Goal: Information Seeking & Learning: Learn about a topic

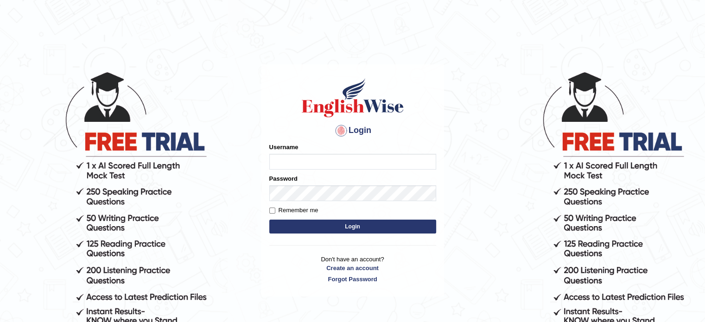
type input "[PERSON_NAME]"
click at [281, 226] on button "Login" at bounding box center [352, 227] width 167 height 14
type input "[PERSON_NAME]"
click at [321, 227] on button "Login" at bounding box center [352, 227] width 167 height 14
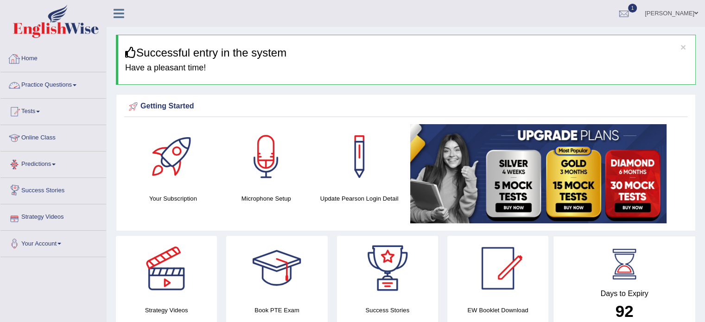
click at [75, 89] on link "Practice Questions" at bounding box center [53, 83] width 106 height 23
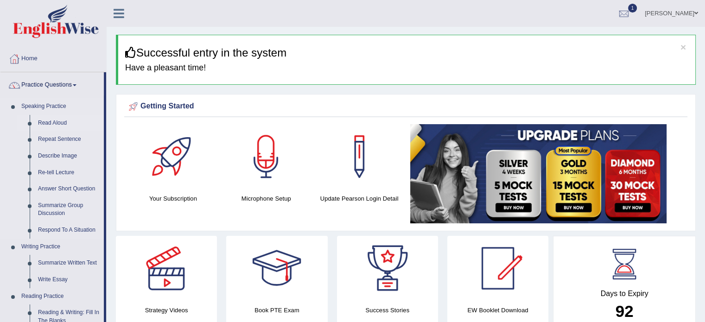
click at [57, 123] on link "Read Aloud" at bounding box center [69, 123] width 70 height 17
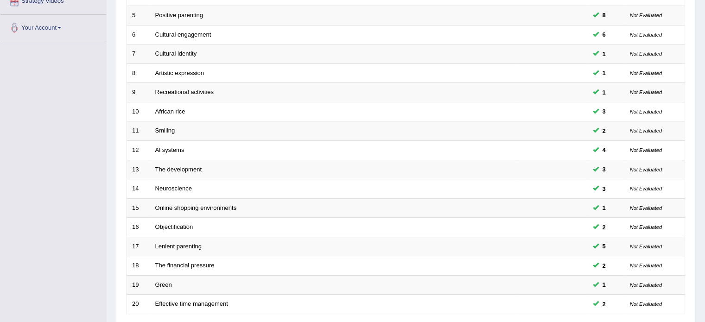
scroll to position [289, 0]
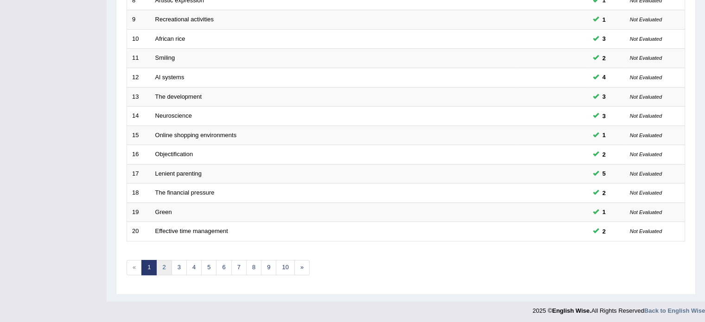
click at [167, 263] on link "2" at bounding box center [163, 267] width 15 height 15
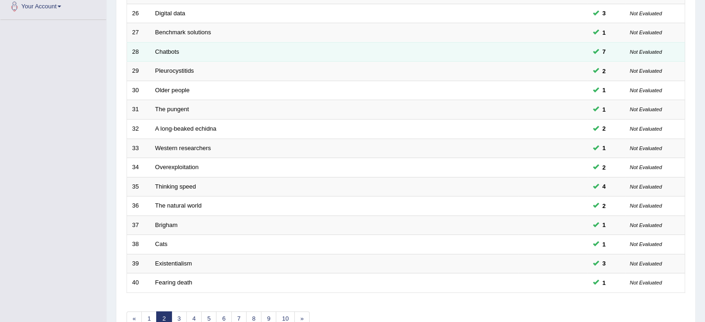
scroll to position [289, 0]
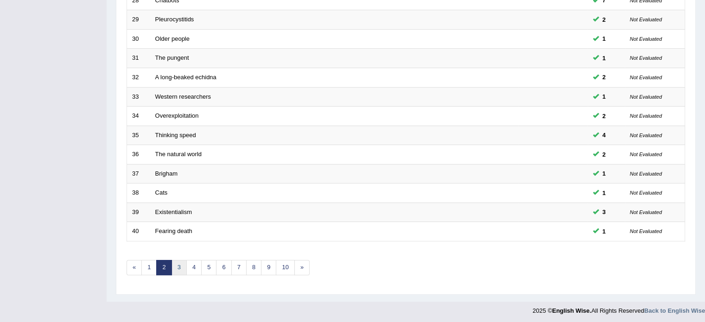
click at [184, 270] on link "3" at bounding box center [178, 267] width 15 height 15
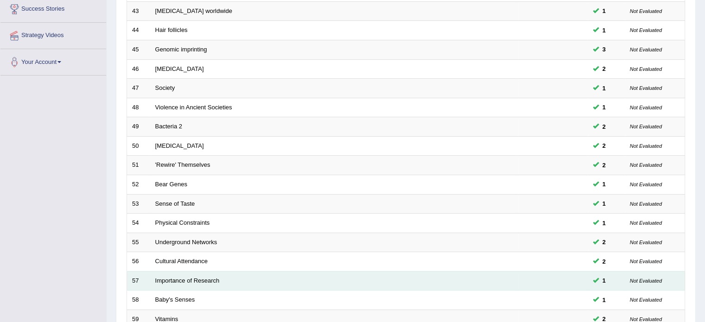
scroll to position [289, 0]
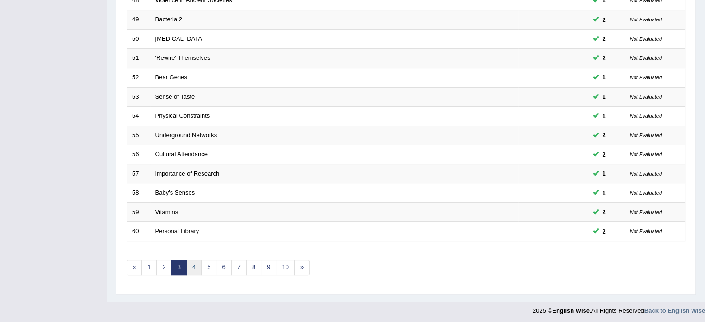
click at [192, 266] on link "4" at bounding box center [193, 267] width 15 height 15
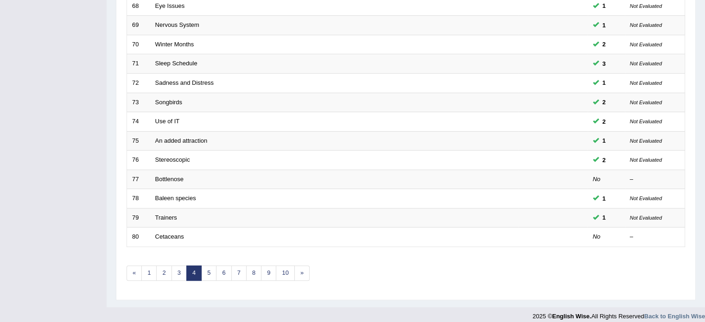
scroll to position [284, 0]
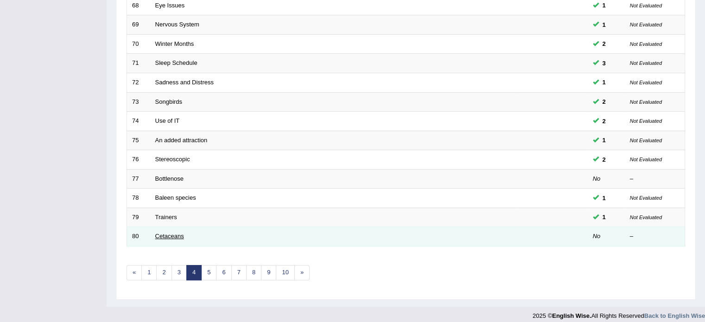
click at [168, 237] on link "Cetaceans" at bounding box center [169, 236] width 29 height 7
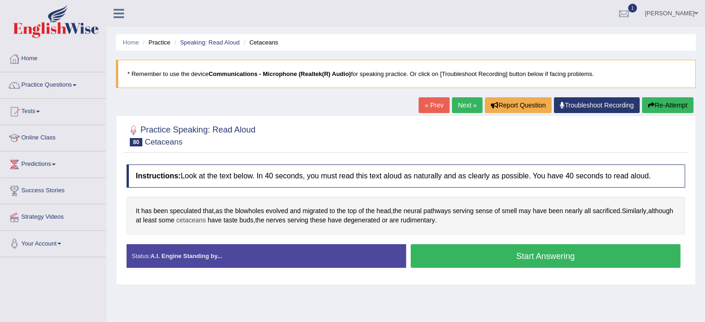
click at [206, 222] on span "cetaceans" at bounding box center [191, 220] width 30 height 10
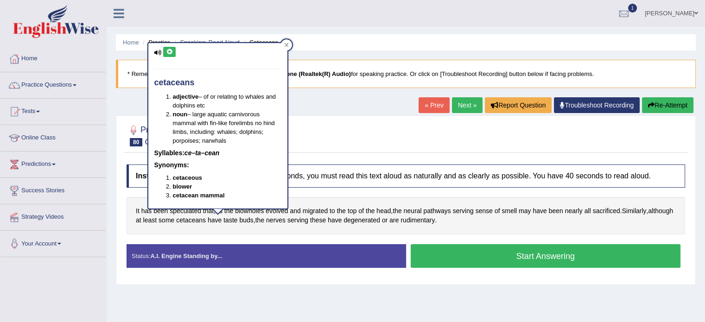
click at [172, 51] on icon at bounding box center [169, 52] width 7 height 6
click at [285, 44] on icon at bounding box center [287, 45] width 4 height 4
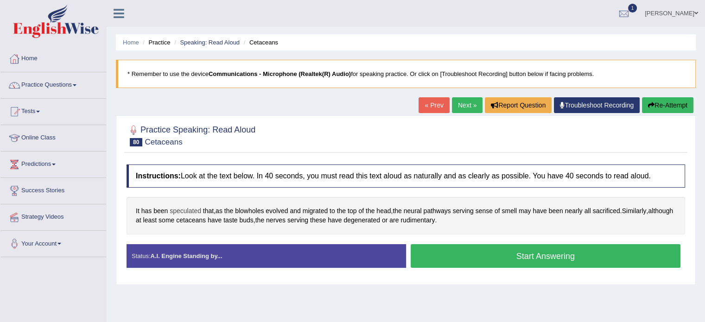
click at [180, 208] on span "speculated" at bounding box center [186, 211] width 32 height 10
click at [195, 181] on icon at bounding box center [193, 182] width 5 height 5
click at [182, 211] on span "speculated" at bounding box center [186, 211] width 32 height 10
click at [192, 183] on icon at bounding box center [193, 182] width 5 height 5
click at [206, 221] on span "cetaceans" at bounding box center [191, 220] width 30 height 10
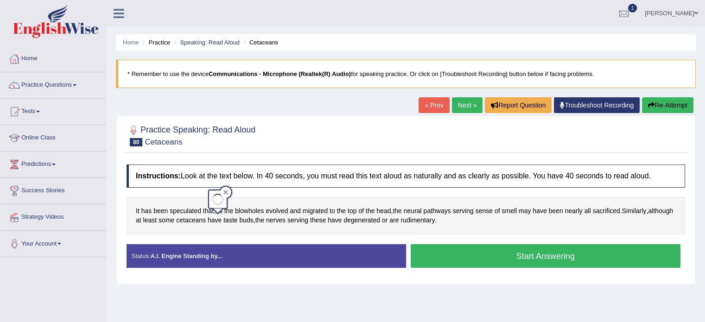
click at [224, 189] on div at bounding box center [225, 192] width 11 height 11
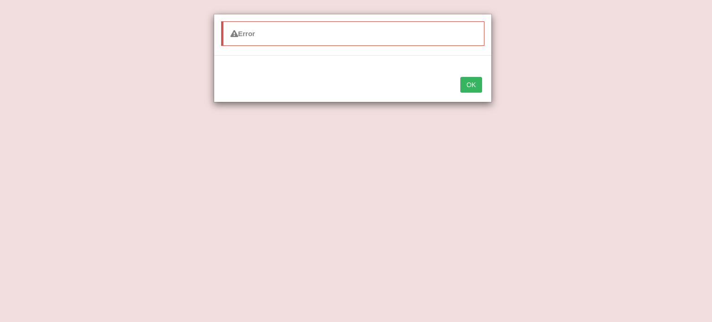
click at [470, 79] on button "OK" at bounding box center [470, 85] width 21 height 16
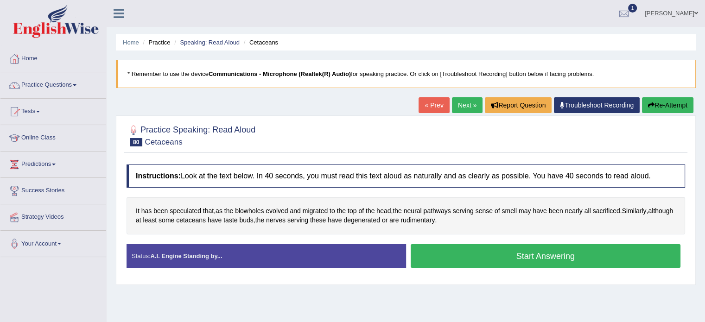
click at [677, 283] on div "Practice Speaking: Read Aloud 80 Cetaceans Instructions: Look at the text below…" at bounding box center [406, 200] width 580 height 170
click at [203, 207] on span "that" at bounding box center [208, 211] width 11 height 10
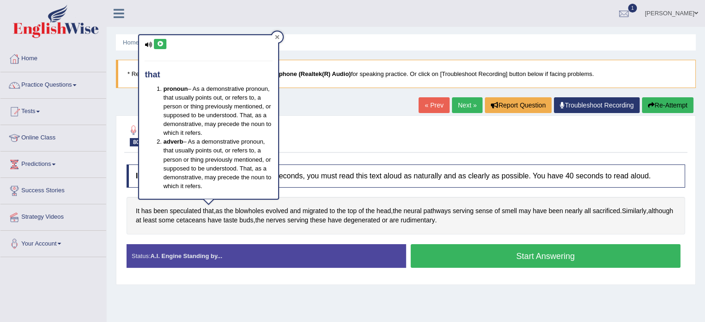
click at [277, 37] on icon at bounding box center [277, 37] width 4 height 4
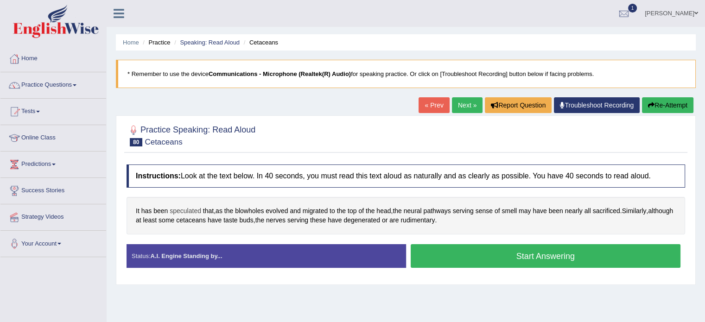
click at [184, 209] on span "speculated" at bounding box center [186, 211] width 32 height 10
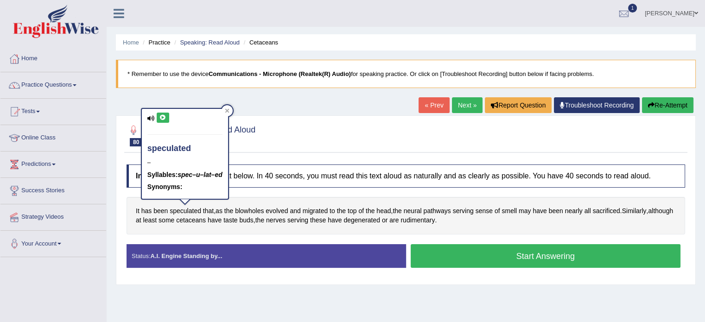
click at [167, 115] on button at bounding box center [163, 118] width 13 height 10
click at [229, 112] on icon at bounding box center [227, 111] width 4 height 4
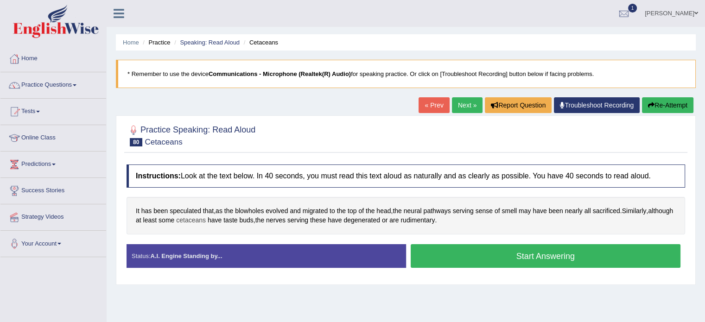
click at [206, 222] on span "cetaceans" at bounding box center [191, 220] width 30 height 10
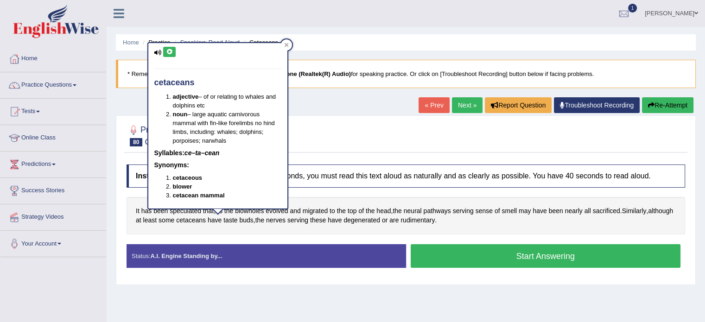
click at [169, 46] on div "cetaceans adjective – of or relating to whales and dolphins etc noun – large aq…" at bounding box center [217, 125] width 139 height 165
click at [169, 51] on icon at bounding box center [169, 52] width 7 height 6
click at [287, 43] on icon at bounding box center [286, 45] width 5 height 5
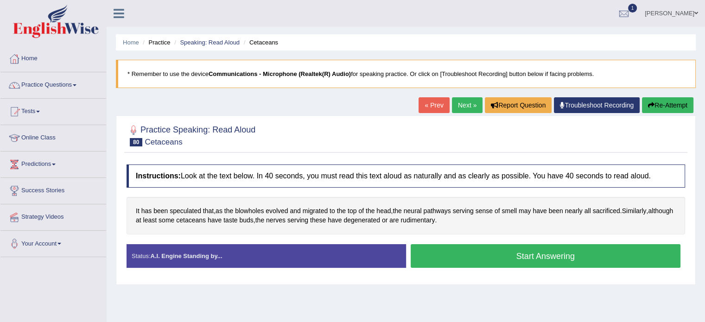
click at [465, 251] on button "Start Answering" at bounding box center [546, 256] width 270 height 24
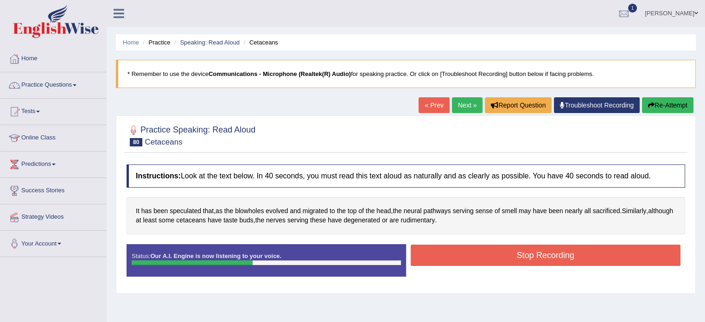
click at [465, 251] on button "Stop Recording" at bounding box center [546, 255] width 270 height 21
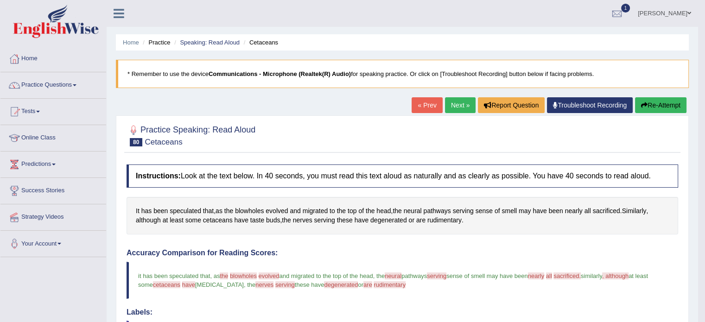
click at [448, 105] on link "Next »" at bounding box center [460, 105] width 31 height 16
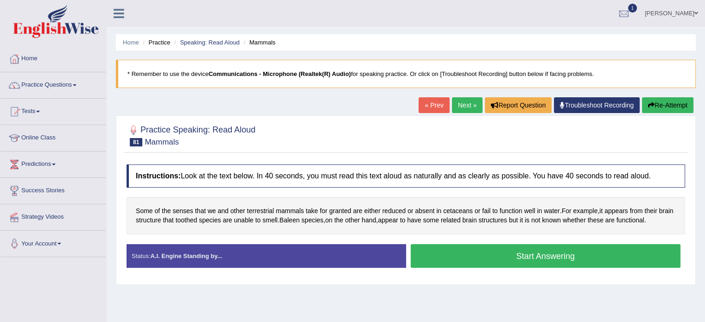
click at [441, 263] on button "Start Answering" at bounding box center [546, 256] width 270 height 24
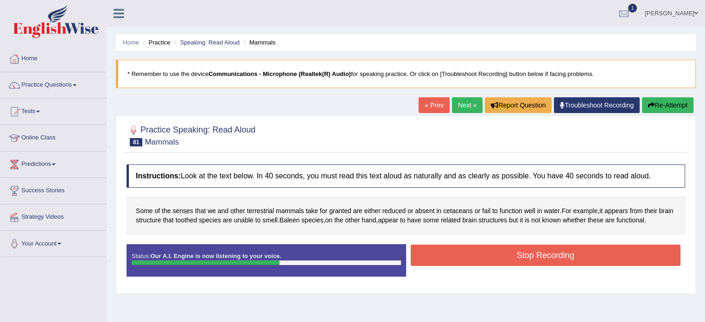
click at [442, 261] on button "Stop Recording" at bounding box center [546, 255] width 270 height 21
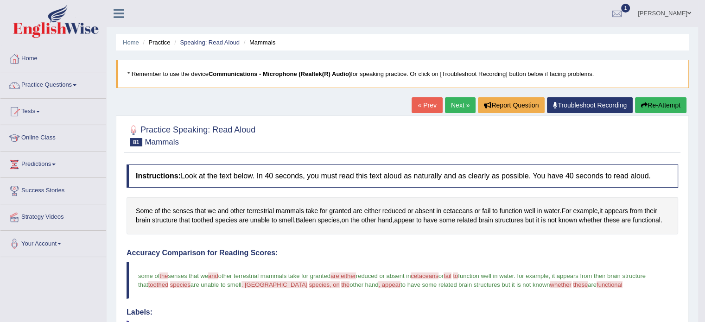
click at [458, 111] on link "Next »" at bounding box center [460, 105] width 31 height 16
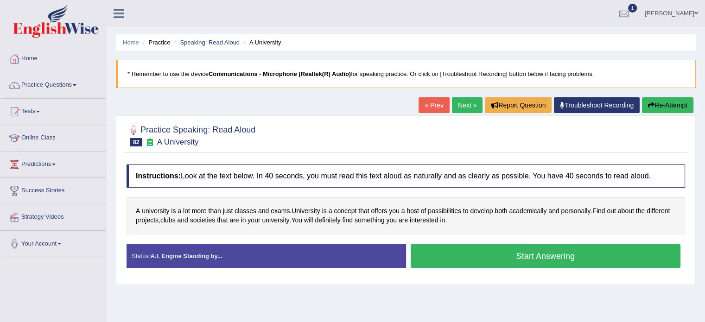
click at [489, 255] on button "Start Answering" at bounding box center [546, 256] width 270 height 24
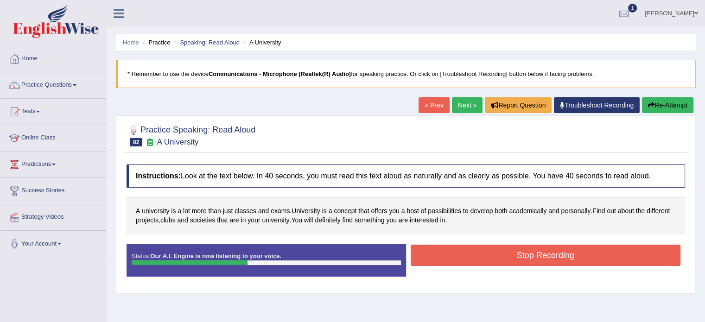
click at [489, 255] on button "Stop Recording" at bounding box center [546, 255] width 270 height 21
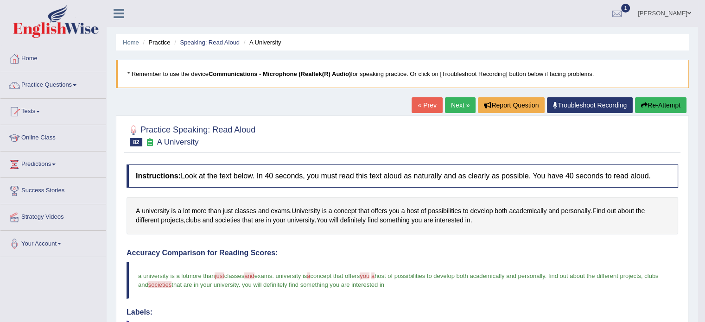
click at [460, 105] on link "Next »" at bounding box center [460, 105] width 31 height 16
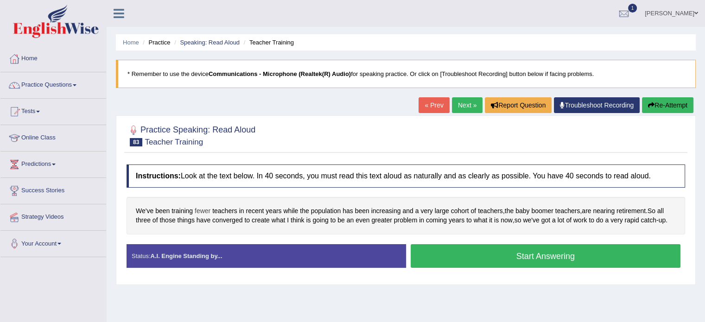
click at [209, 209] on span "fewer" at bounding box center [203, 211] width 16 height 10
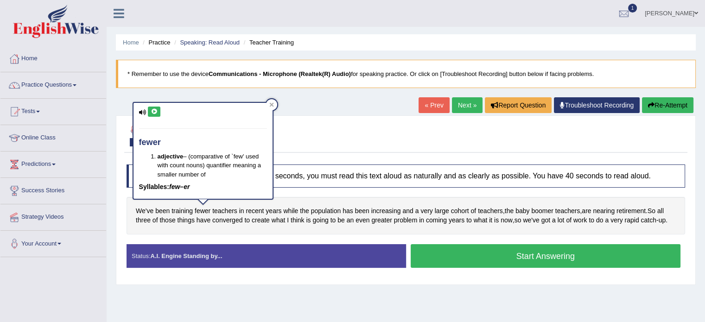
click at [152, 110] on icon at bounding box center [154, 112] width 7 height 6
click at [269, 106] on icon at bounding box center [271, 104] width 5 height 5
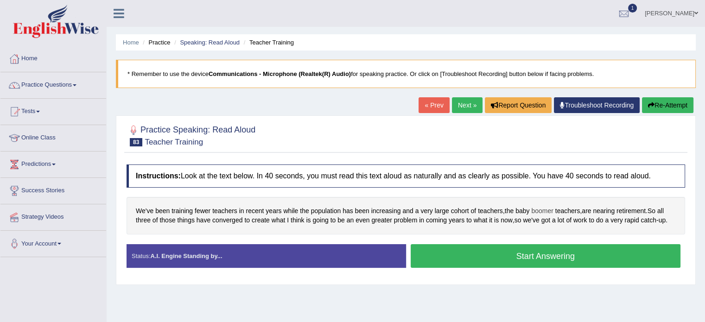
click at [543, 209] on span "boomer" at bounding box center [542, 211] width 22 height 10
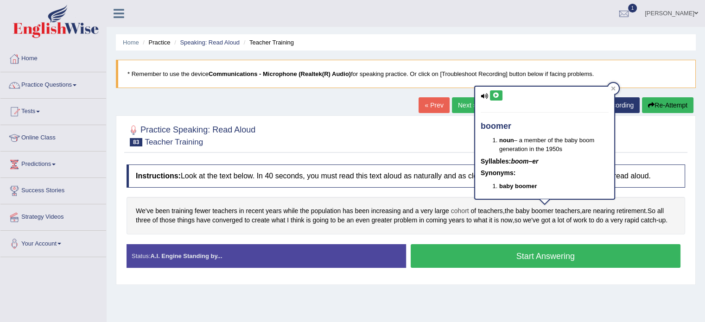
click at [462, 211] on span "cohort" at bounding box center [460, 211] width 18 height 10
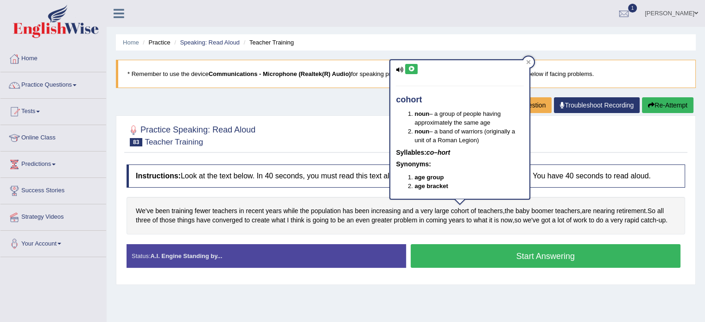
click at [411, 74] on div "cohort noun – a group of people having approximately the same age noun – a band…" at bounding box center [459, 129] width 139 height 139
click at [410, 71] on button at bounding box center [411, 69] width 13 height 10
click at [525, 58] on div at bounding box center [528, 62] width 11 height 11
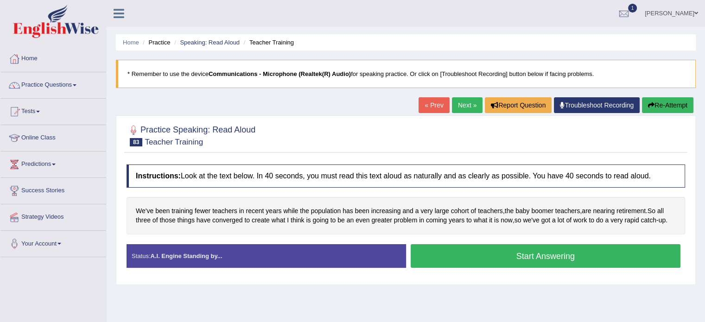
click at [439, 257] on button "Start Answering" at bounding box center [546, 256] width 270 height 24
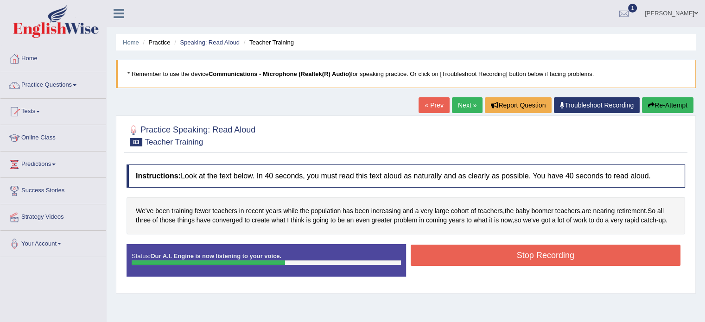
click at [439, 257] on button "Stop Recording" at bounding box center [546, 255] width 270 height 21
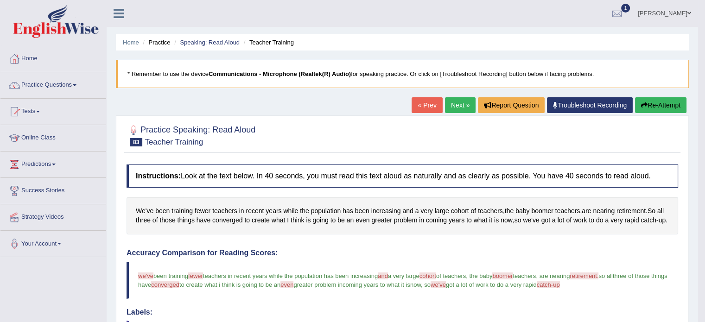
click at [452, 100] on link "Next »" at bounding box center [460, 105] width 31 height 16
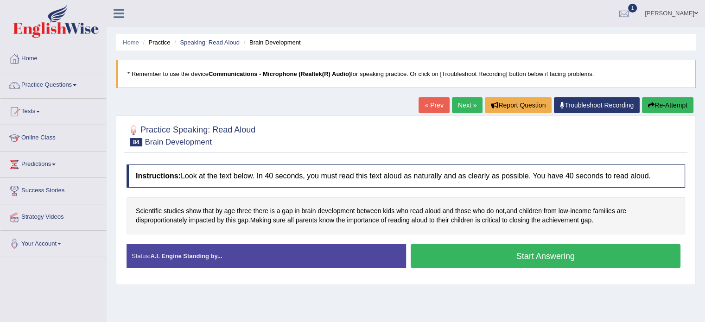
click at [503, 247] on button "Start Answering" at bounding box center [546, 256] width 270 height 24
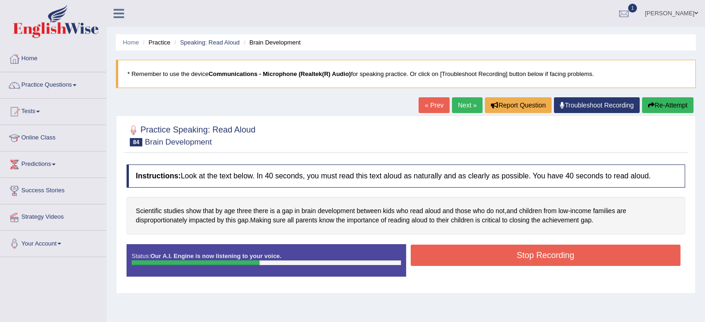
click at [503, 247] on button "Stop Recording" at bounding box center [546, 255] width 270 height 21
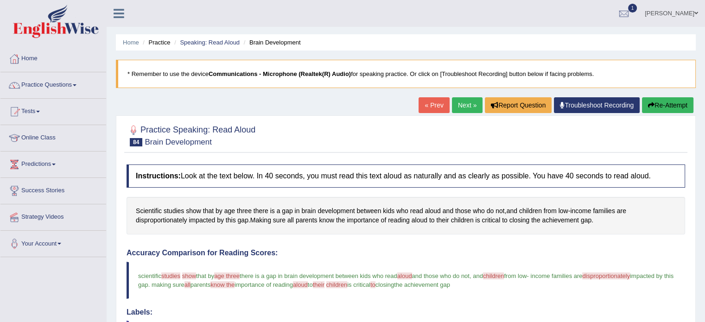
click at [475, 103] on link "Next »" at bounding box center [467, 105] width 31 height 16
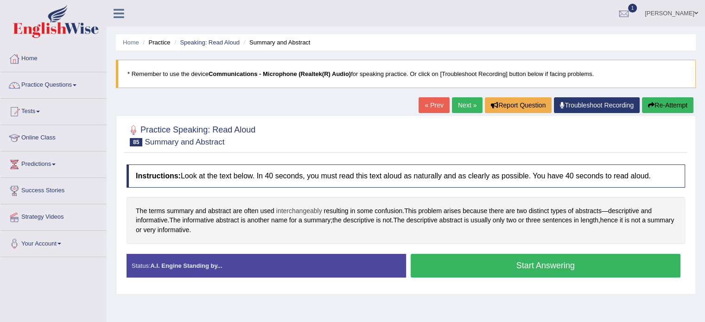
click at [287, 207] on span "interchangeably" at bounding box center [299, 211] width 46 height 10
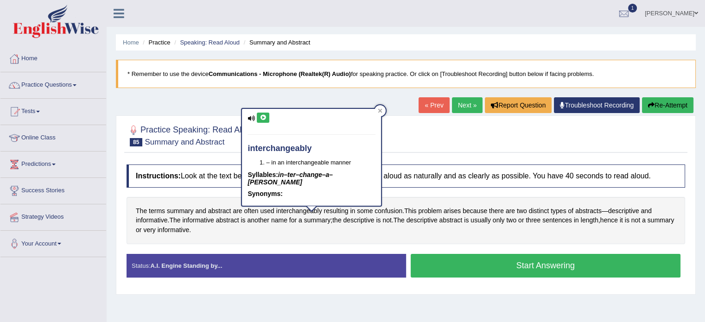
click at [266, 120] on icon at bounding box center [263, 118] width 7 height 6
click at [374, 110] on div at bounding box center [379, 110] width 11 height 11
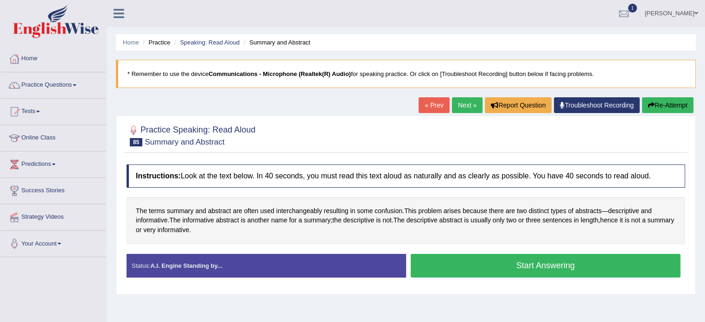
click at [433, 270] on button "Start Answering" at bounding box center [546, 266] width 270 height 24
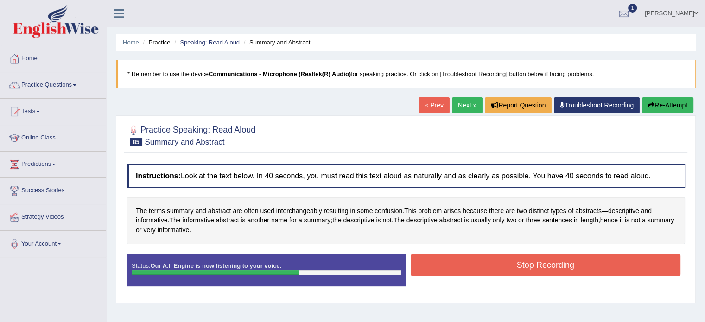
click at [433, 270] on button "Stop Recording" at bounding box center [546, 264] width 270 height 21
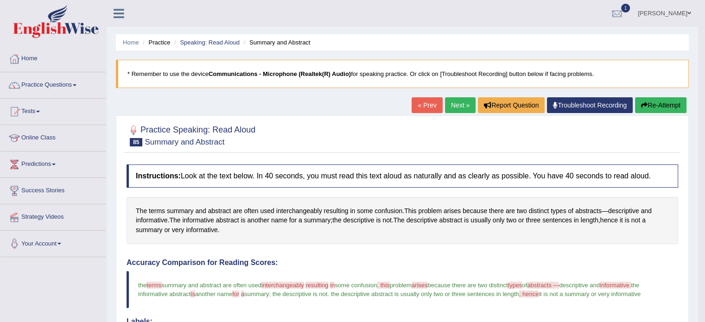
click at [641, 106] on icon "button" at bounding box center [644, 105] width 6 height 6
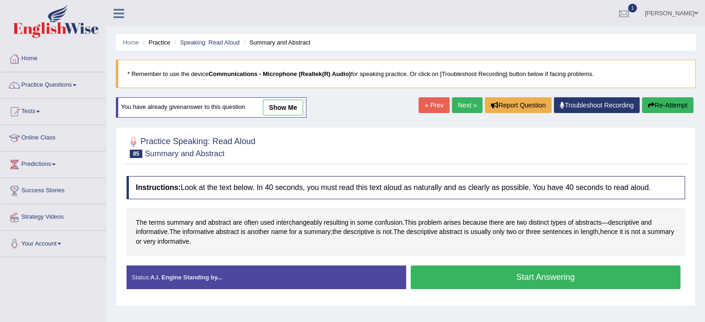
click at [478, 275] on button "Start Answering" at bounding box center [546, 278] width 270 height 24
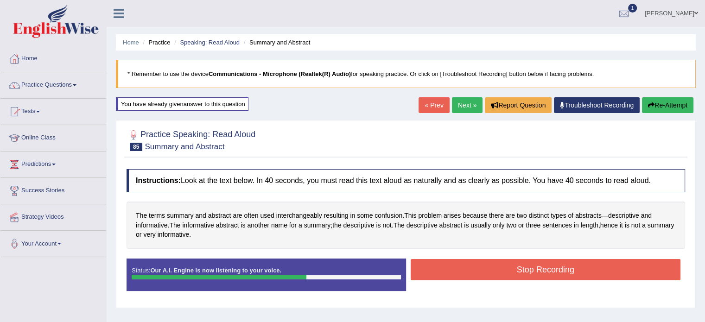
click at [478, 275] on button "Stop Recording" at bounding box center [546, 269] width 270 height 21
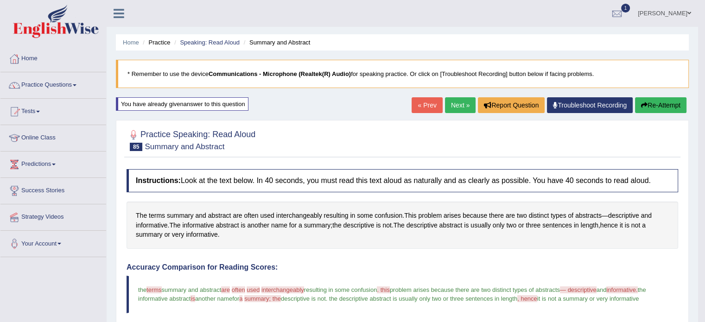
click at [458, 106] on link "Next »" at bounding box center [460, 105] width 31 height 16
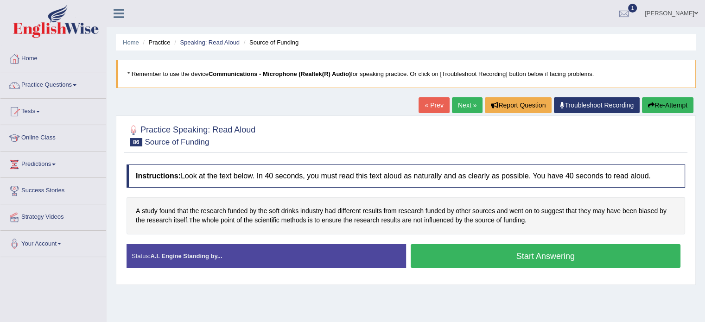
click at [480, 253] on button "Start Answering" at bounding box center [546, 256] width 270 height 24
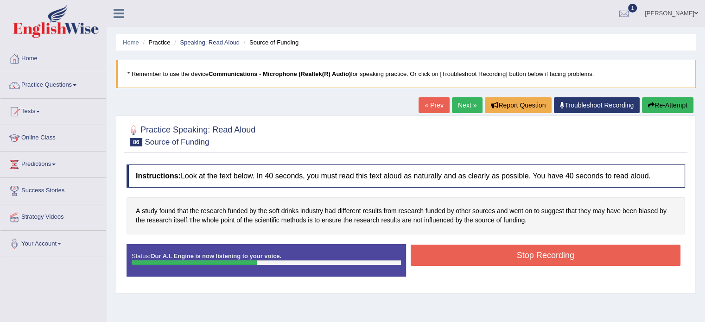
click at [480, 253] on button "Stop Recording" at bounding box center [546, 255] width 270 height 21
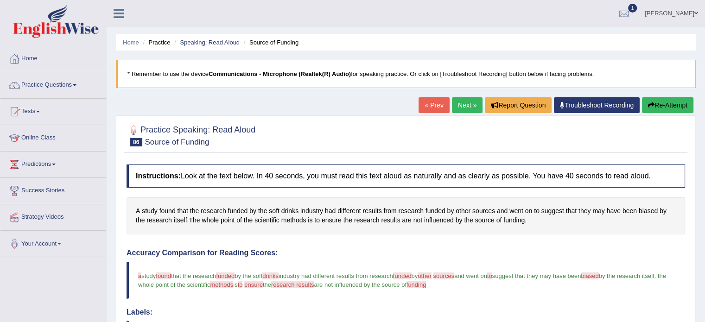
click at [466, 106] on link "Next »" at bounding box center [467, 105] width 31 height 16
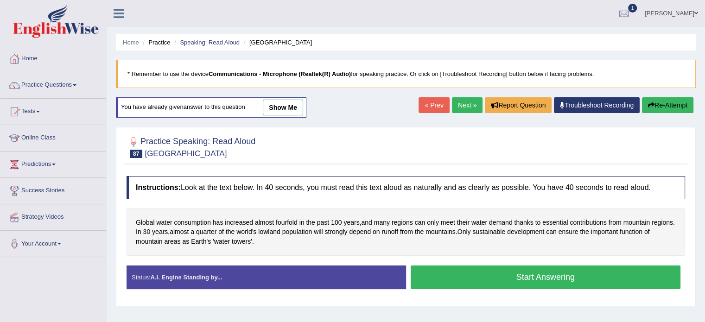
click at [436, 284] on button "Start Answering" at bounding box center [546, 278] width 270 height 24
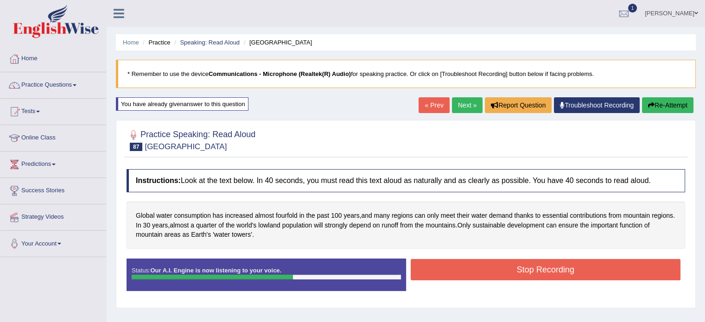
click at [462, 275] on button "Stop Recording" at bounding box center [546, 269] width 270 height 21
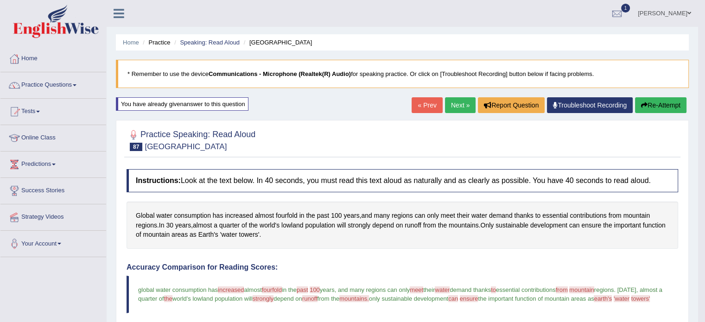
click at [450, 105] on link "Next »" at bounding box center [460, 105] width 31 height 16
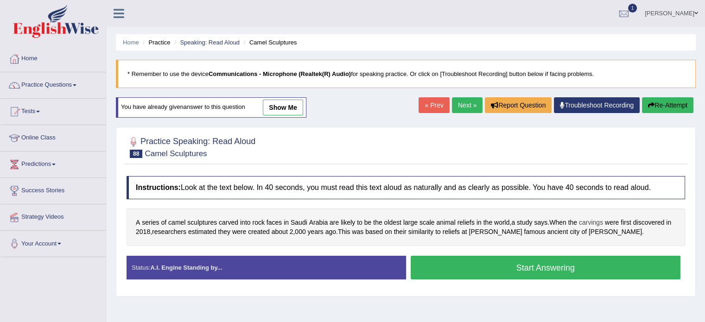
click at [603, 220] on span "carvings" at bounding box center [591, 223] width 24 height 10
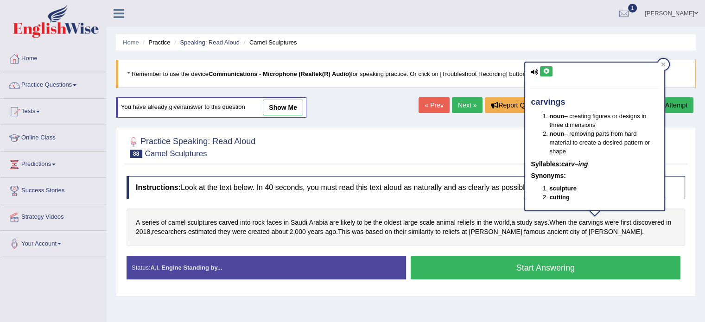
click at [547, 68] on button at bounding box center [546, 71] width 13 height 10
click at [665, 63] on icon at bounding box center [663, 65] width 4 height 4
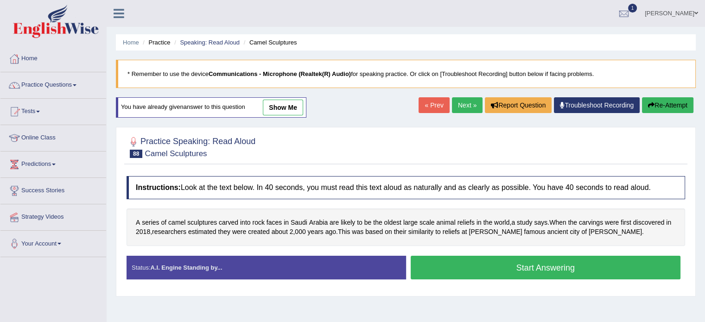
click at [522, 267] on button "Start Answering" at bounding box center [546, 268] width 270 height 24
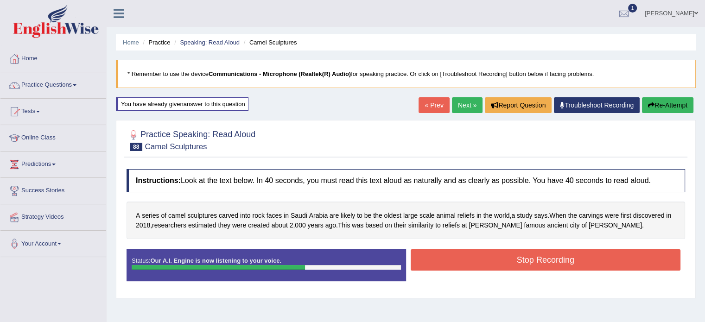
click at [523, 265] on button "Stop Recording" at bounding box center [546, 259] width 270 height 21
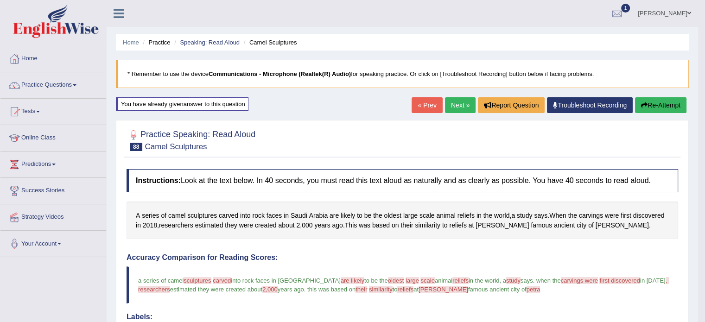
click at [652, 103] on button "Re-Attempt" at bounding box center [660, 105] width 51 height 16
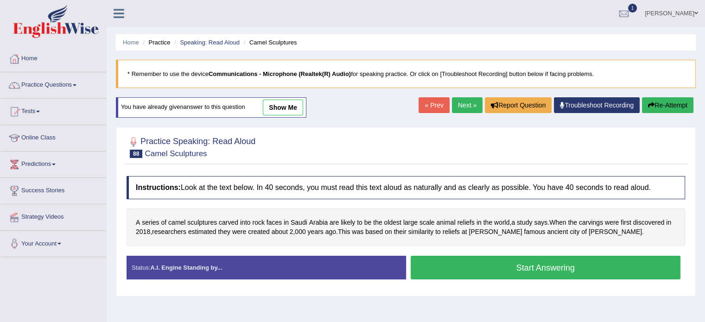
click at [500, 266] on button "Start Answering" at bounding box center [546, 268] width 270 height 24
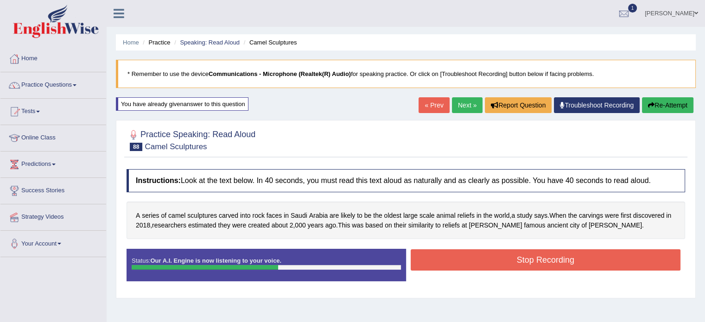
click at [500, 266] on button "Stop Recording" at bounding box center [546, 259] width 270 height 21
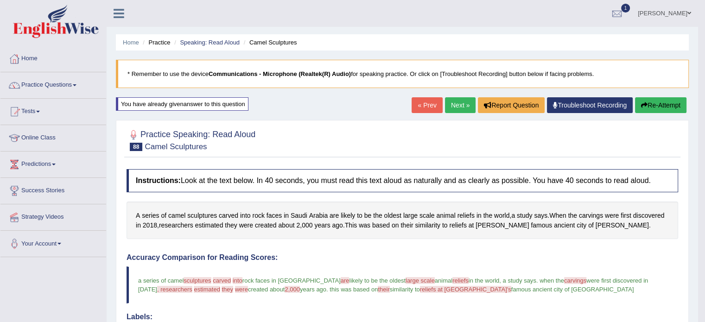
click at [468, 101] on link "Next »" at bounding box center [460, 105] width 31 height 16
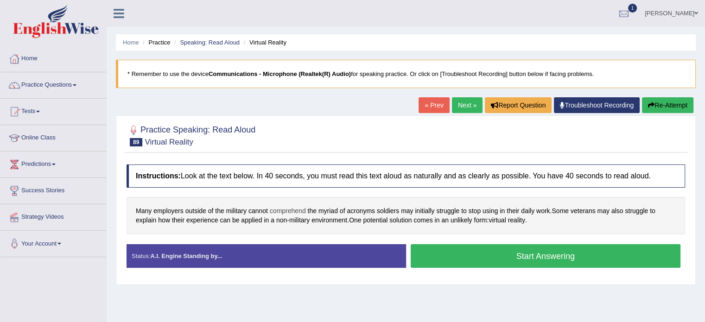
click at [285, 207] on span "comprehend" at bounding box center [288, 211] width 36 height 10
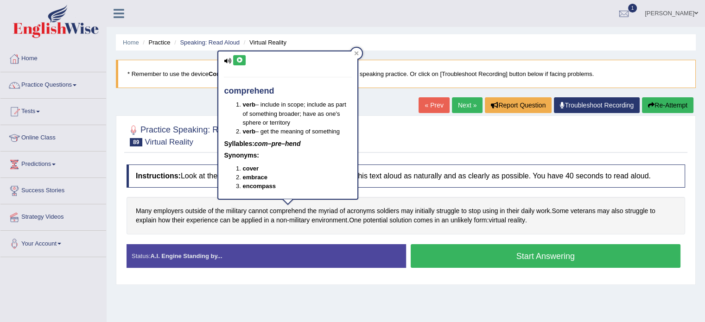
click at [242, 57] on icon at bounding box center [239, 60] width 7 height 6
click at [356, 51] on icon at bounding box center [356, 53] width 5 height 5
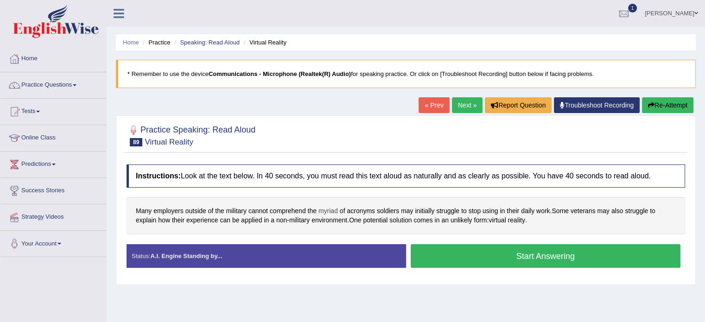
click at [329, 214] on span "myriad" at bounding box center [327, 211] width 19 height 10
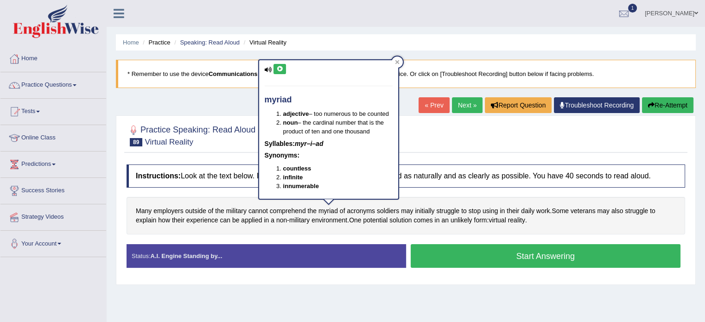
click at [275, 63] on div "myriad adjective – too numerous to be counted noun – the cardinal number that i…" at bounding box center [328, 129] width 139 height 139
click at [277, 67] on icon at bounding box center [279, 69] width 7 height 6
click at [395, 64] on div at bounding box center [397, 62] width 11 height 11
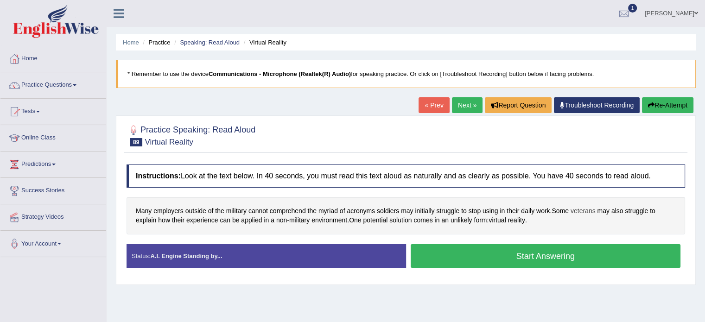
click at [580, 212] on span "veterans" at bounding box center [582, 211] width 25 height 10
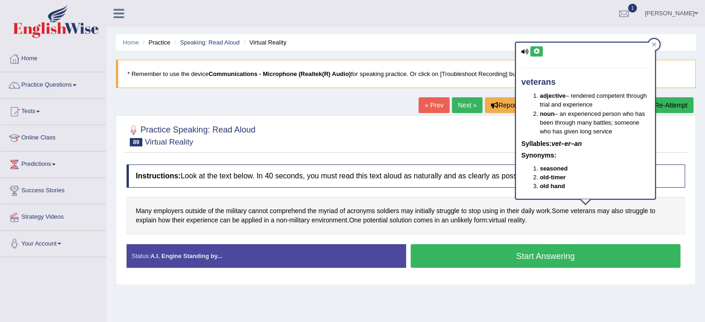
click at [536, 49] on icon at bounding box center [536, 52] width 7 height 6
click at [656, 43] on div at bounding box center [653, 44] width 11 height 11
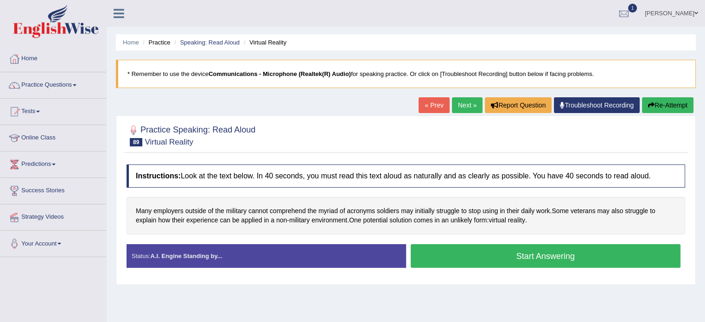
click at [515, 253] on button "Start Answering" at bounding box center [546, 256] width 270 height 24
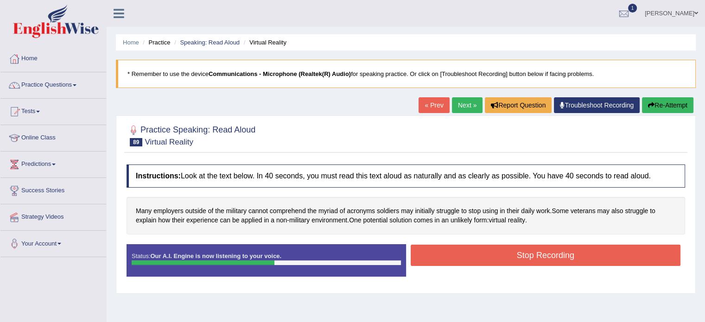
click at [515, 253] on button "Stop Recording" at bounding box center [546, 255] width 270 height 21
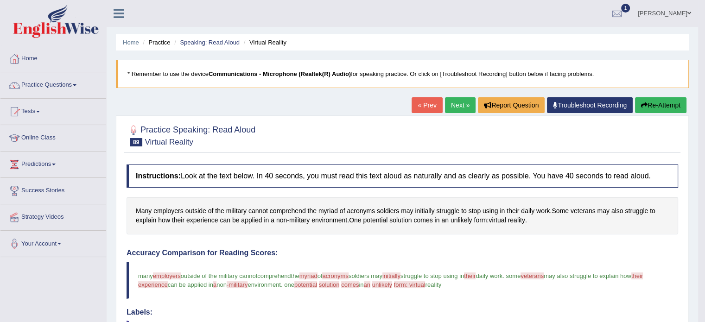
click at [455, 101] on link "Next »" at bounding box center [460, 105] width 31 height 16
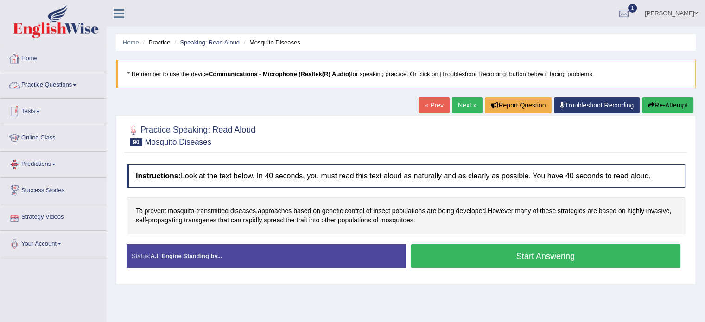
click at [79, 87] on link "Practice Questions" at bounding box center [53, 83] width 106 height 23
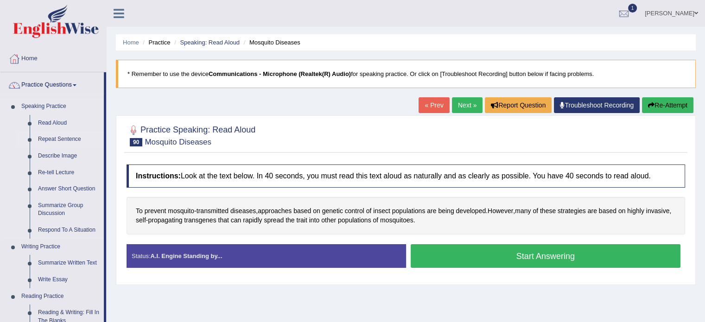
click at [62, 139] on link "Repeat Sentence" at bounding box center [69, 139] width 70 height 17
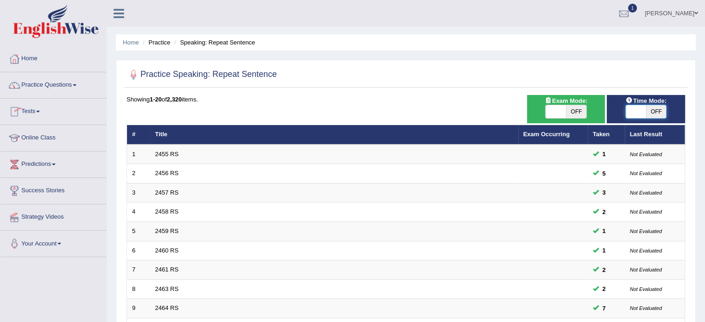
click at [645, 113] on span at bounding box center [636, 111] width 20 height 13
checkbox input "true"
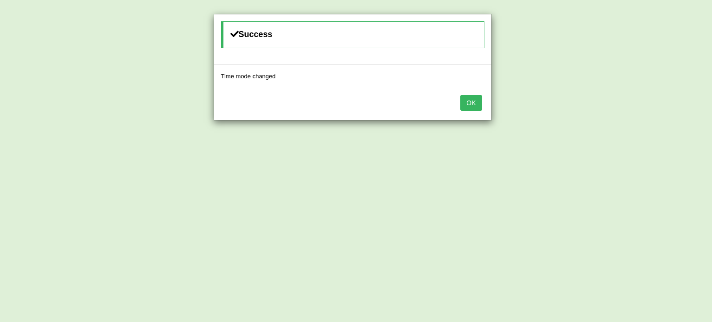
click at [479, 100] on button "OK" at bounding box center [470, 103] width 21 height 16
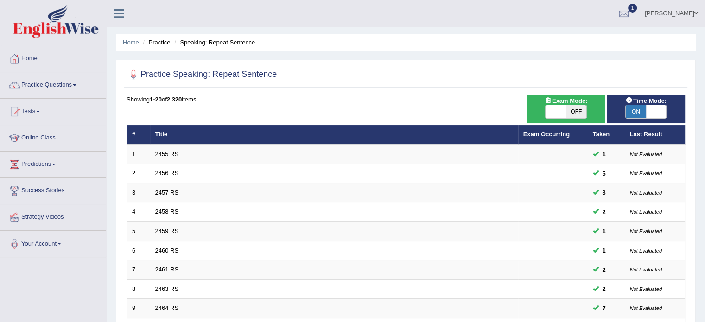
scroll to position [289, 0]
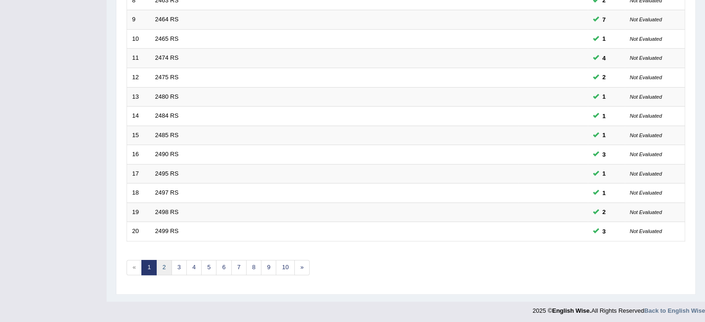
click at [161, 267] on link "2" at bounding box center [163, 267] width 15 height 15
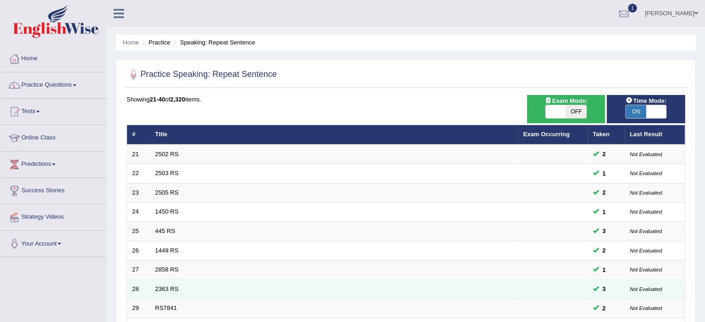
scroll to position [289, 0]
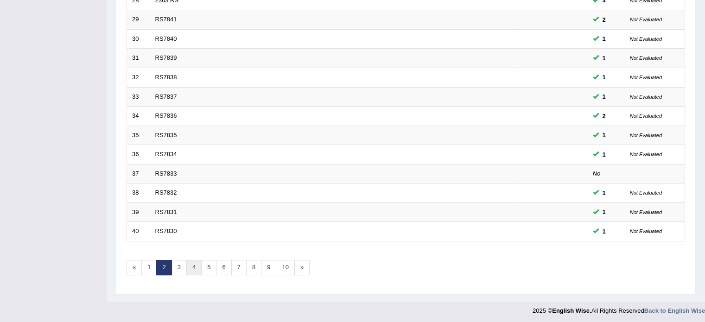
click at [198, 266] on link "4" at bounding box center [193, 267] width 15 height 15
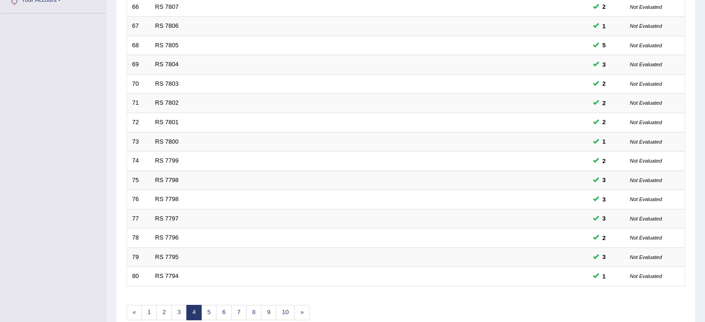
scroll to position [289, 0]
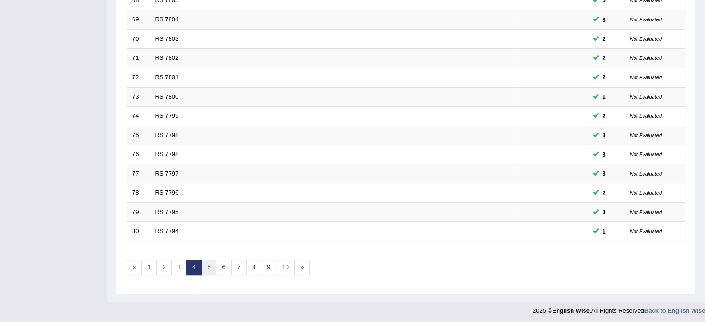
click at [211, 265] on link "5" at bounding box center [208, 267] width 15 height 15
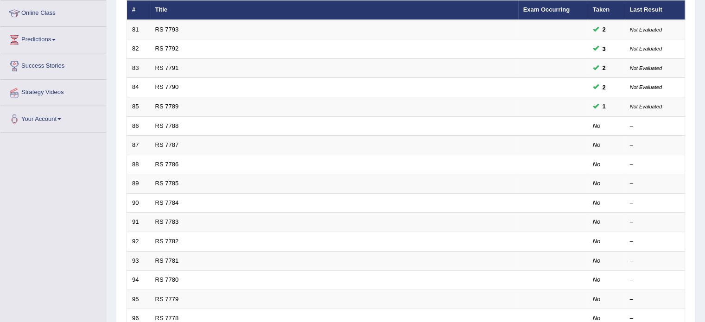
scroll to position [124, 0]
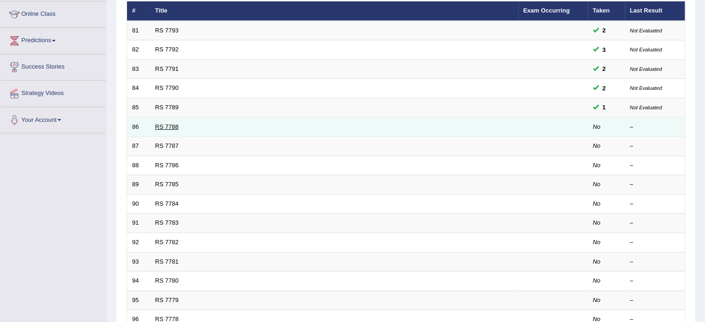
click at [174, 127] on link "RS 7788" at bounding box center [167, 126] width 24 height 7
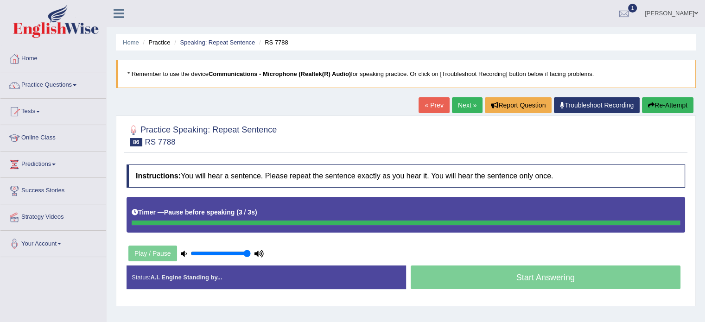
click at [652, 103] on button "Re-Attempt" at bounding box center [667, 105] width 51 height 16
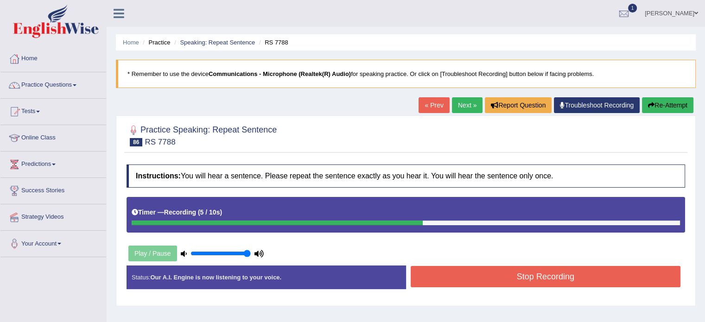
click at [596, 276] on button "Stop Recording" at bounding box center [546, 276] width 270 height 21
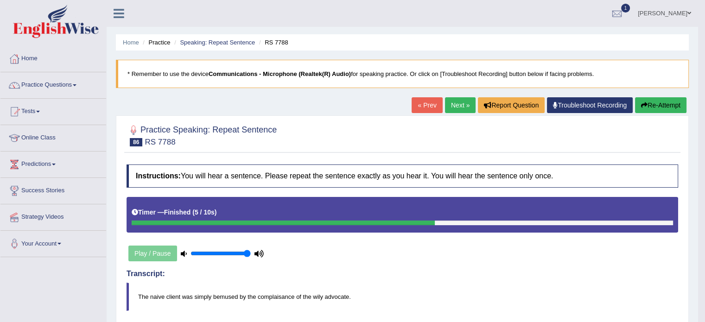
click at [455, 99] on link "Next »" at bounding box center [460, 105] width 31 height 16
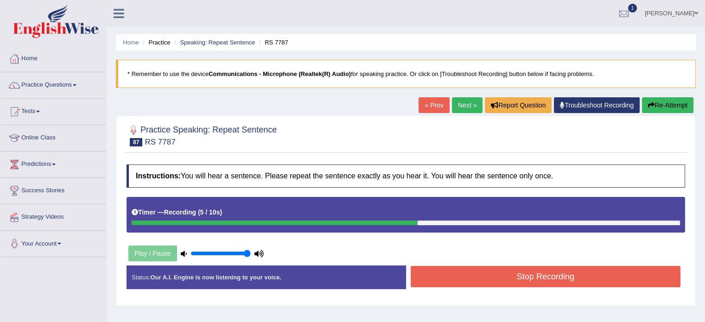
click at [502, 279] on button "Stop Recording" at bounding box center [546, 276] width 270 height 21
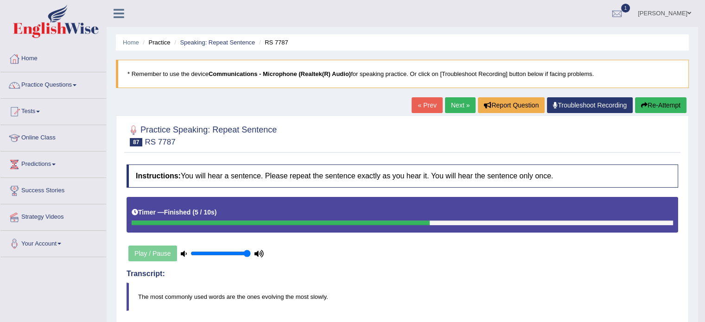
click at [659, 98] on button "Re-Attempt" at bounding box center [660, 105] width 51 height 16
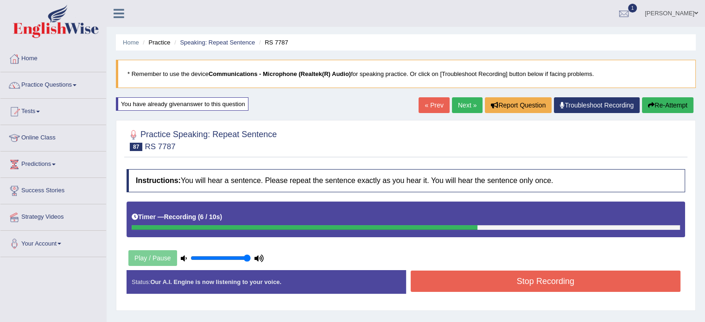
click at [614, 276] on button "Stop Recording" at bounding box center [546, 281] width 270 height 21
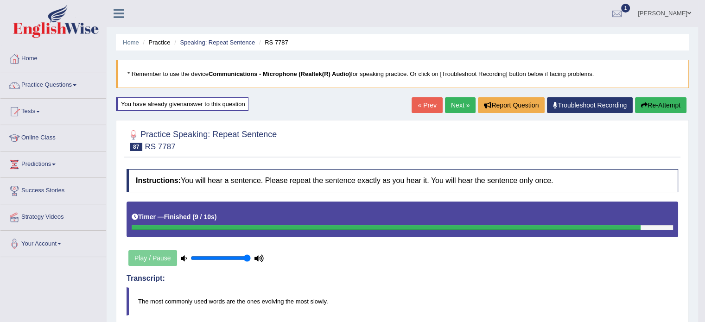
click at [459, 101] on link "Next »" at bounding box center [460, 105] width 31 height 16
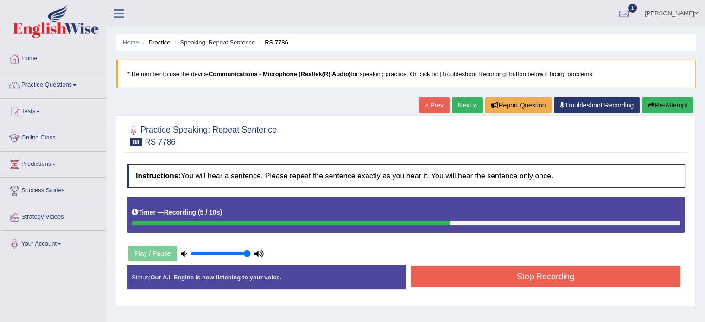
click at [445, 269] on button "Stop Recording" at bounding box center [546, 276] width 270 height 21
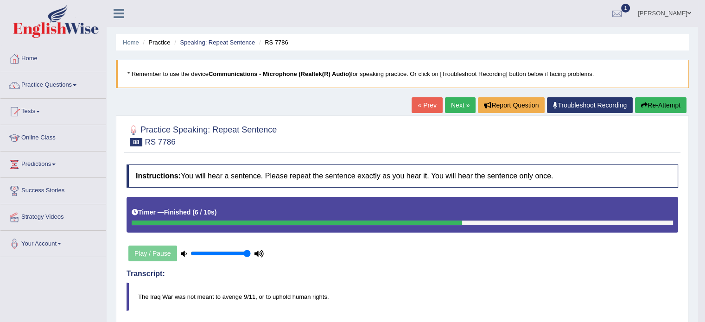
click at [642, 108] on button "Re-Attempt" at bounding box center [660, 105] width 51 height 16
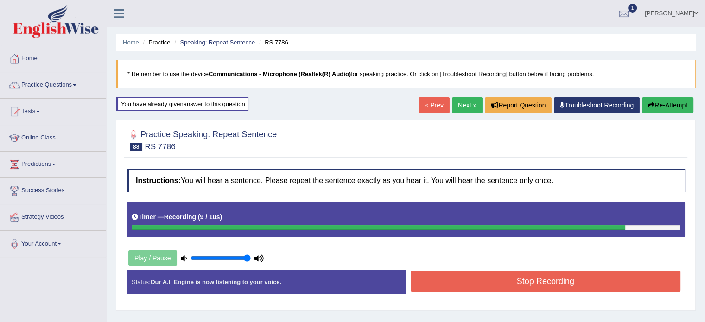
click at [418, 278] on button "Stop Recording" at bounding box center [546, 281] width 270 height 21
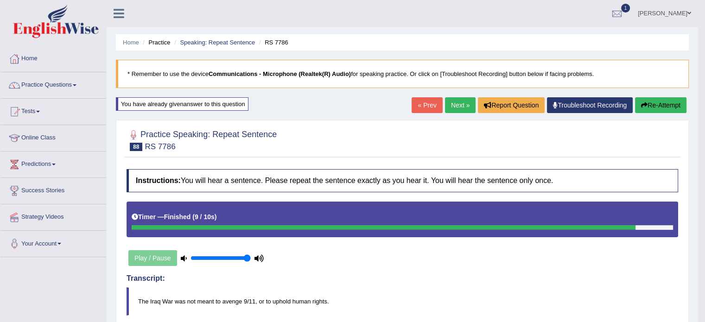
click at [646, 108] on button "Re-Attempt" at bounding box center [660, 105] width 51 height 16
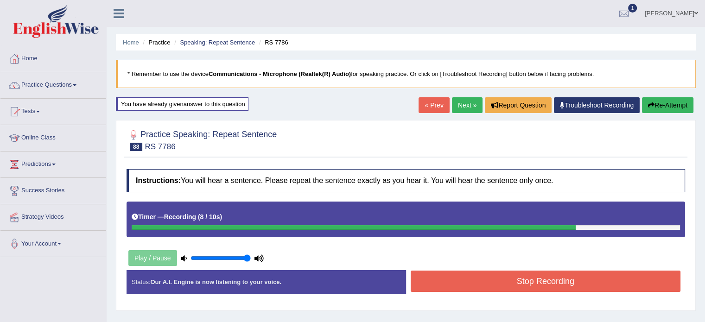
click at [564, 276] on button "Stop Recording" at bounding box center [546, 281] width 270 height 21
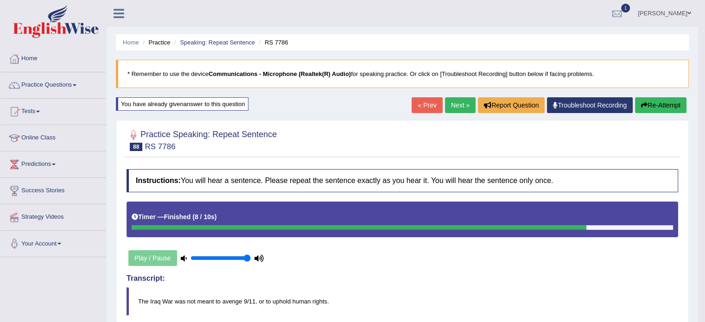
click at [467, 103] on link "Next »" at bounding box center [460, 105] width 31 height 16
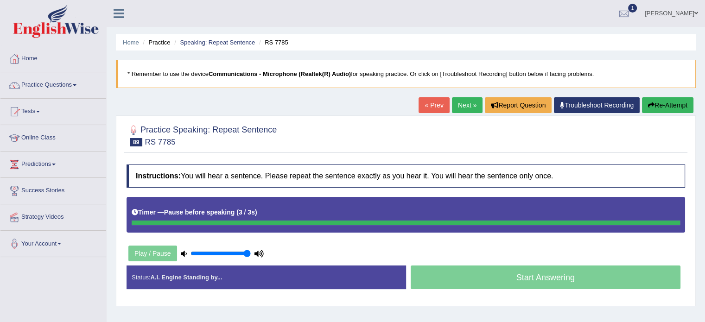
click at [648, 103] on icon "button" at bounding box center [651, 105] width 6 height 6
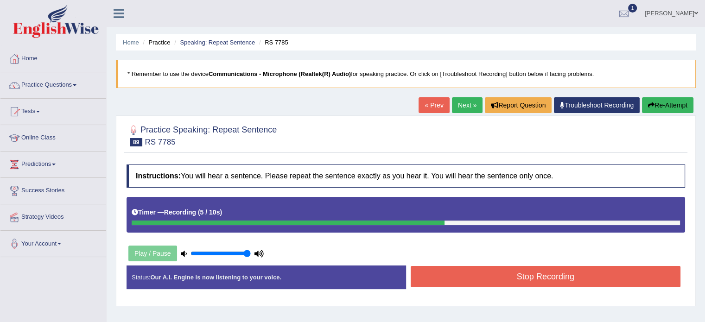
click at [480, 277] on button "Stop Recording" at bounding box center [546, 276] width 270 height 21
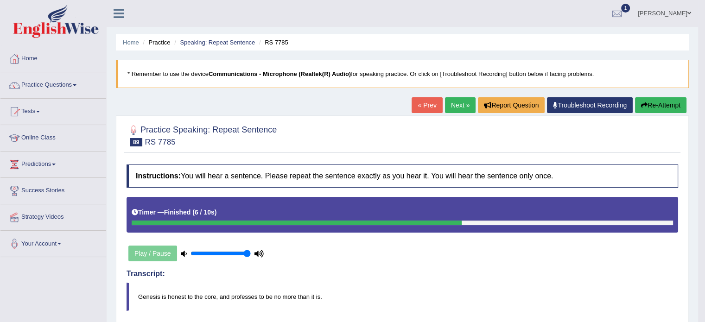
click at [657, 108] on button "Re-Attempt" at bounding box center [660, 105] width 51 height 16
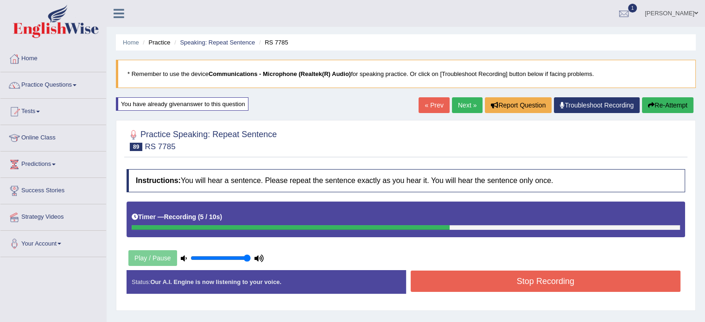
click at [445, 283] on button "Stop Recording" at bounding box center [546, 281] width 270 height 21
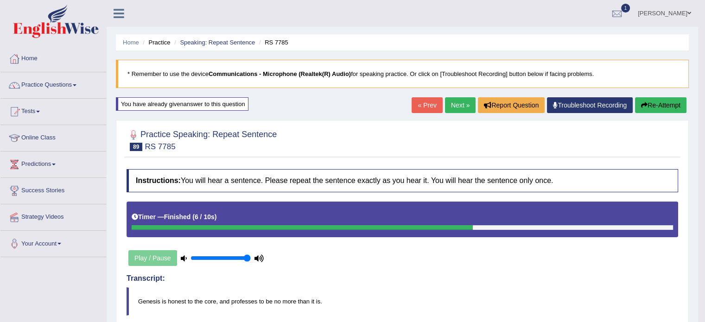
click at [457, 108] on link "Next »" at bounding box center [460, 105] width 31 height 16
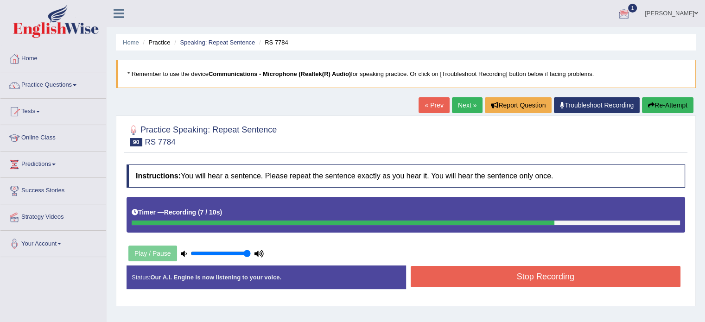
click at [680, 103] on button "Re-Attempt" at bounding box center [667, 105] width 51 height 16
click at [578, 281] on button "Stop Recording" at bounding box center [546, 276] width 270 height 21
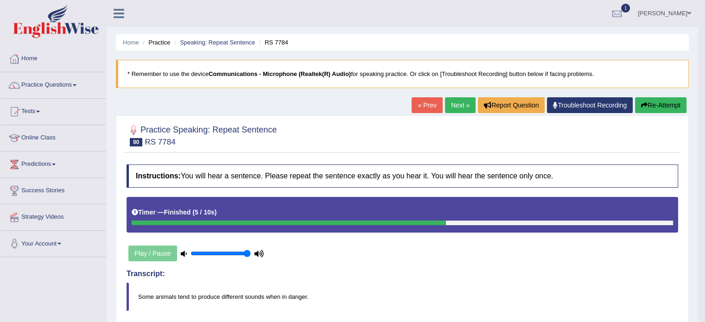
click at [646, 109] on button "Re-Attempt" at bounding box center [660, 105] width 51 height 16
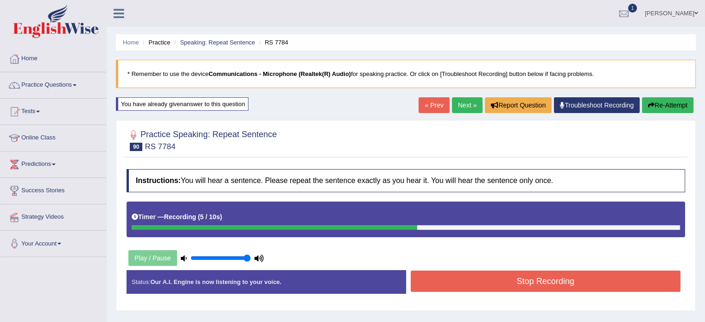
click at [571, 285] on button "Stop Recording" at bounding box center [546, 281] width 270 height 21
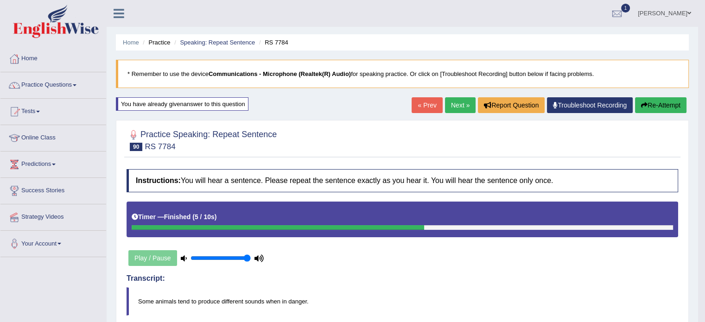
click at [465, 105] on link "Next »" at bounding box center [460, 105] width 31 height 16
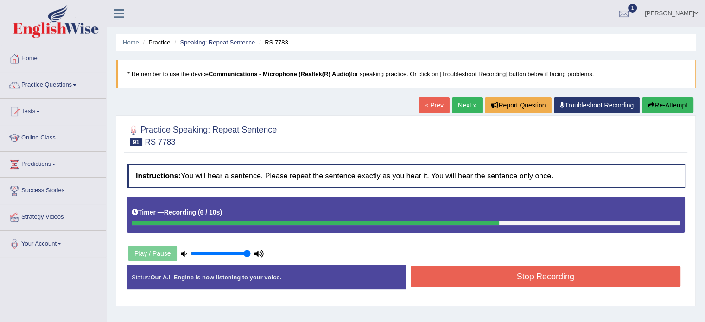
click at [526, 275] on button "Stop Recording" at bounding box center [546, 276] width 270 height 21
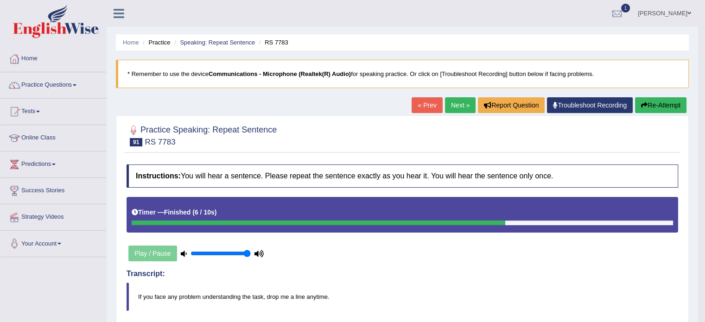
click at [636, 102] on button "Re-Attempt" at bounding box center [660, 105] width 51 height 16
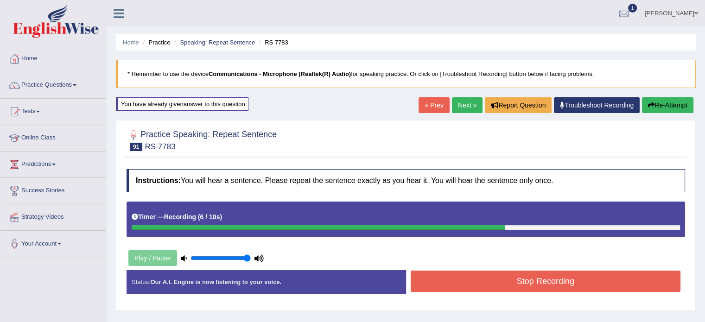
click at [487, 279] on button "Stop Recording" at bounding box center [546, 281] width 270 height 21
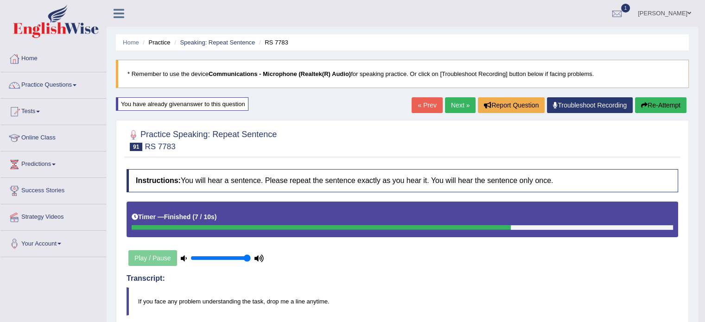
click at [450, 103] on link "Next »" at bounding box center [460, 105] width 31 height 16
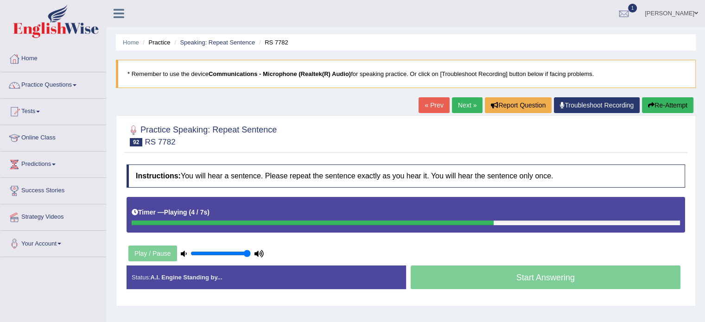
click at [665, 109] on button "Re-Attempt" at bounding box center [667, 105] width 51 height 16
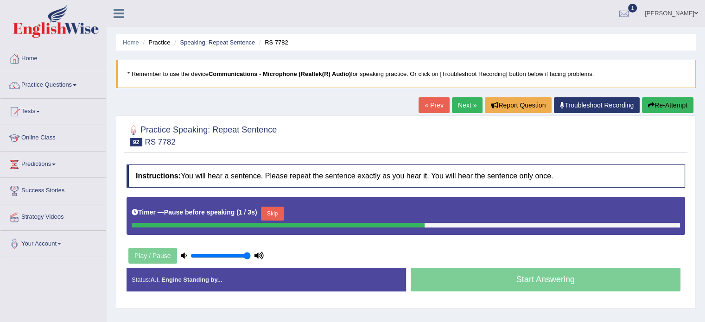
click at [669, 103] on button "Re-Attempt" at bounding box center [667, 105] width 51 height 16
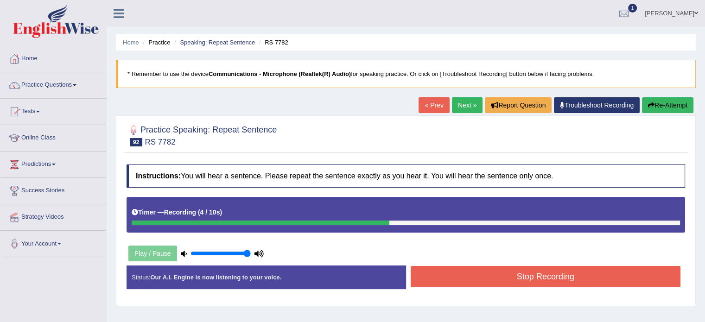
click at [533, 277] on button "Stop Recording" at bounding box center [546, 276] width 270 height 21
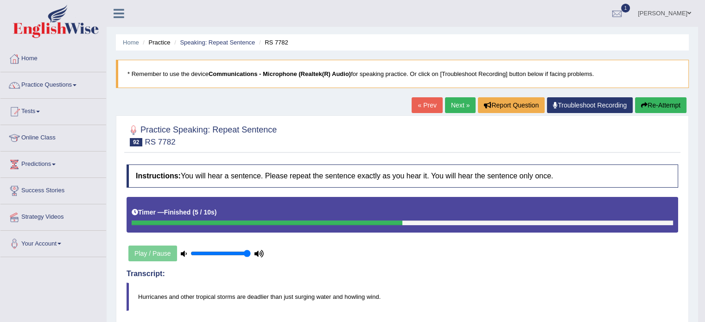
click at [462, 103] on link "Next »" at bounding box center [460, 105] width 31 height 16
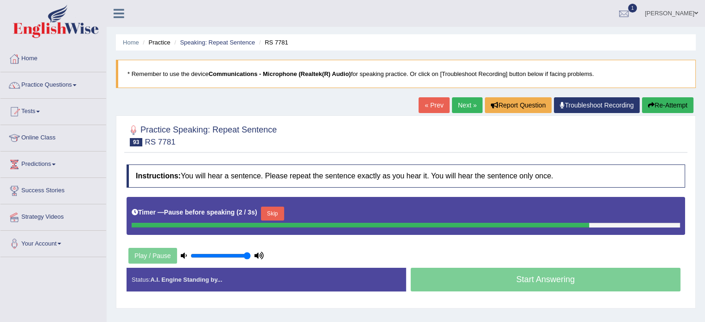
click at [668, 103] on button "Re-Attempt" at bounding box center [667, 105] width 51 height 16
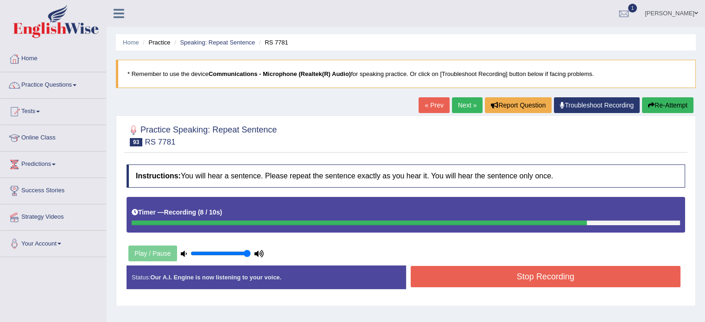
click at [615, 272] on button "Stop Recording" at bounding box center [546, 276] width 270 height 21
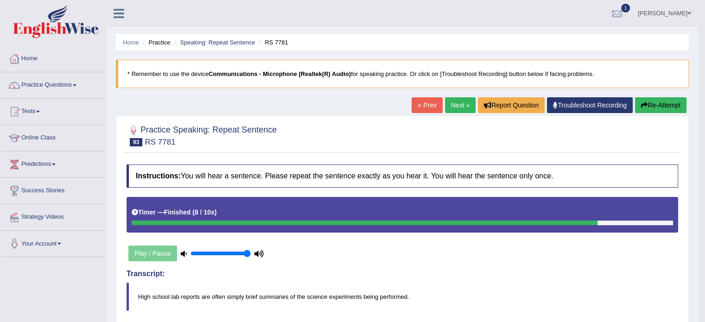
click at [658, 101] on button "Re-Attempt" at bounding box center [660, 105] width 51 height 16
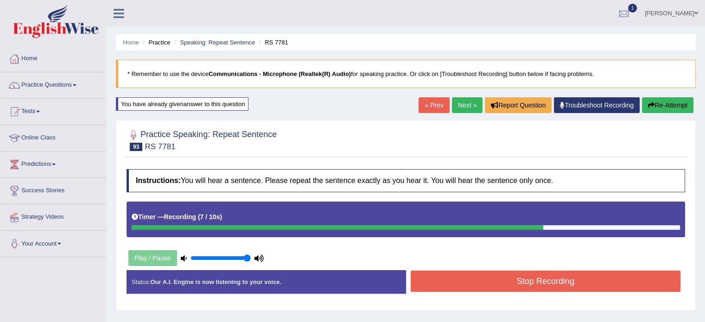
click at [591, 281] on button "Stop Recording" at bounding box center [546, 281] width 270 height 21
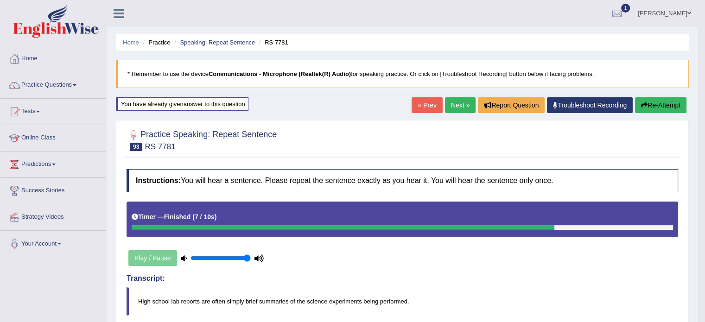
click at [450, 99] on link "Next »" at bounding box center [460, 105] width 31 height 16
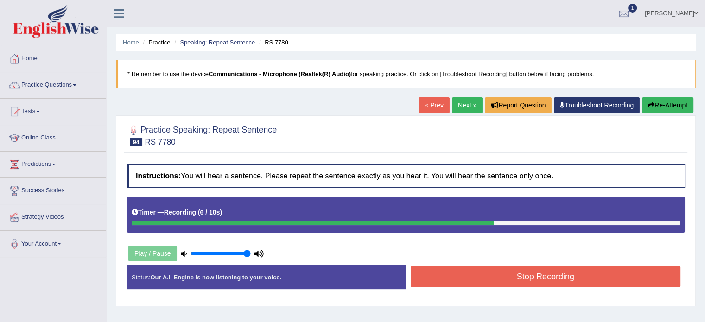
click at [547, 278] on button "Stop Recording" at bounding box center [546, 276] width 270 height 21
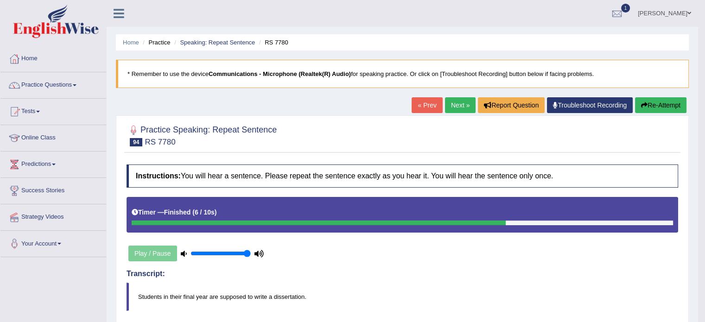
click at [460, 102] on link "Next »" at bounding box center [460, 105] width 31 height 16
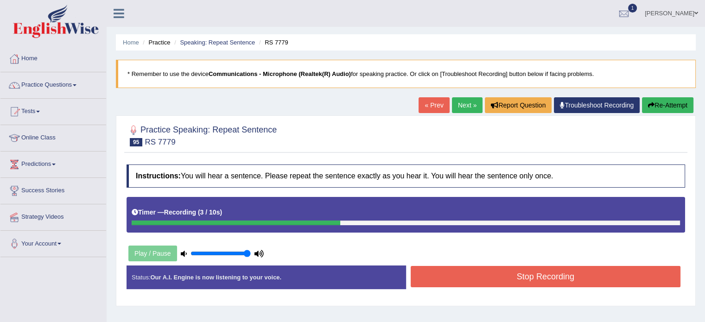
click at [519, 275] on button "Stop Recording" at bounding box center [546, 276] width 270 height 21
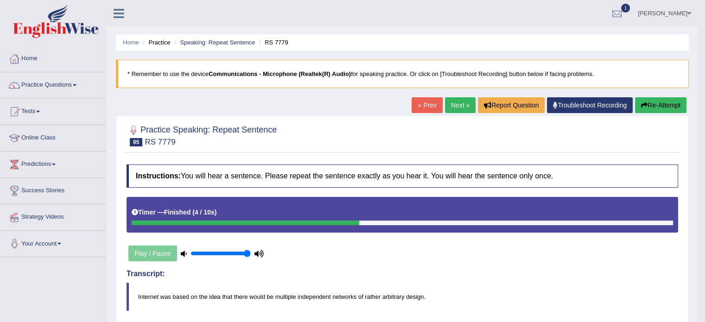
click at [455, 106] on link "Next »" at bounding box center [460, 105] width 31 height 16
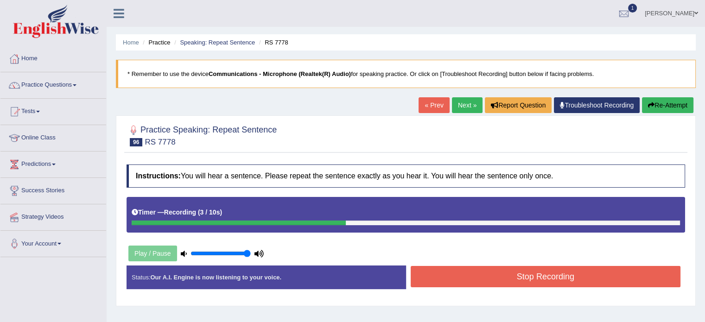
click at [665, 106] on button "Re-Attempt" at bounding box center [667, 105] width 51 height 16
drag, startPoint x: 0, startPoint y: 0, endPoint x: 584, endPoint y: 274, distance: 645.1
click at [584, 274] on div "Home Practice Speaking: Repeat Sentence RS 7778 * Remember to use the device Co…" at bounding box center [406, 231] width 598 height 463
click at [584, 274] on button "Stop Recording" at bounding box center [546, 276] width 270 height 21
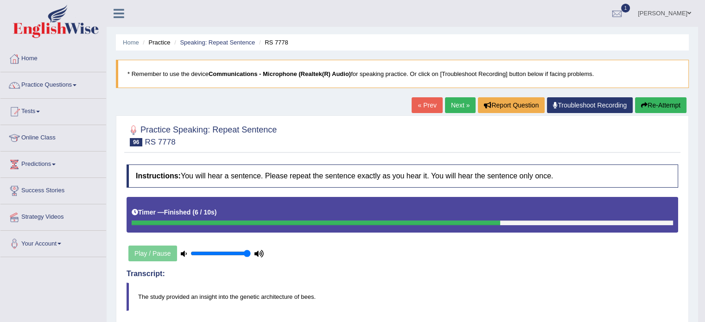
click at [672, 101] on button "Re-Attempt" at bounding box center [660, 105] width 51 height 16
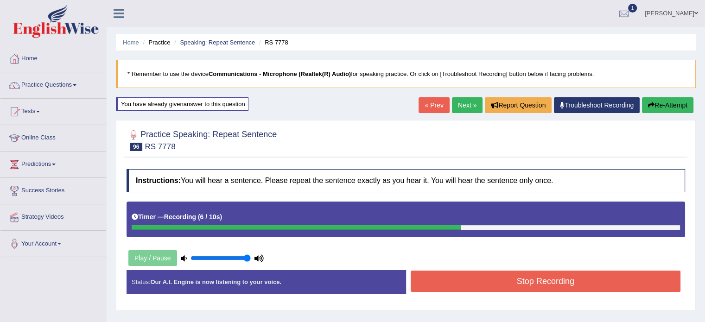
click at [436, 284] on button "Stop Recording" at bounding box center [546, 281] width 270 height 21
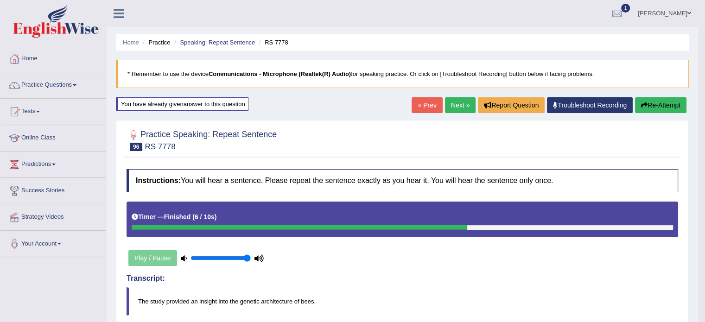
click at [450, 103] on link "Next »" at bounding box center [460, 105] width 31 height 16
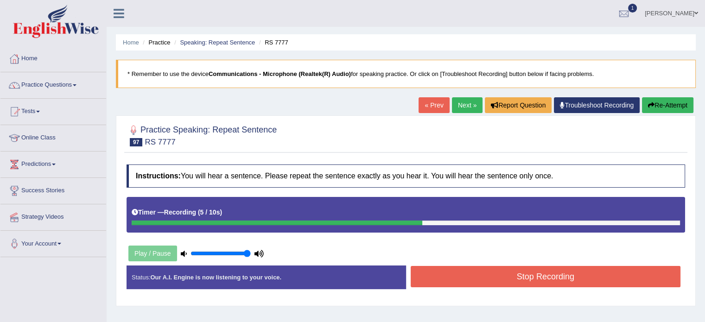
click at [465, 268] on button "Stop Recording" at bounding box center [546, 276] width 270 height 21
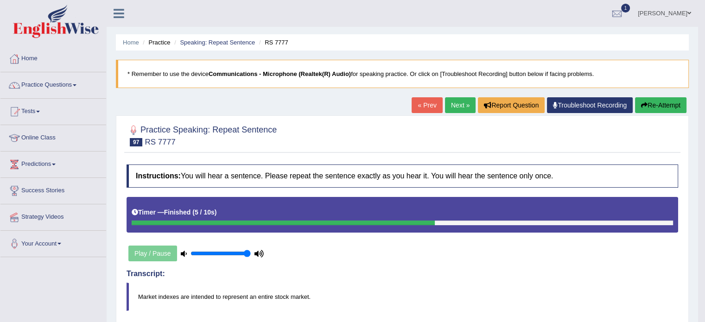
click at [644, 102] on icon "button" at bounding box center [644, 105] width 6 height 6
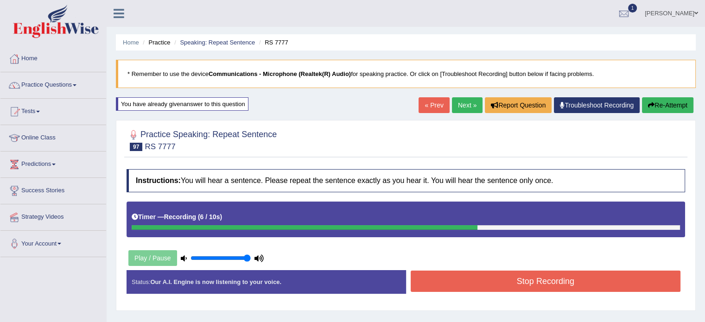
click at [544, 272] on button "Stop Recording" at bounding box center [546, 281] width 270 height 21
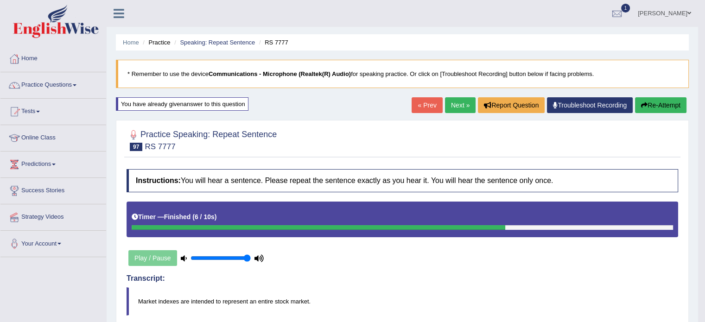
click at [656, 101] on button "Re-Attempt" at bounding box center [660, 105] width 51 height 16
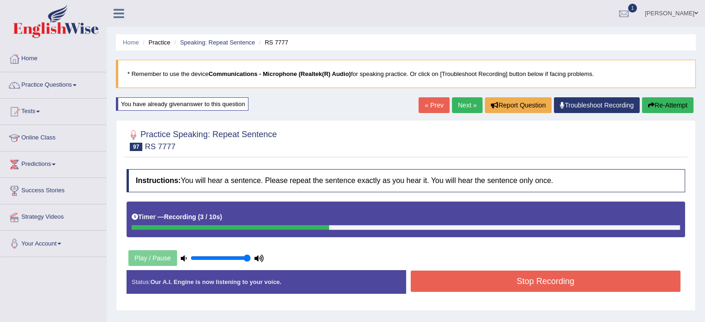
click at [675, 107] on button "Re-Attempt" at bounding box center [667, 105] width 51 height 16
click at [498, 285] on button "Stop Recording" at bounding box center [546, 281] width 270 height 21
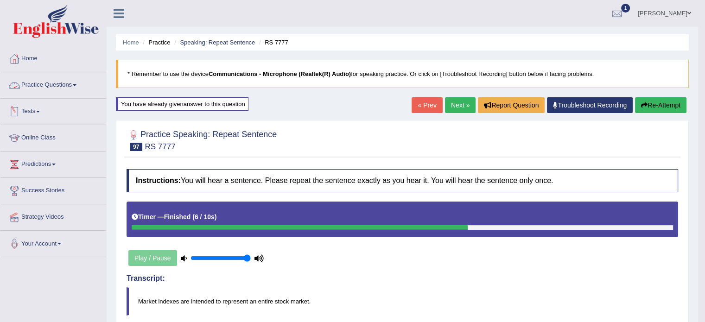
click at [80, 83] on link "Practice Questions" at bounding box center [53, 83] width 106 height 23
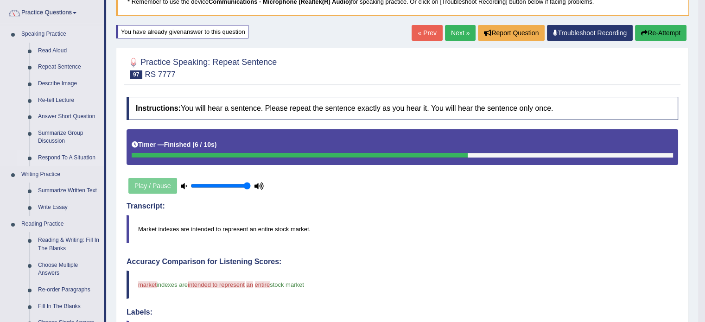
scroll to position [73, 0]
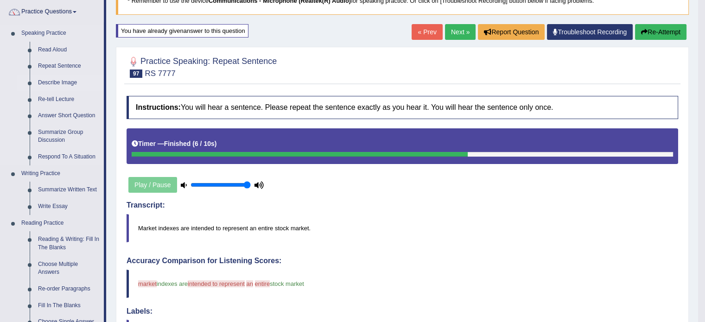
click at [50, 88] on link "Describe Image" at bounding box center [69, 83] width 70 height 17
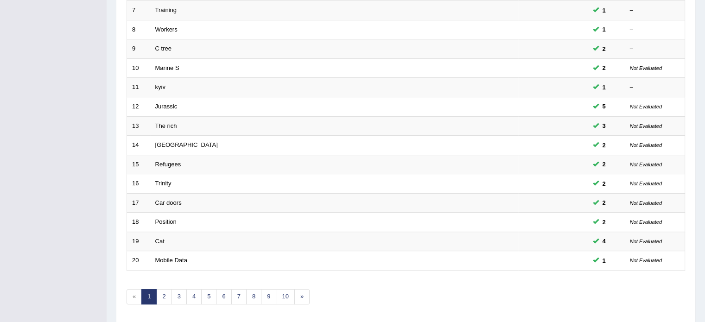
scroll to position [289, 0]
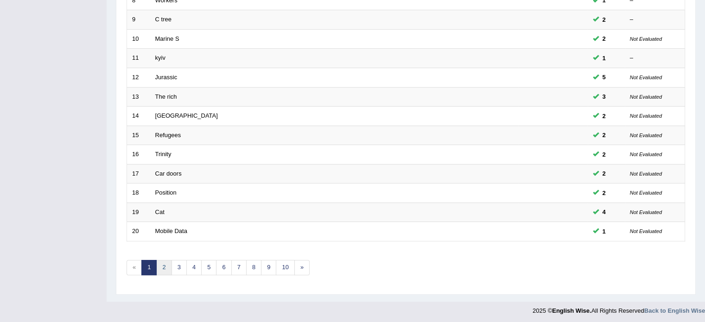
click at [167, 267] on link "2" at bounding box center [163, 267] width 15 height 15
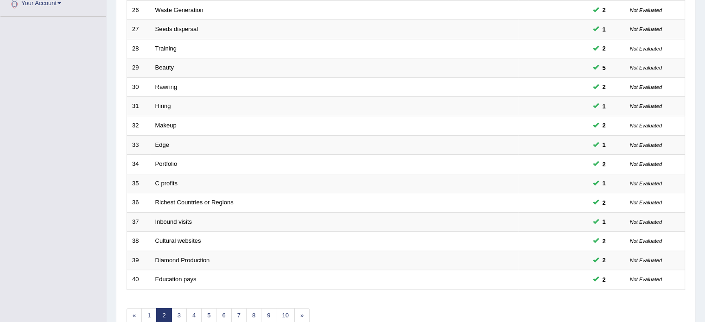
scroll to position [289, 0]
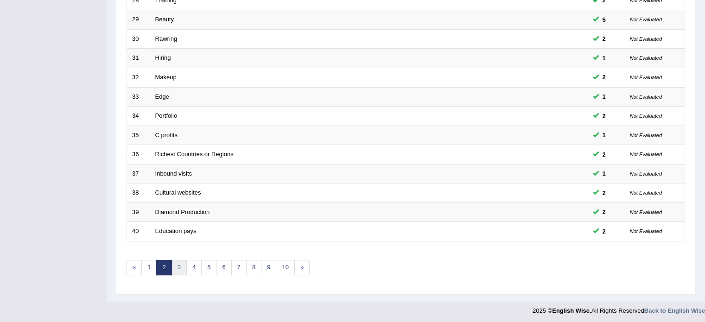
click at [180, 267] on link "3" at bounding box center [178, 267] width 15 height 15
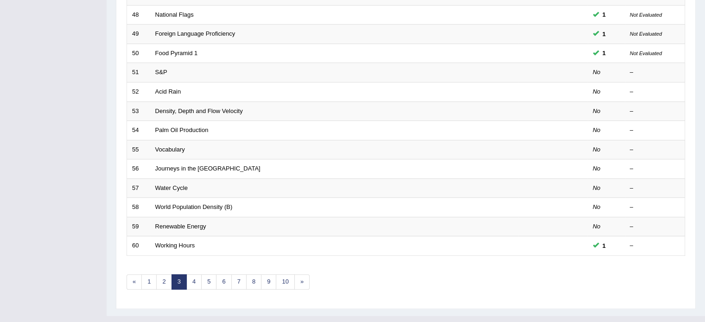
scroll to position [289, 0]
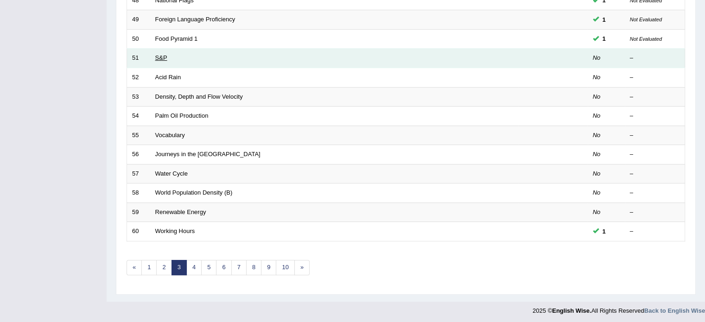
click at [156, 57] on link "S&P" at bounding box center [161, 57] width 12 height 7
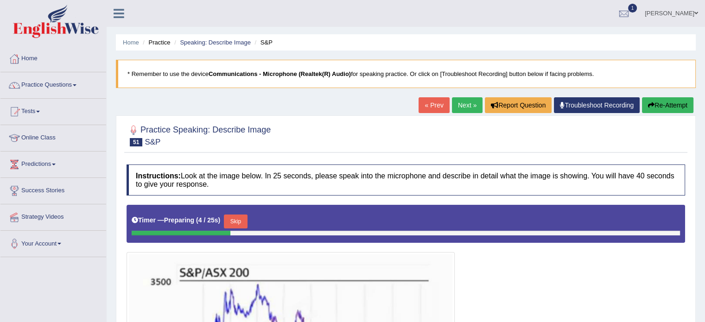
click at [466, 105] on link "Next »" at bounding box center [467, 105] width 31 height 16
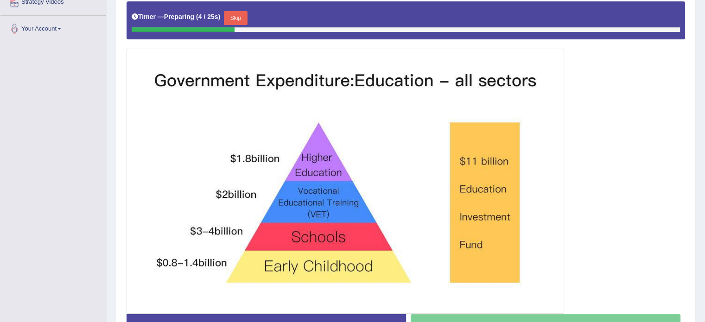
scroll to position [213, 0]
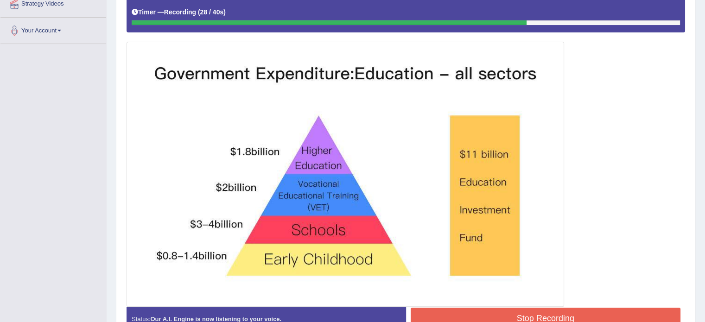
click at [439, 309] on button "Stop Recording" at bounding box center [546, 318] width 270 height 21
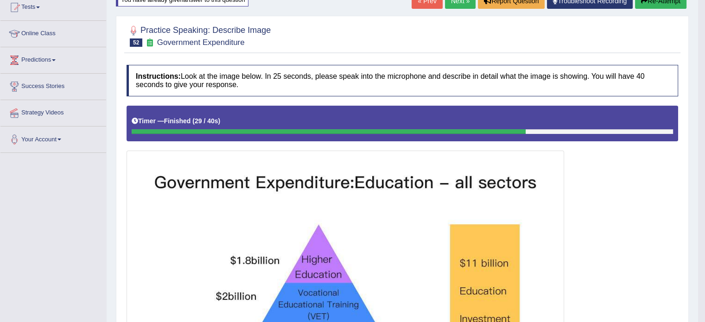
scroll to position [0, 0]
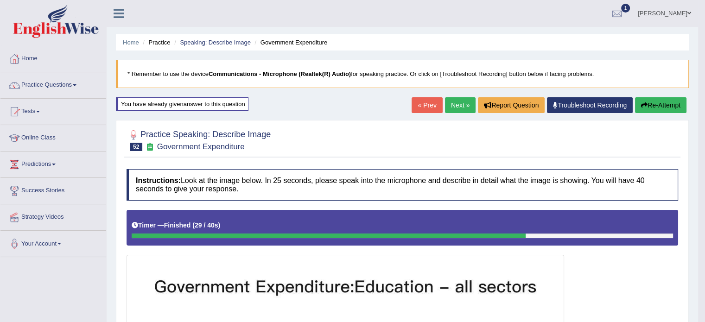
click at [667, 108] on button "Re-Attempt" at bounding box center [660, 105] width 51 height 16
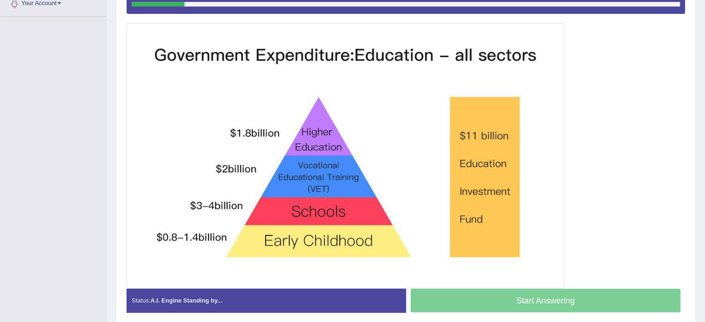
scroll to position [231, 0]
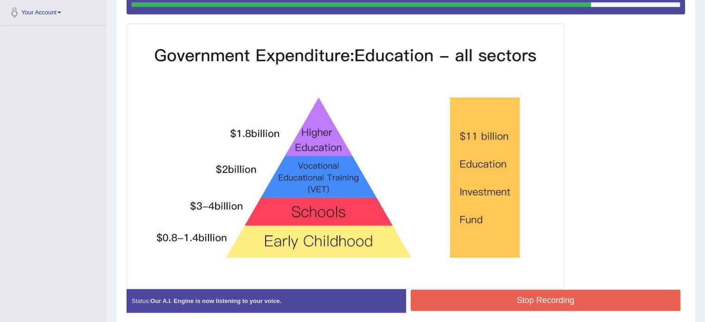
click at [465, 302] on button "Stop Recording" at bounding box center [546, 300] width 270 height 21
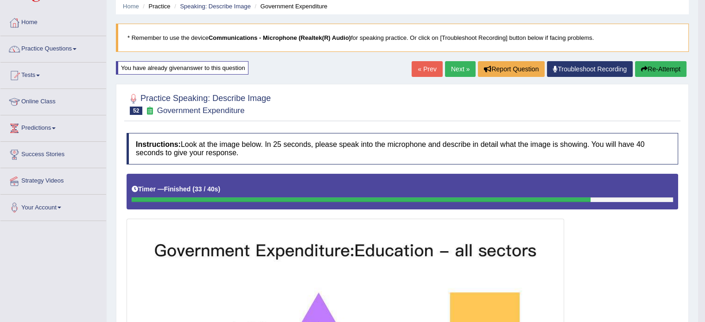
scroll to position [0, 0]
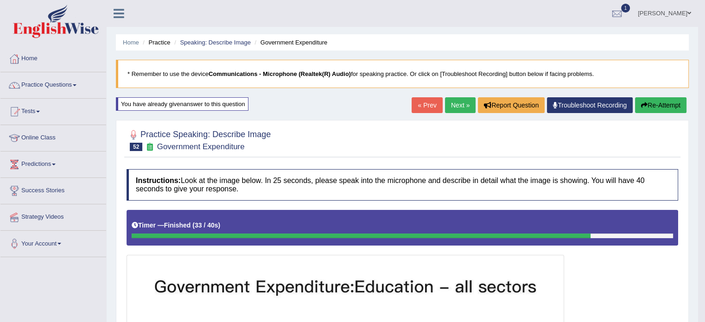
click at [456, 105] on link "Next »" at bounding box center [460, 105] width 31 height 16
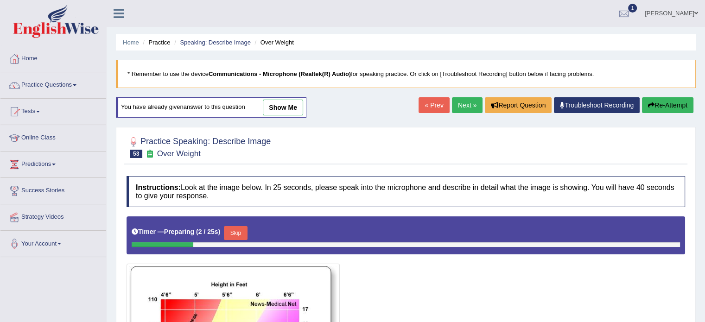
click at [458, 101] on link "Next »" at bounding box center [467, 105] width 31 height 16
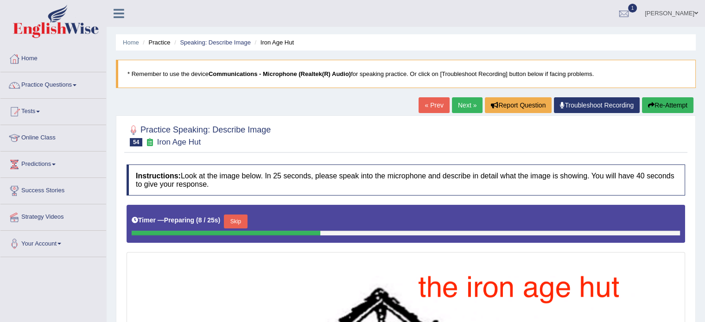
click at [467, 102] on link "Next »" at bounding box center [467, 105] width 31 height 16
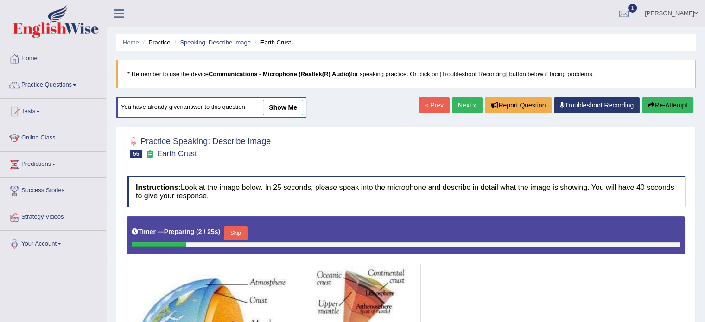
click at [466, 104] on link "Next »" at bounding box center [467, 105] width 31 height 16
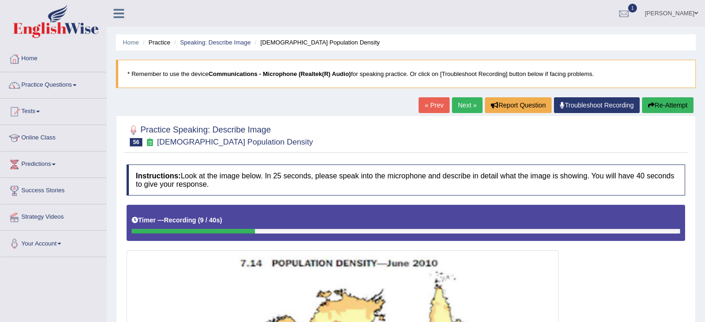
click at [680, 101] on button "Re-Attempt" at bounding box center [667, 105] width 51 height 16
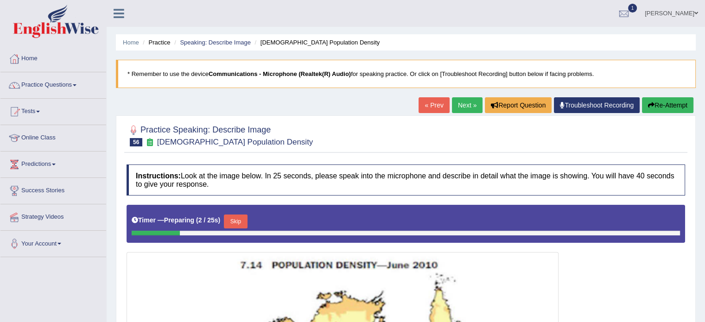
click at [244, 217] on button "Skip" at bounding box center [235, 222] width 23 height 14
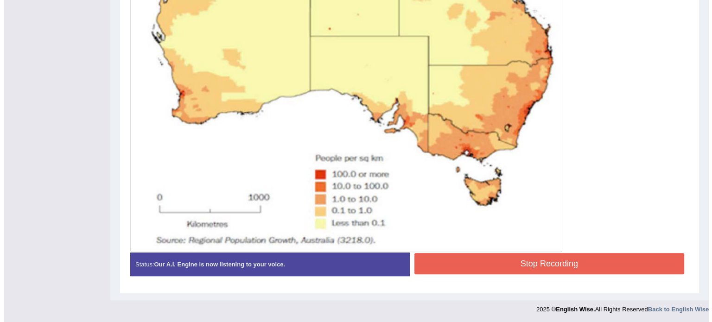
scroll to position [396, 0]
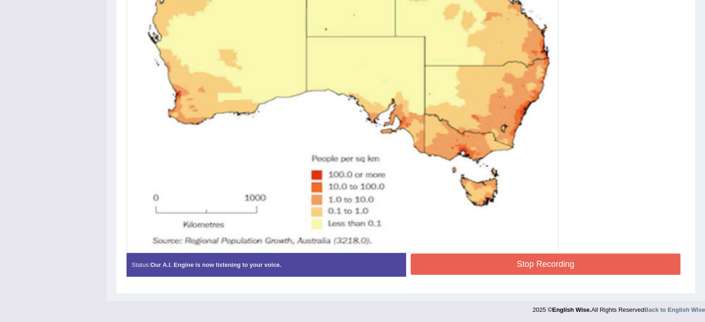
click at [483, 265] on button "Stop Recording" at bounding box center [546, 263] width 270 height 21
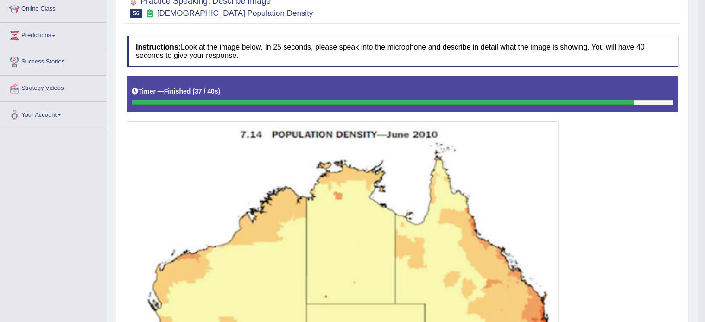
scroll to position [0, 0]
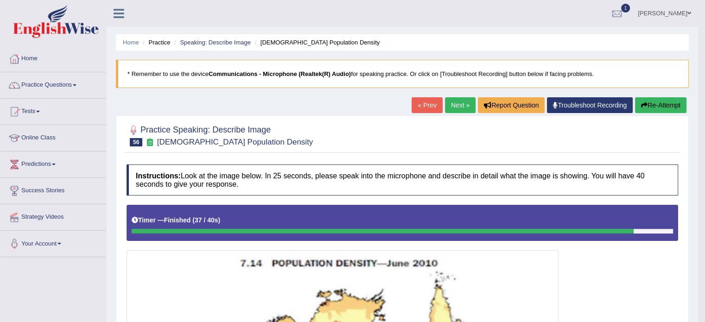
click at [657, 108] on button "Re-Attempt" at bounding box center [660, 105] width 51 height 16
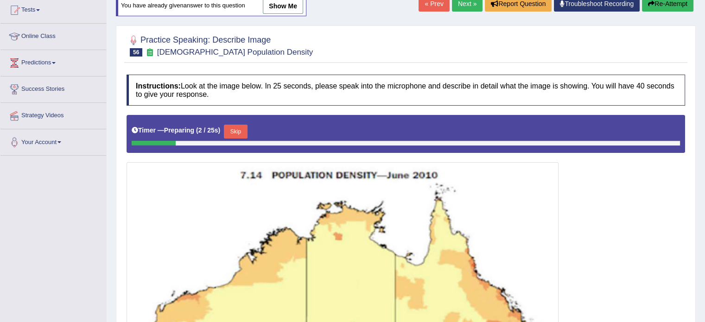
click at [239, 129] on button "Skip" at bounding box center [235, 132] width 23 height 14
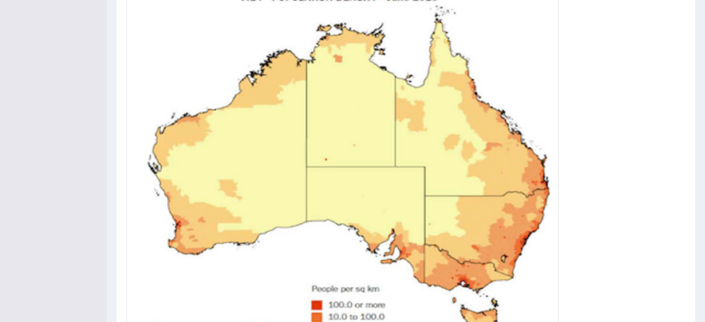
scroll to position [401, 0]
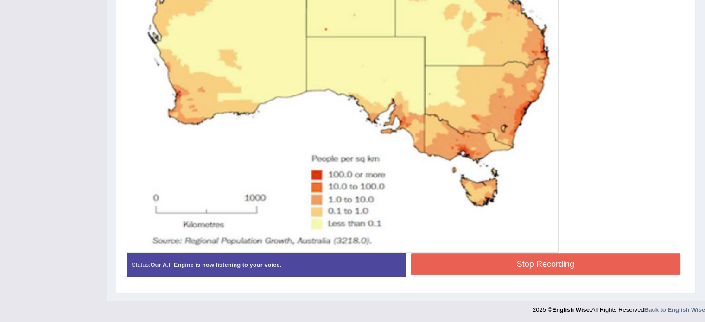
click at [460, 257] on button "Stop Recording" at bounding box center [546, 263] width 270 height 21
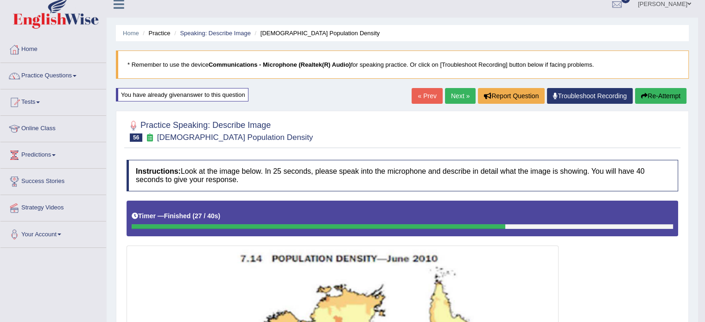
scroll to position [0, 0]
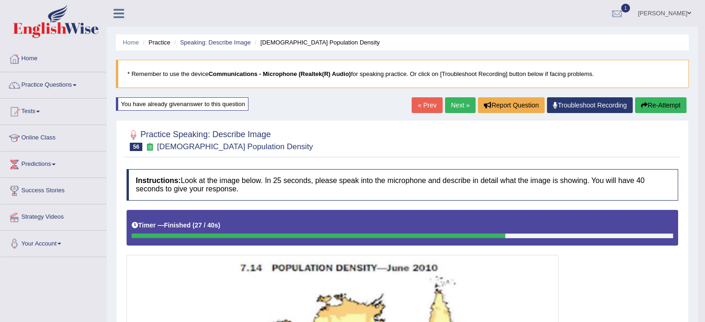
click at [457, 108] on link "Next »" at bounding box center [460, 105] width 31 height 16
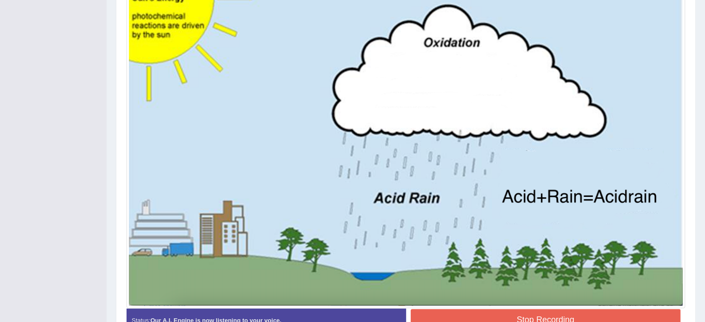
scroll to position [266, 0]
click at [460, 310] on button "Stop Recording" at bounding box center [546, 319] width 270 height 21
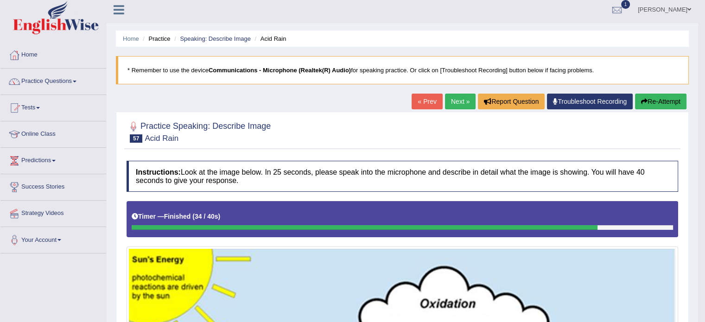
scroll to position [0, 0]
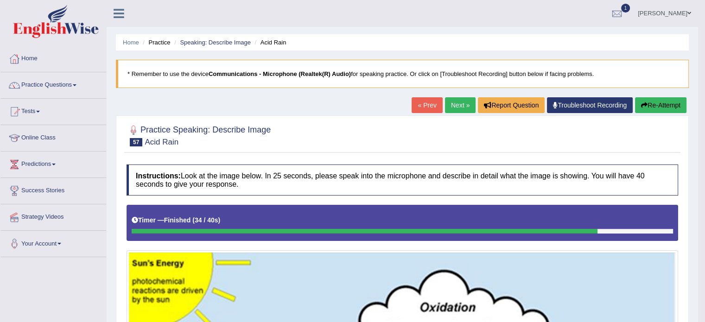
click at [450, 110] on link "Next »" at bounding box center [460, 105] width 31 height 16
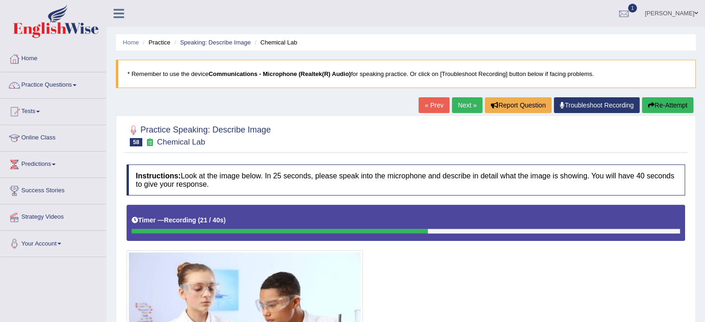
click at [669, 108] on button "Re-Attempt" at bounding box center [667, 105] width 51 height 16
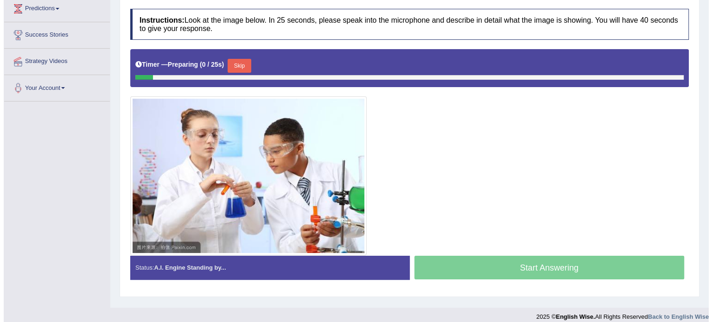
scroll to position [165, 0]
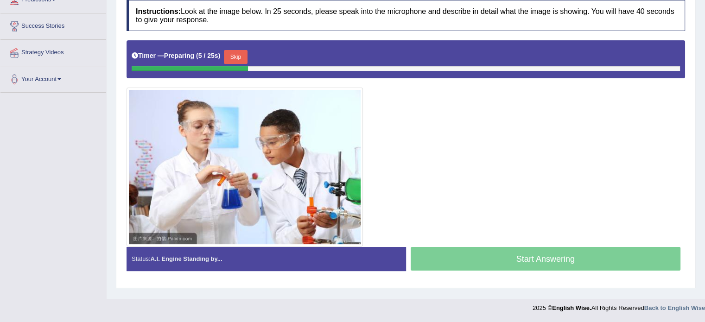
click at [238, 60] on button "Skip" at bounding box center [235, 57] width 23 height 14
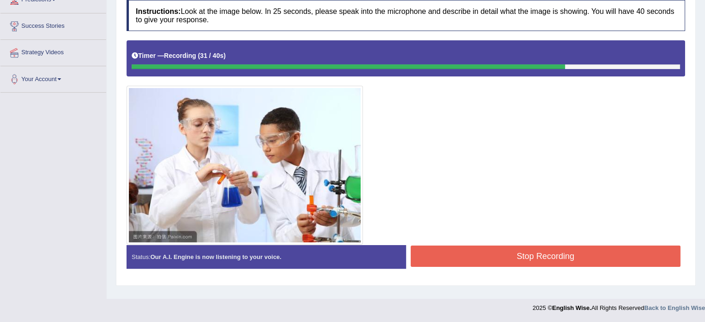
drag, startPoint x: 486, startPoint y: 265, endPoint x: 483, endPoint y: 258, distance: 7.5
click at [483, 258] on div "Stop Recording" at bounding box center [545, 258] width 279 height 24
click at [483, 258] on button "Stop Recording" at bounding box center [546, 256] width 270 height 21
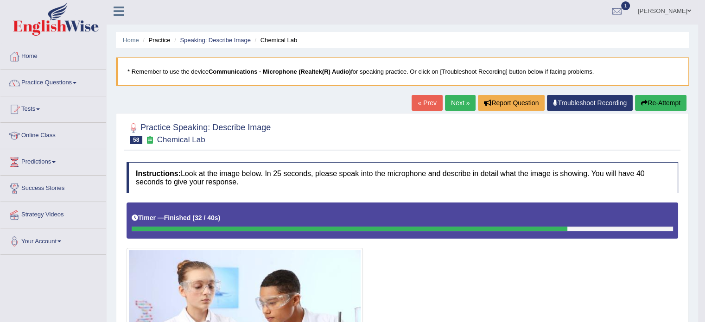
scroll to position [0, 0]
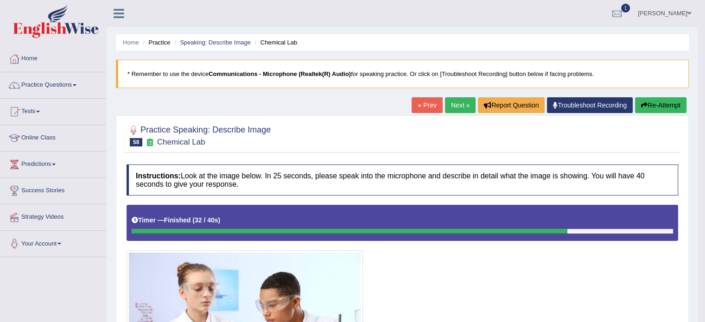
click at [652, 108] on button "Re-Attempt" at bounding box center [660, 105] width 51 height 16
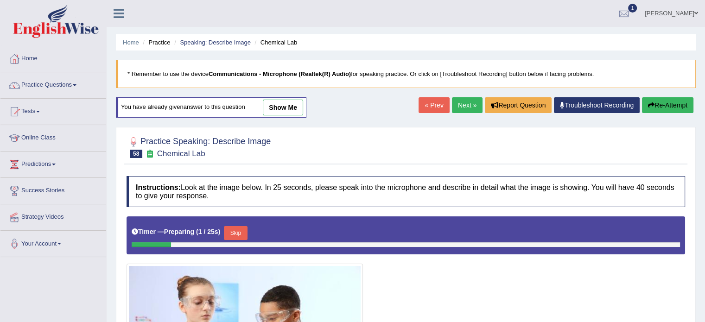
click at [236, 231] on button "Skip" at bounding box center [235, 233] width 23 height 14
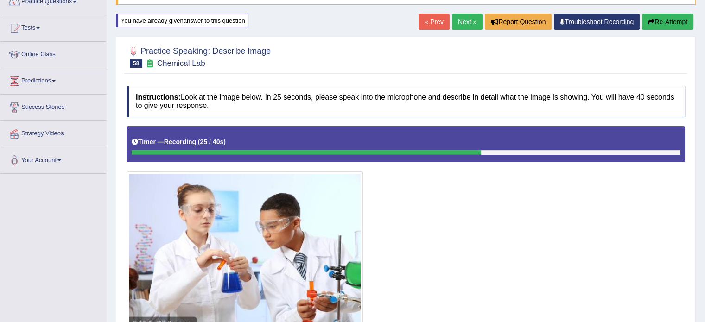
scroll to position [165, 0]
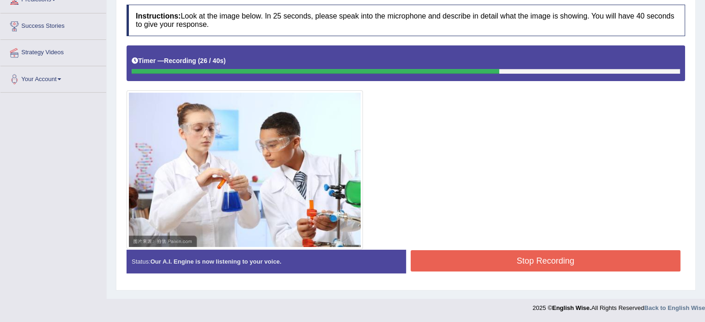
click at [458, 261] on button "Stop Recording" at bounding box center [546, 260] width 270 height 21
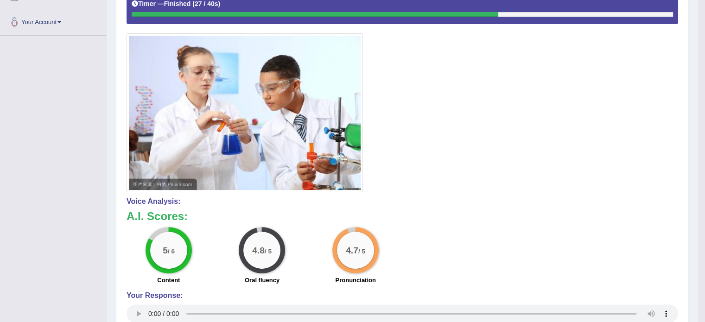
scroll to position [0, 0]
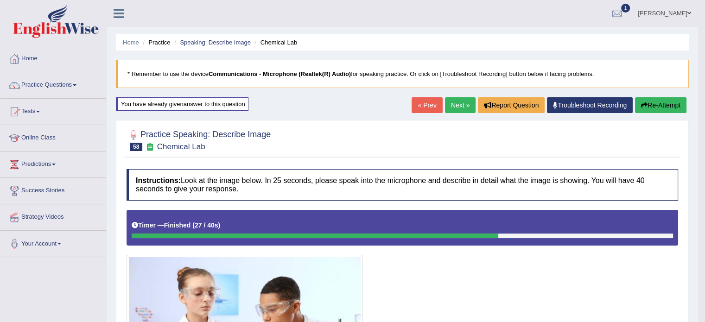
click at [462, 107] on link "Next »" at bounding box center [460, 105] width 31 height 16
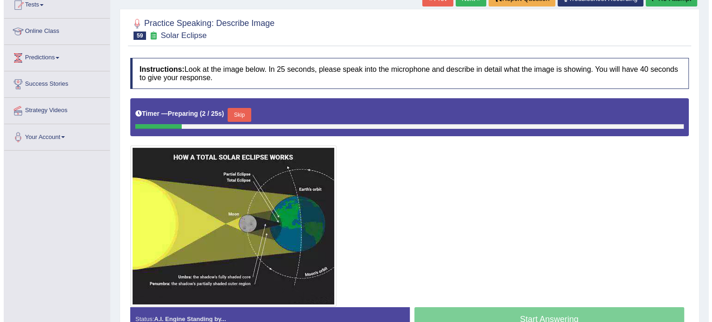
scroll to position [118, 0]
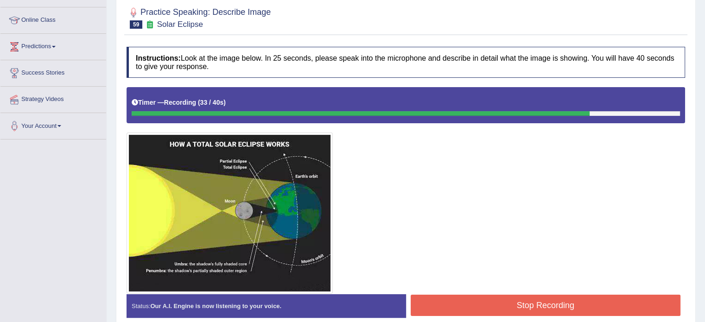
click at [472, 304] on button "Stop Recording" at bounding box center [546, 305] width 270 height 21
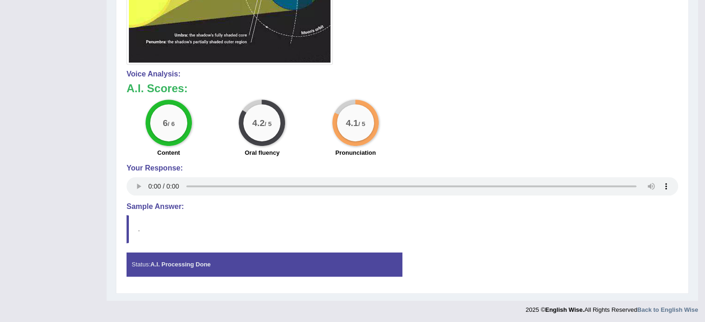
scroll to position [0, 0]
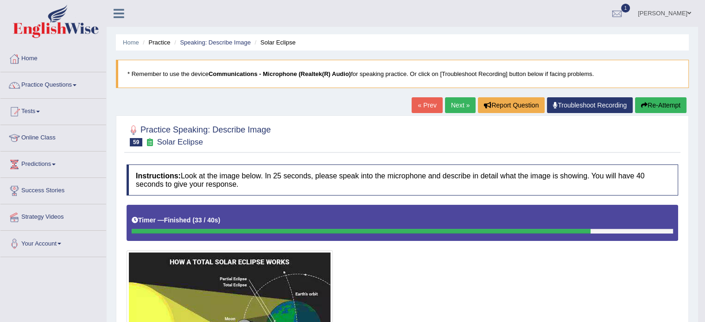
click at [455, 101] on link "Next »" at bounding box center [460, 105] width 31 height 16
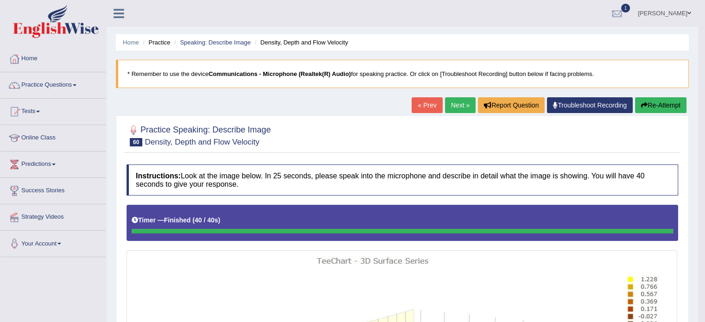
click at [658, 105] on button "Re-Attempt" at bounding box center [660, 105] width 51 height 16
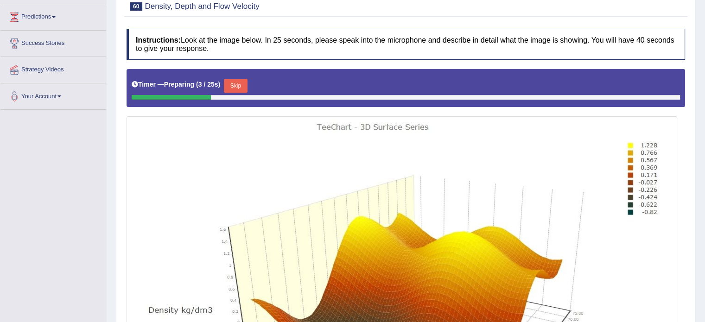
scroll to position [146, 0]
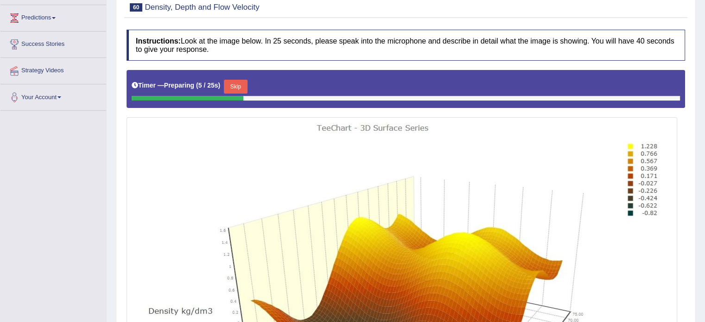
click at [237, 89] on button "Skip" at bounding box center [235, 87] width 23 height 14
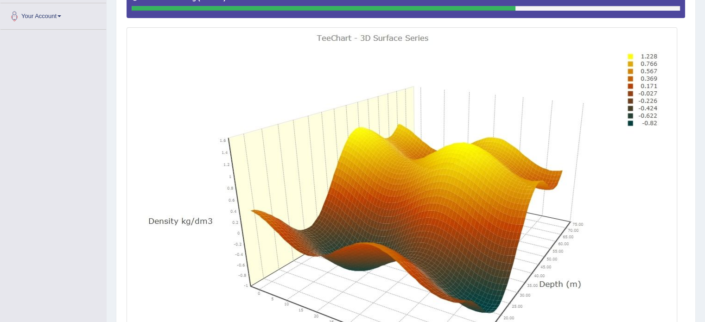
scroll to position [359, 0]
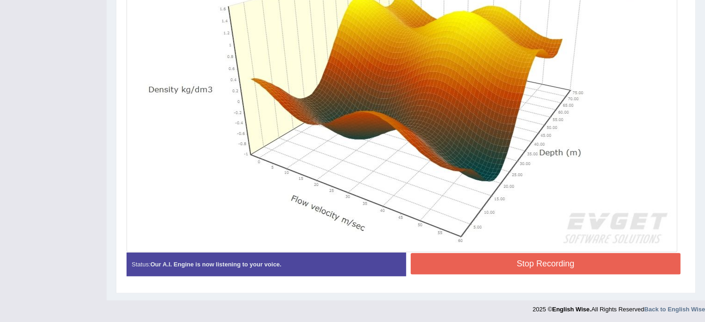
click at [445, 256] on button "Stop Recording" at bounding box center [546, 263] width 270 height 21
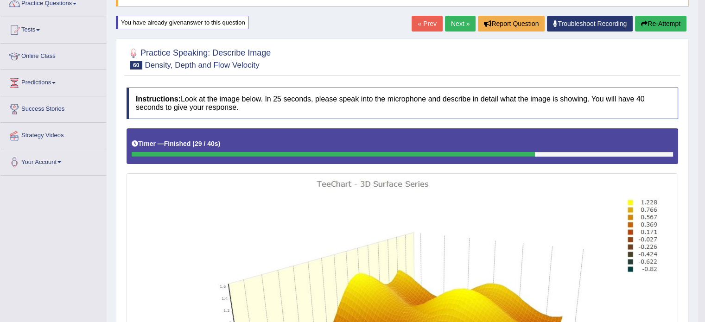
scroll to position [0, 0]
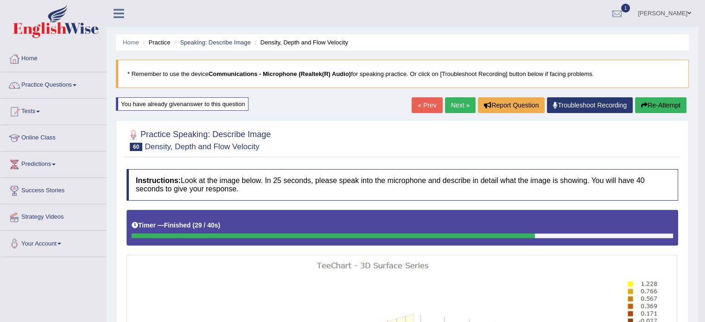
click at [445, 107] on link "Next »" at bounding box center [460, 105] width 31 height 16
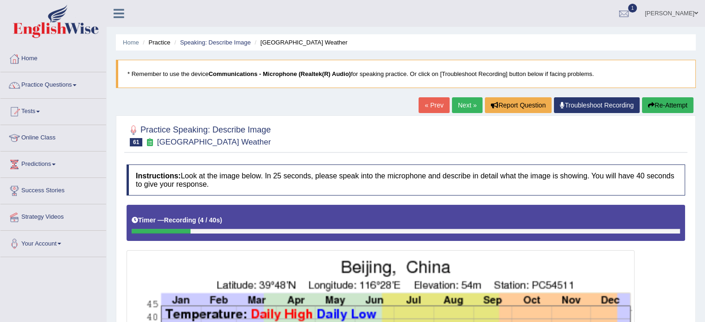
click at [674, 107] on button "Re-Attempt" at bounding box center [667, 105] width 51 height 16
click at [673, 102] on button "Re-Attempt" at bounding box center [667, 105] width 51 height 16
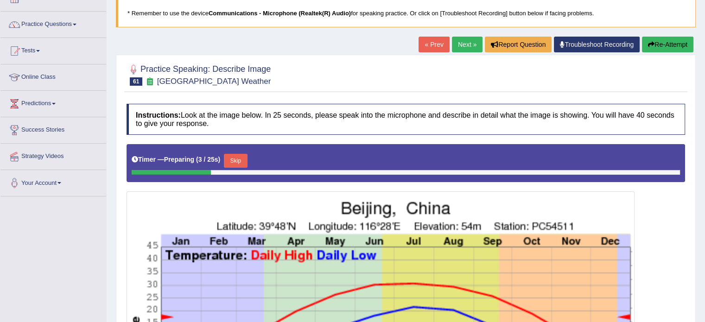
scroll to position [59, 0]
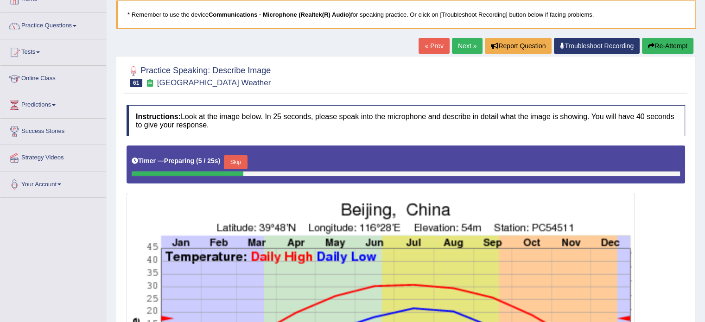
click at [243, 159] on button "Skip" at bounding box center [235, 162] width 23 height 14
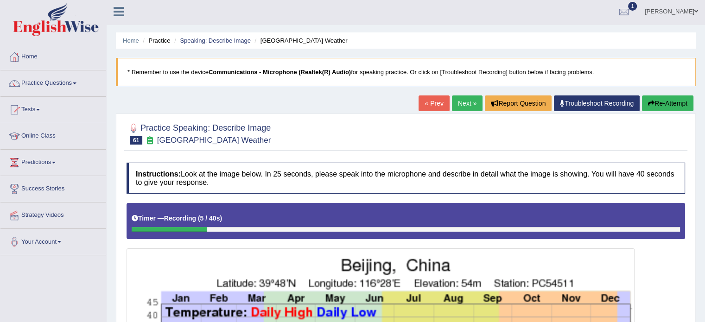
scroll to position [0, 0]
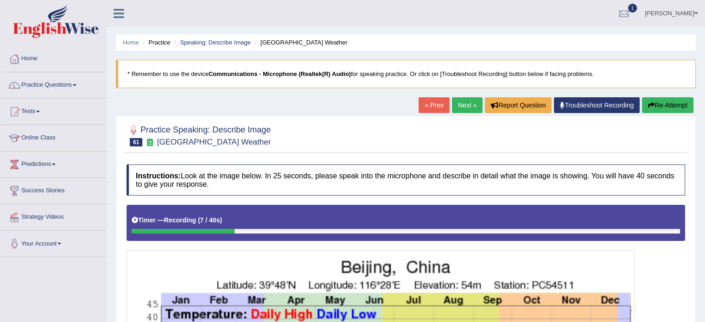
click at [658, 107] on button "Re-Attempt" at bounding box center [667, 105] width 51 height 16
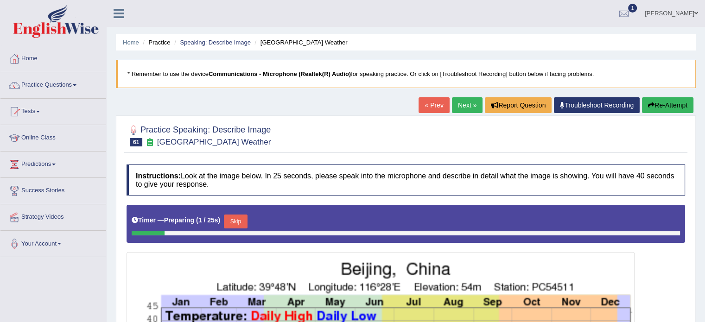
click at [239, 218] on button "Skip" at bounding box center [235, 222] width 23 height 14
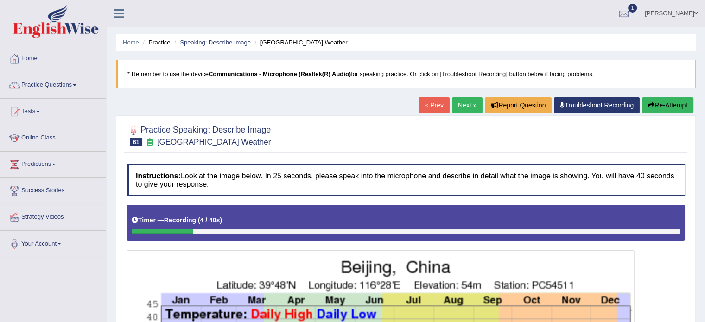
click at [680, 100] on button "Re-Attempt" at bounding box center [667, 105] width 51 height 16
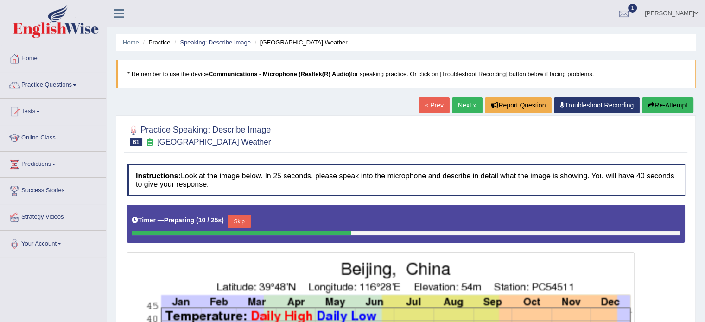
click at [238, 217] on button "Skip" at bounding box center [239, 222] width 23 height 14
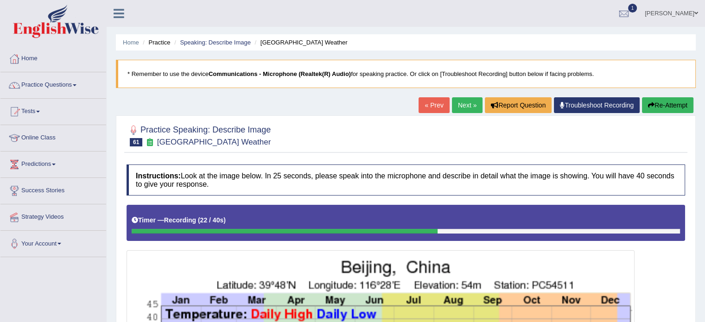
click at [660, 103] on button "Re-Attempt" at bounding box center [667, 105] width 51 height 16
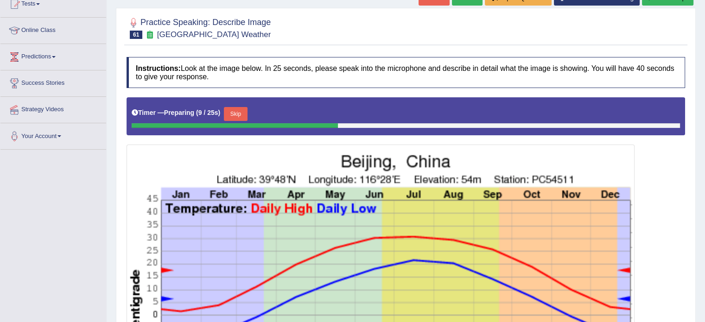
scroll to position [107, 0]
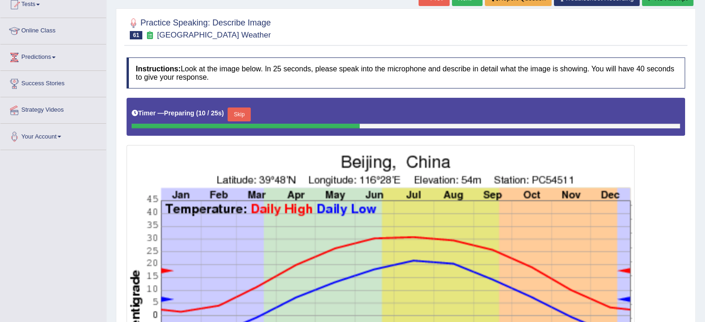
click at [244, 111] on button "Skip" at bounding box center [239, 115] width 23 height 14
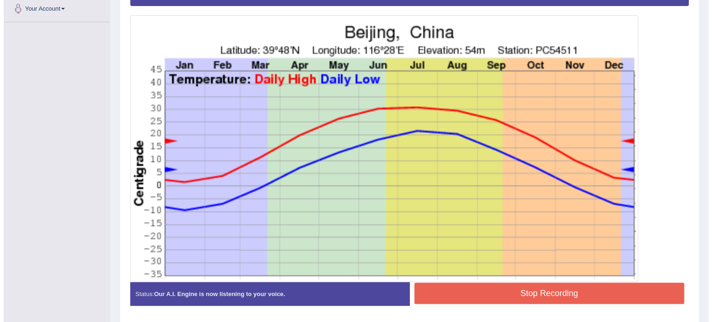
scroll to position [234, 0]
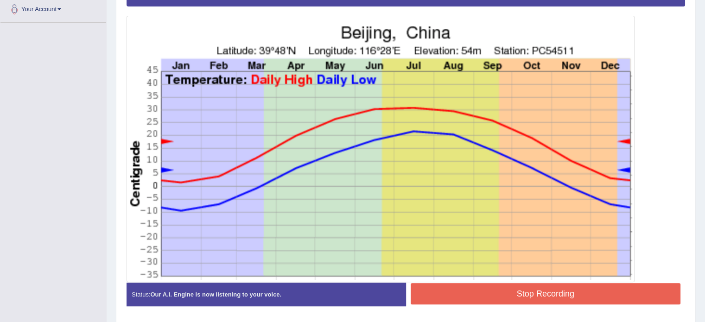
click at [474, 296] on button "Stop Recording" at bounding box center [546, 293] width 270 height 21
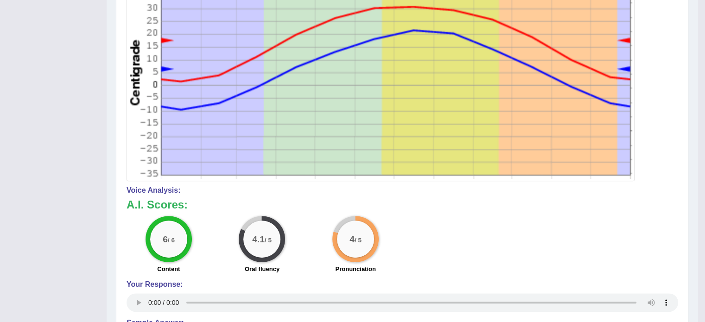
scroll to position [0, 0]
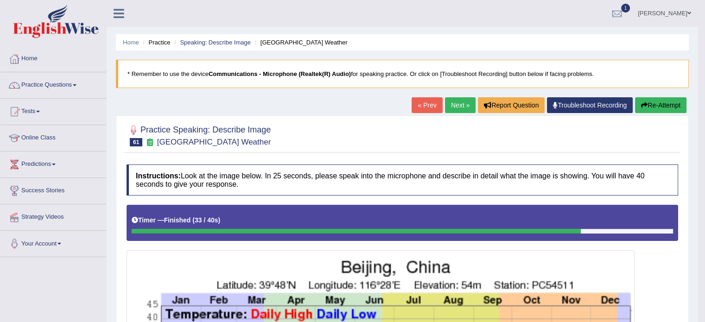
click at [450, 101] on link "Next »" at bounding box center [460, 105] width 31 height 16
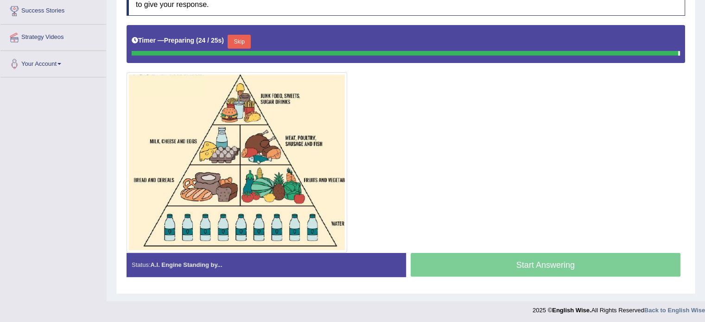
scroll to position [178, 0]
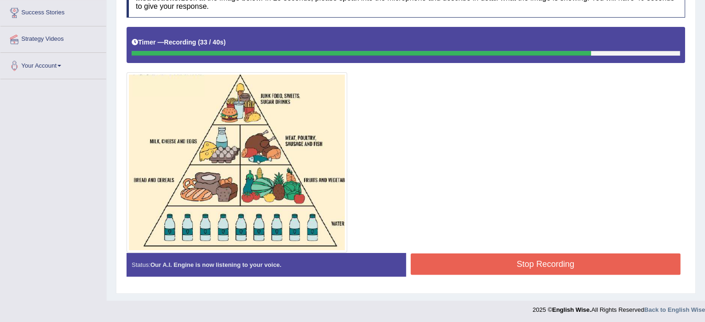
click at [463, 260] on button "Stop Recording" at bounding box center [546, 263] width 270 height 21
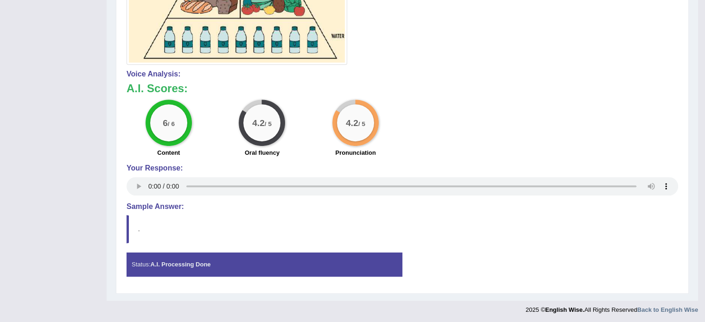
scroll to position [0, 0]
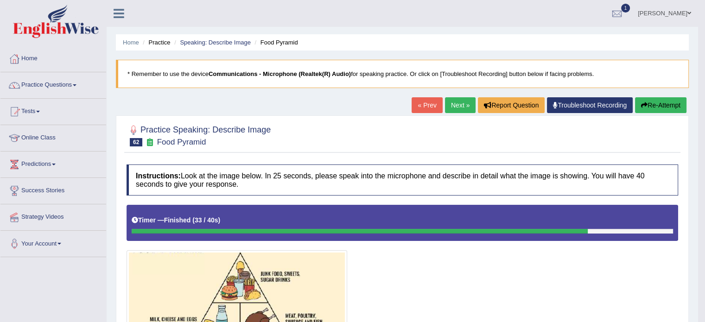
click at [450, 111] on link "Next »" at bounding box center [460, 105] width 31 height 16
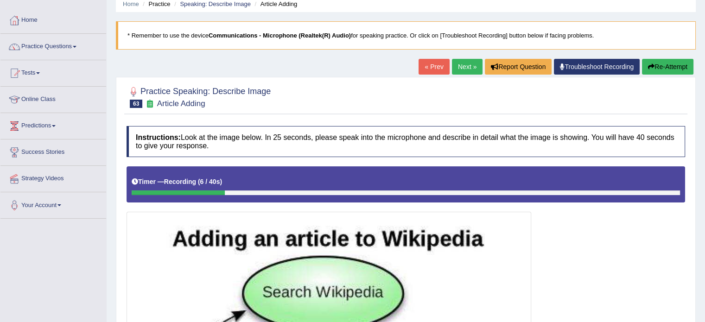
scroll to position [31, 0]
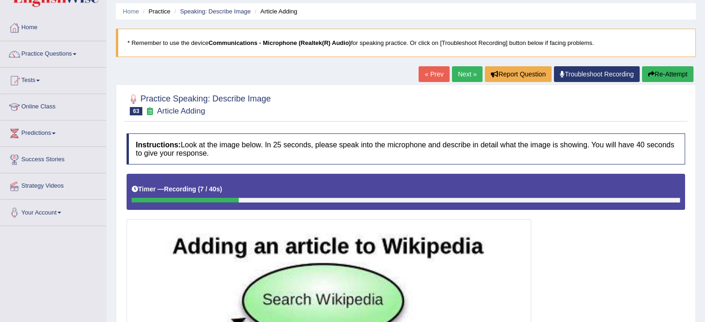
click at [661, 68] on button "Re-Attempt" at bounding box center [667, 74] width 51 height 16
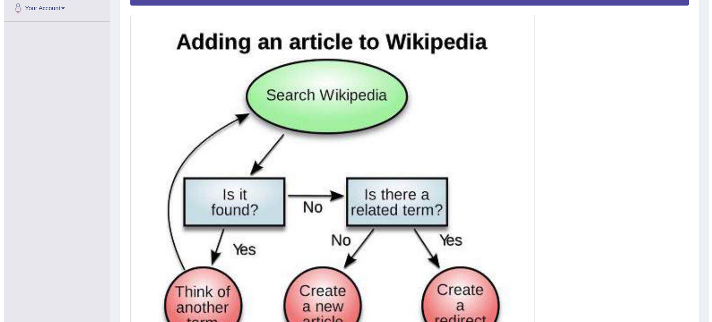
scroll to position [351, 0]
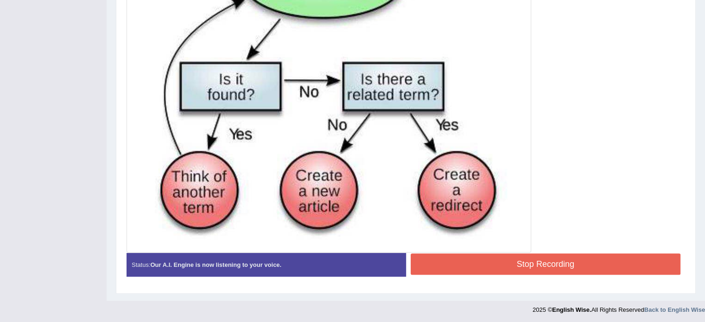
click at [452, 267] on button "Stop Recording" at bounding box center [546, 263] width 270 height 21
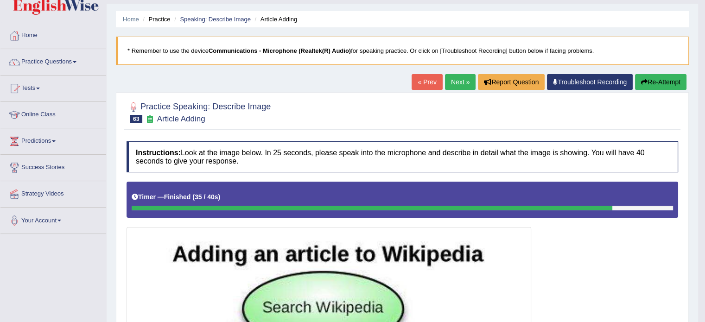
scroll to position [0, 0]
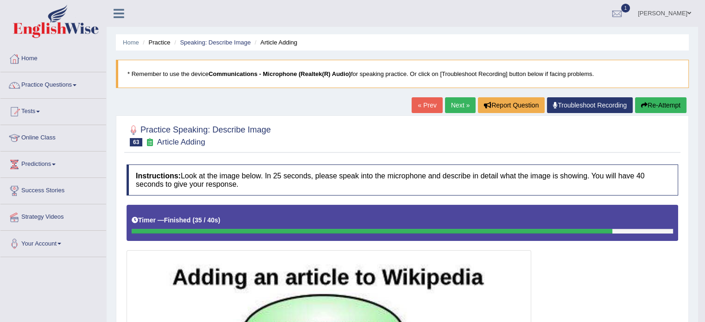
click at [653, 105] on button "Re-Attempt" at bounding box center [660, 105] width 51 height 16
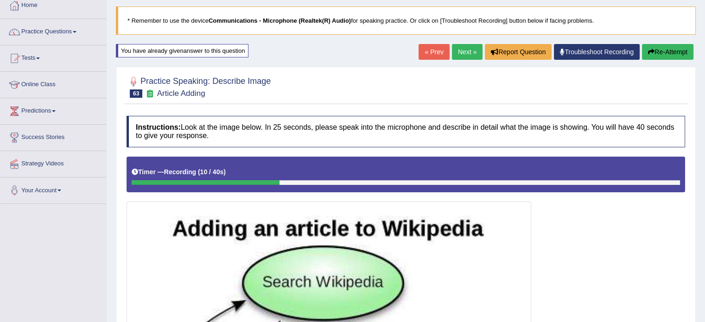
scroll to position [52, 0]
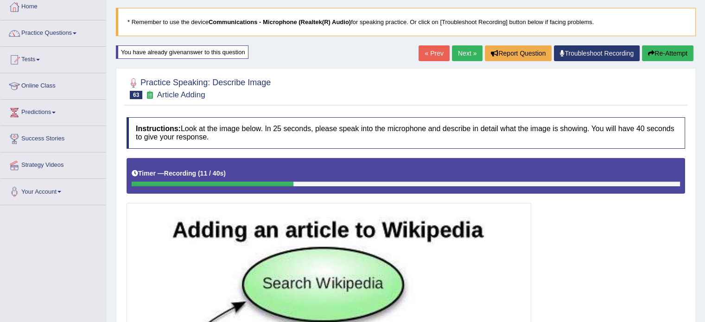
click at [667, 47] on button "Re-Attempt" at bounding box center [667, 53] width 51 height 16
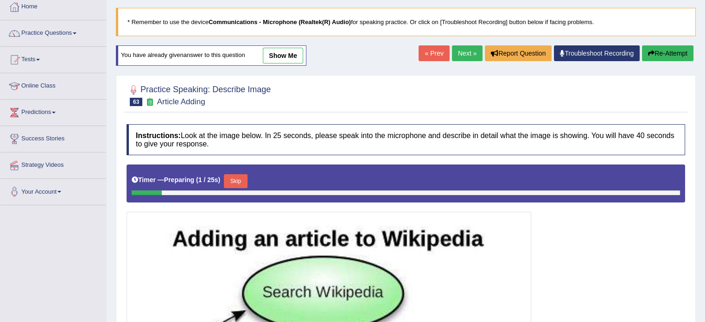
click at [237, 178] on button "Skip" at bounding box center [235, 181] width 23 height 14
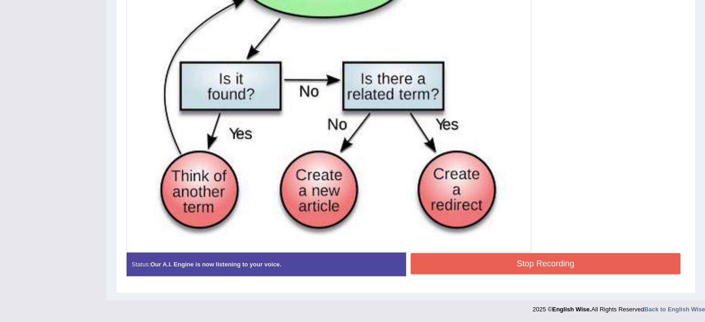
scroll to position [355, 0]
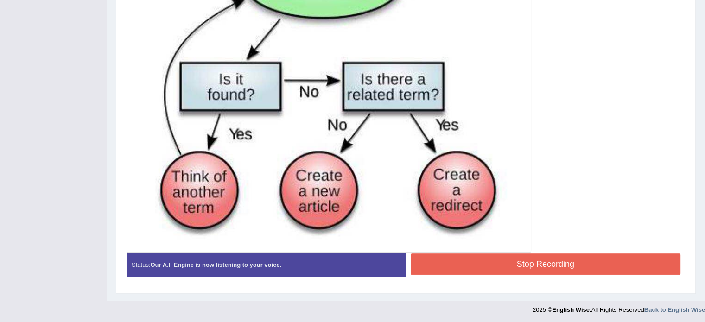
click at [491, 258] on button "Stop Recording" at bounding box center [546, 263] width 270 height 21
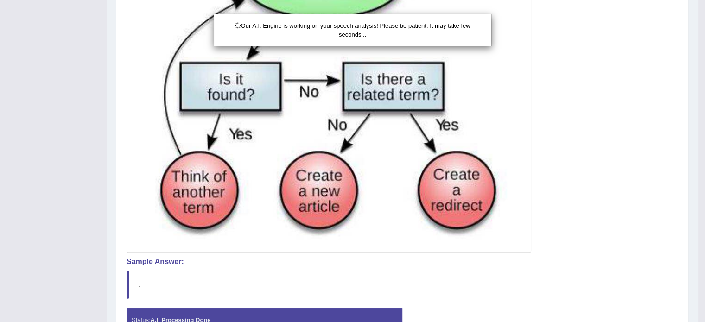
click at [369, 251] on div "Our A.I. Engine is working on your speech analysis! Please be patient. It may t…" at bounding box center [352, 161] width 705 height 322
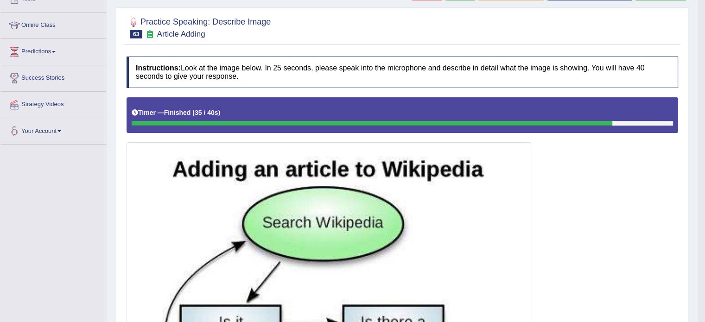
scroll to position [18, 0]
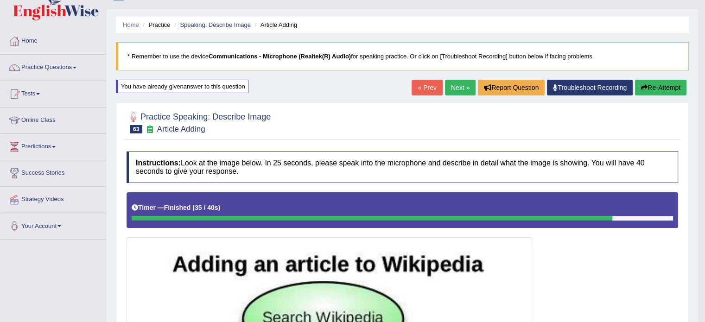
click at [453, 89] on link "Next »" at bounding box center [460, 88] width 31 height 16
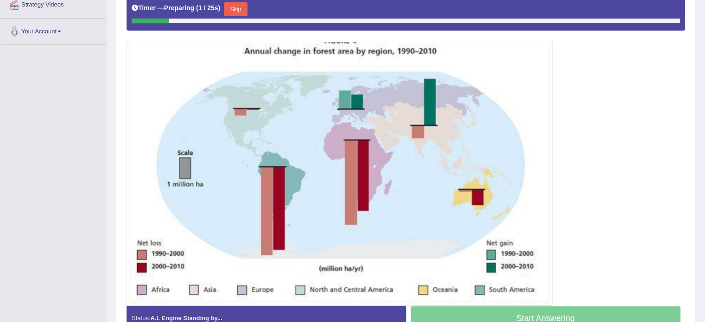
scroll to position [213, 0]
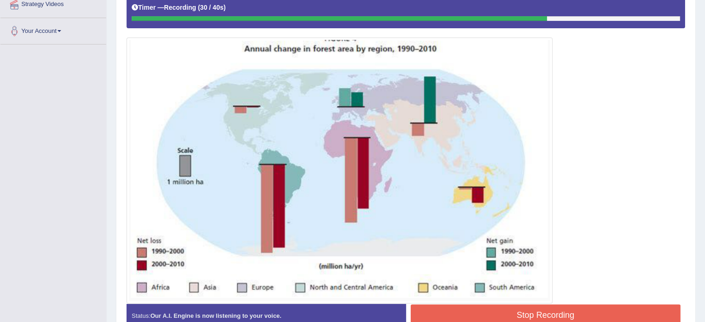
click at [430, 310] on button "Stop Recording" at bounding box center [546, 314] width 270 height 21
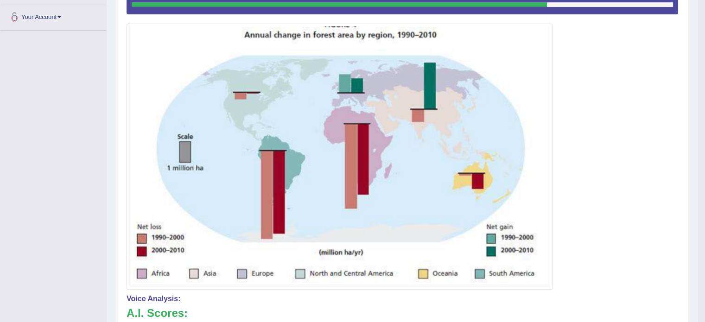
scroll to position [0, 0]
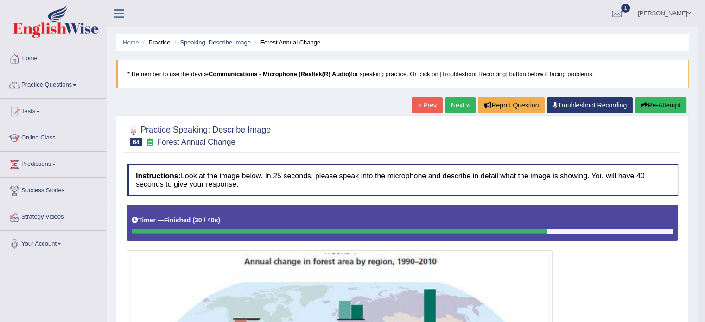
click at [461, 99] on link "Next »" at bounding box center [460, 105] width 31 height 16
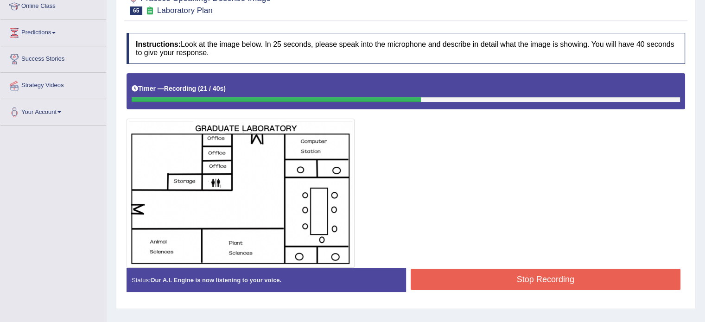
scroll to position [165, 0]
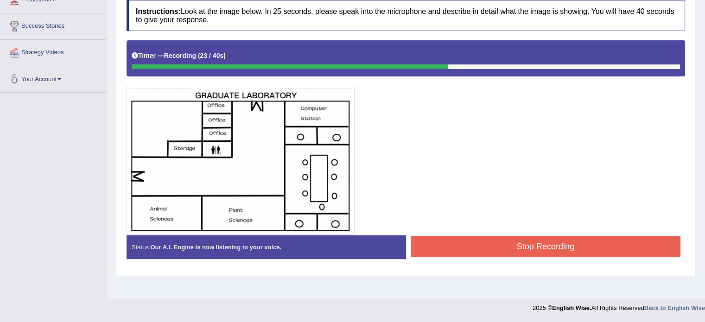
click at [475, 246] on button "Stop Recording" at bounding box center [546, 246] width 270 height 21
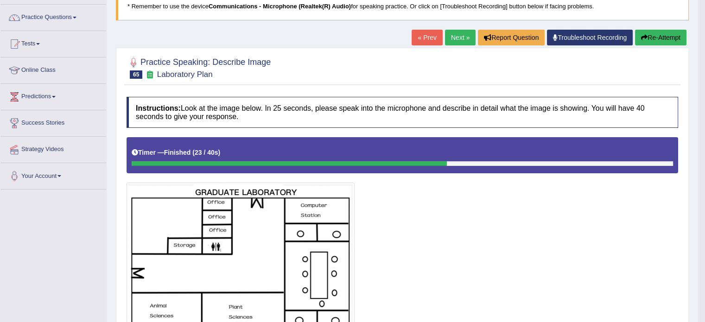
scroll to position [0, 0]
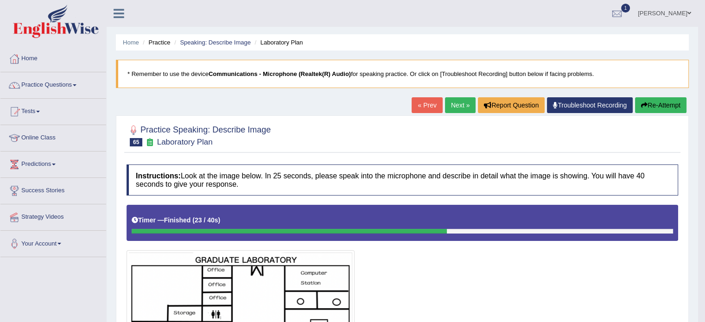
click at [454, 98] on link "Next »" at bounding box center [460, 105] width 31 height 16
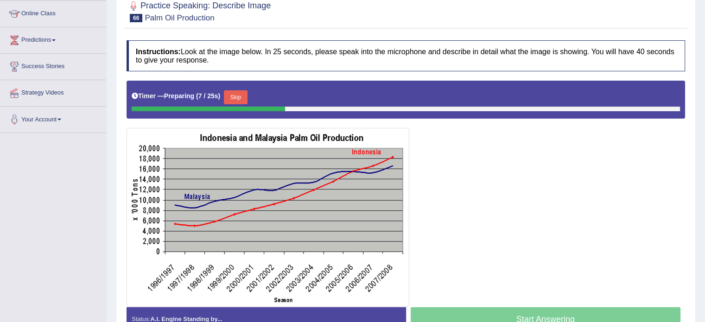
scroll to position [121, 0]
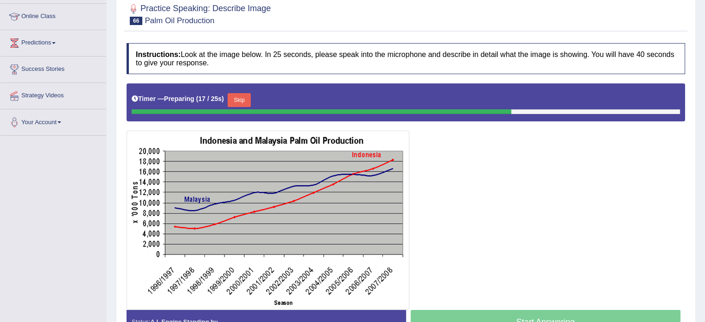
click at [234, 96] on button "Skip" at bounding box center [239, 100] width 23 height 14
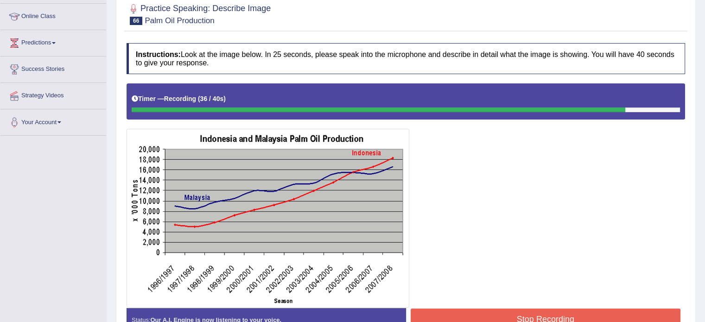
click at [486, 316] on button "Stop Recording" at bounding box center [546, 319] width 270 height 21
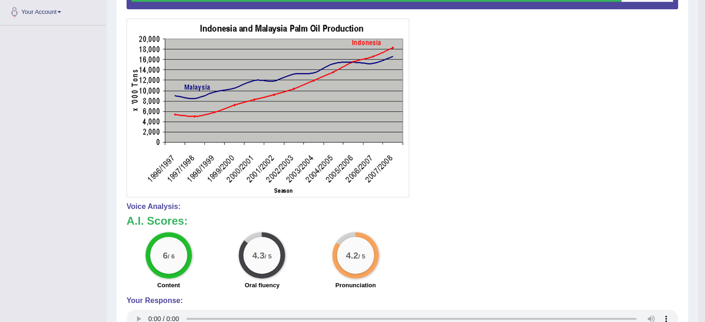
scroll to position [0, 0]
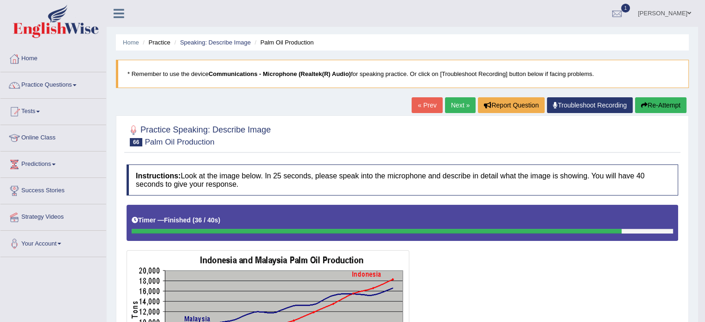
click at [455, 101] on link "Next »" at bounding box center [460, 105] width 31 height 16
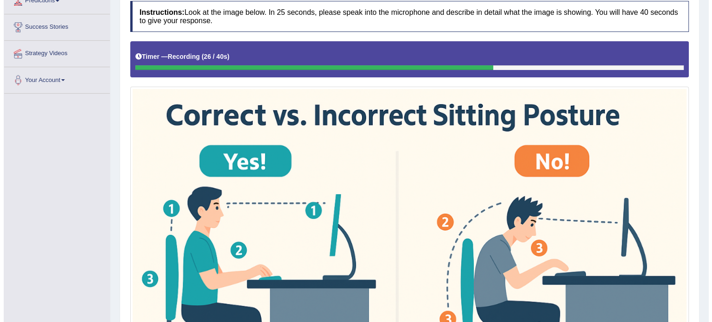
scroll to position [367, 0]
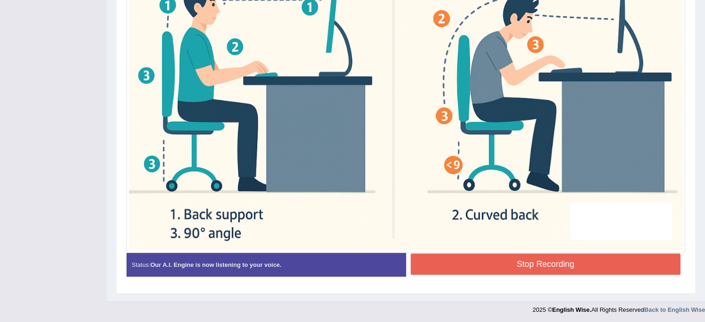
click at [482, 259] on button "Stop Recording" at bounding box center [546, 263] width 270 height 21
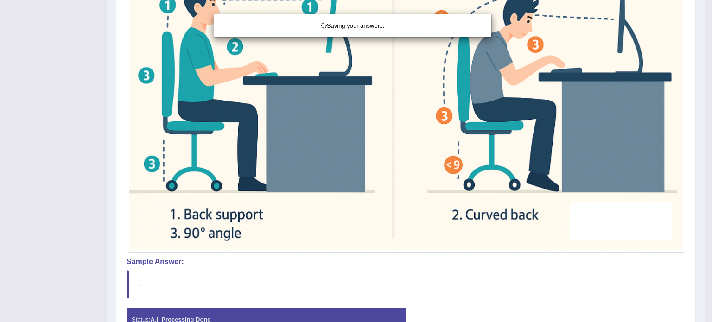
click at [374, 265] on div "Saving your answer..." at bounding box center [356, 161] width 712 height 322
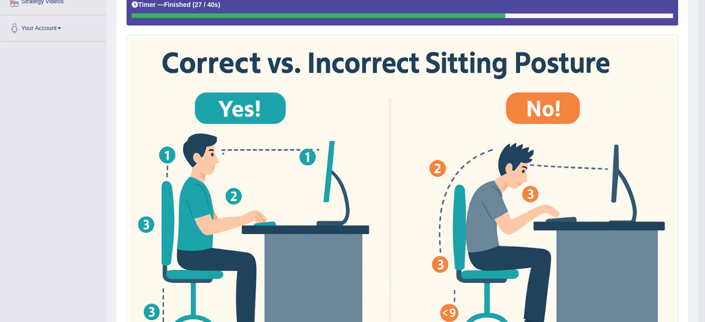
scroll to position [0, 0]
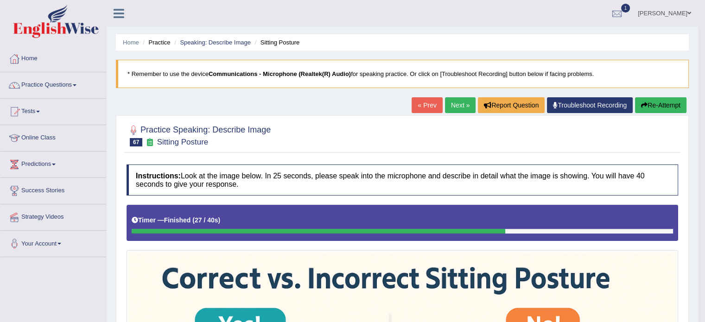
click at [656, 101] on button "Re-Attempt" at bounding box center [660, 105] width 51 height 16
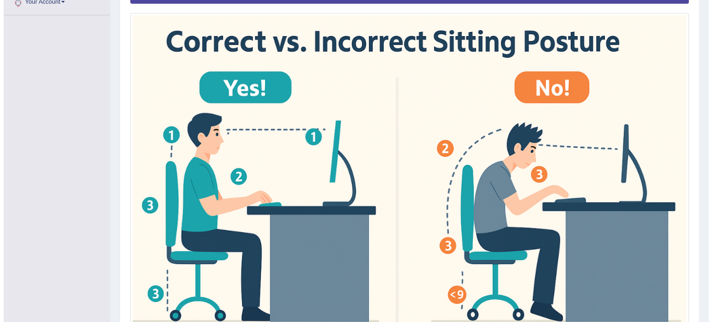
scroll to position [372, 0]
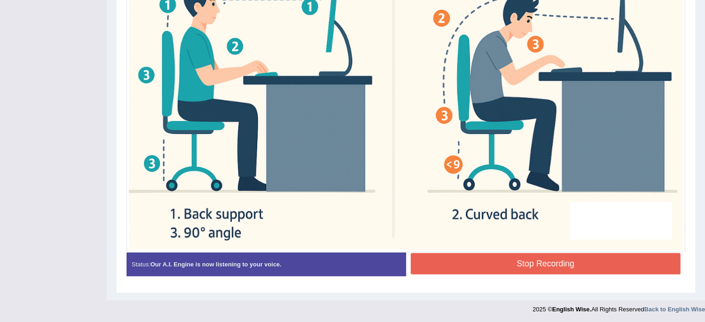
click at [469, 253] on button "Stop Recording" at bounding box center [546, 263] width 270 height 21
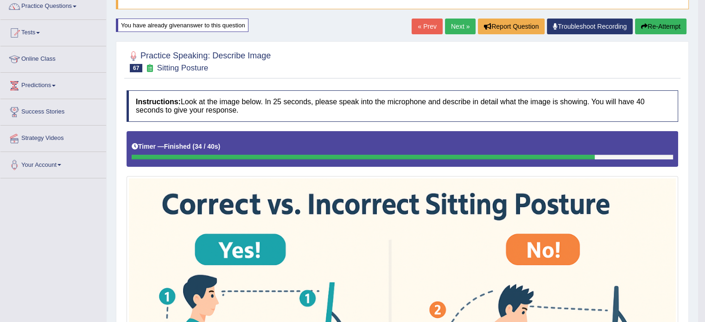
scroll to position [0, 0]
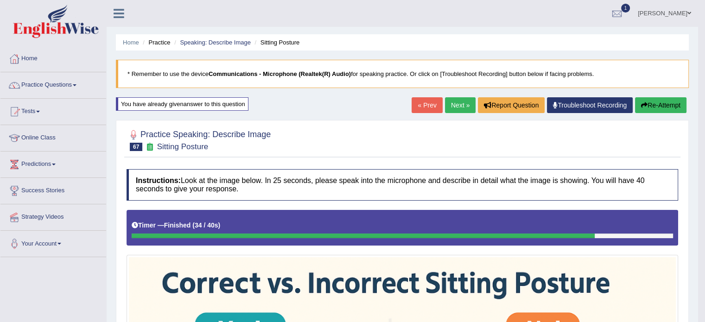
click at [452, 103] on link "Next »" at bounding box center [460, 105] width 31 height 16
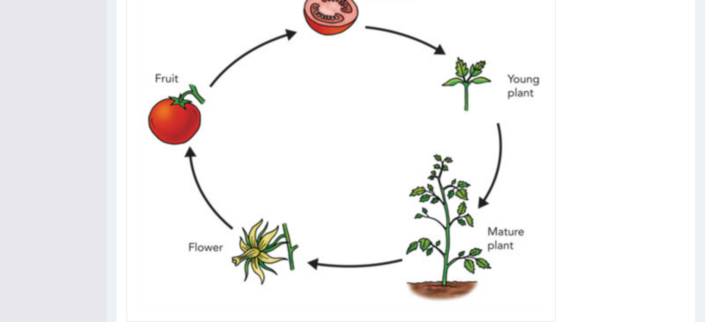
scroll to position [392, 0]
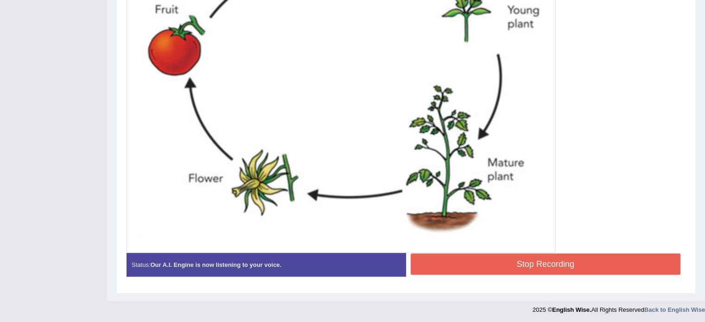
click at [421, 270] on button "Stop Recording" at bounding box center [546, 263] width 270 height 21
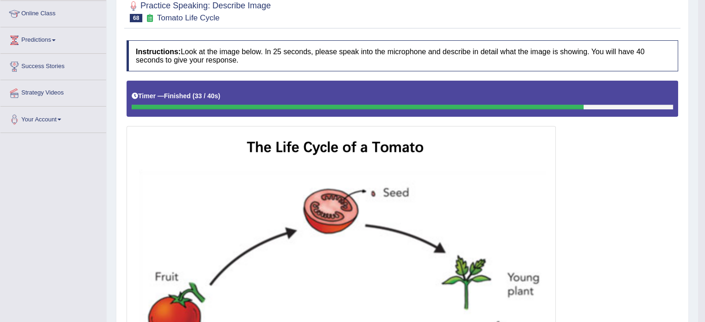
scroll to position [0, 0]
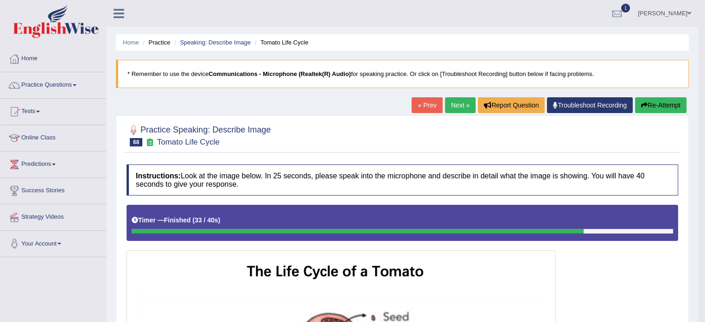
click at [462, 101] on link "Next »" at bounding box center [460, 105] width 31 height 16
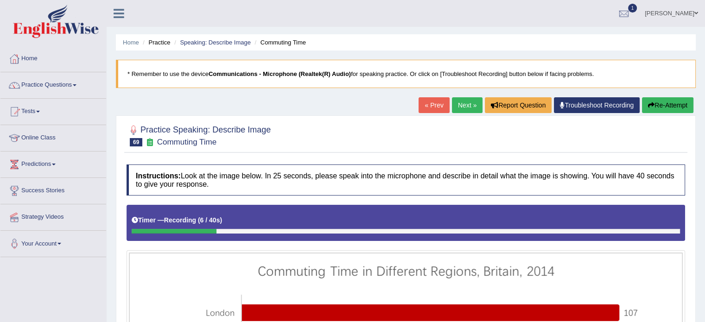
click at [667, 105] on button "Re-Attempt" at bounding box center [667, 105] width 51 height 16
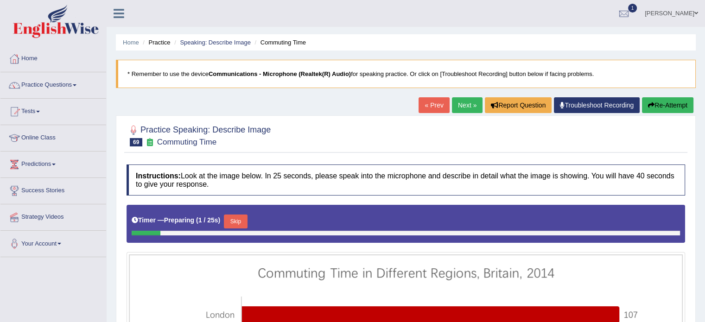
click at [239, 218] on button "Skip" at bounding box center [235, 222] width 23 height 14
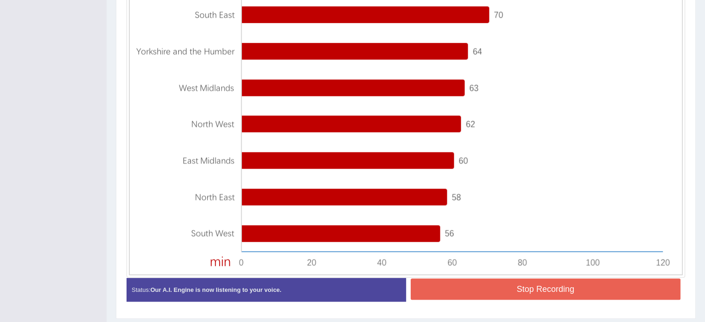
scroll to position [396, 0]
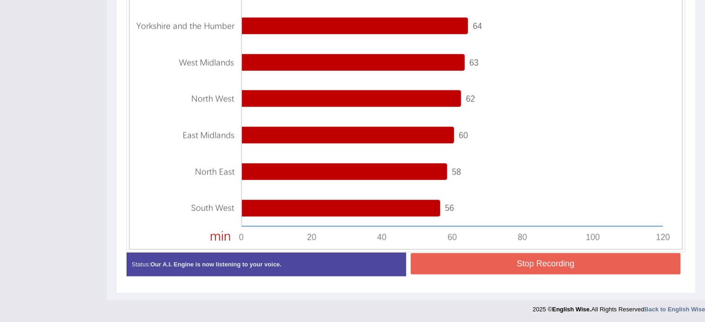
click at [507, 256] on button "Stop Recording" at bounding box center [546, 263] width 270 height 21
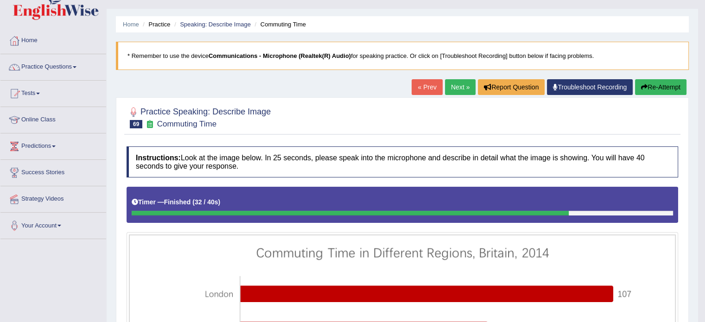
scroll to position [0, 0]
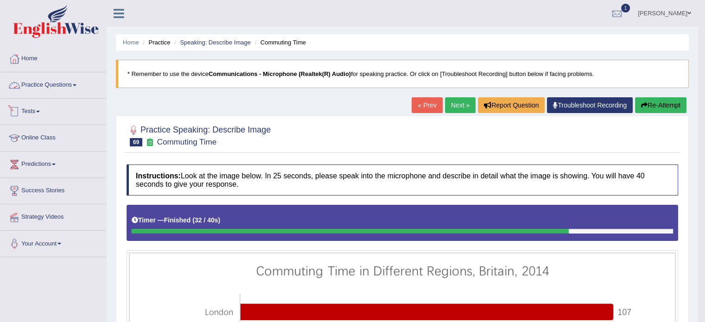
click at [76, 83] on link "Practice Questions" at bounding box center [53, 83] width 106 height 23
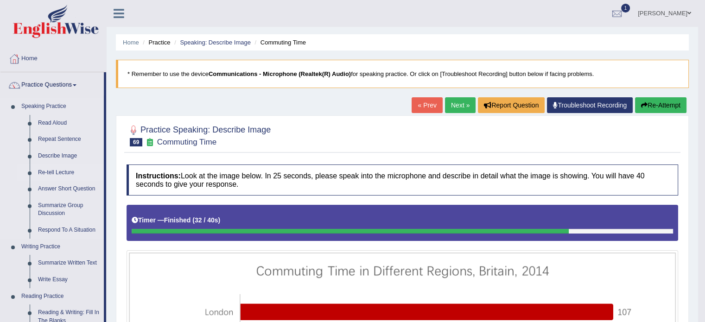
click at [58, 172] on link "Re-tell Lecture" at bounding box center [69, 173] width 70 height 17
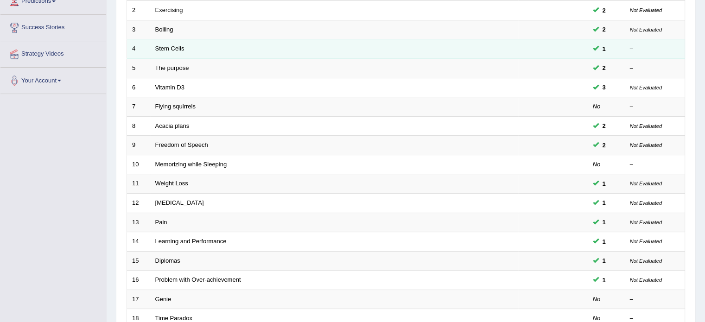
scroll to position [289, 0]
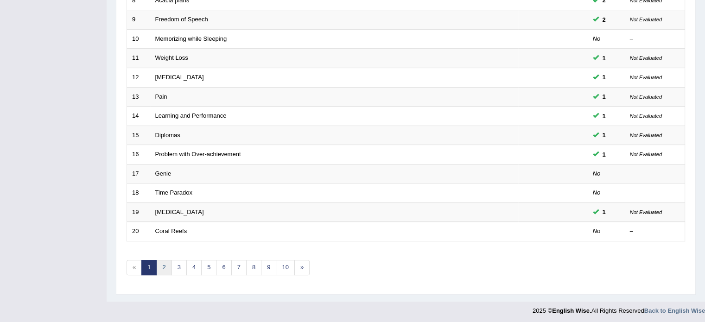
click at [165, 264] on link "2" at bounding box center [163, 267] width 15 height 15
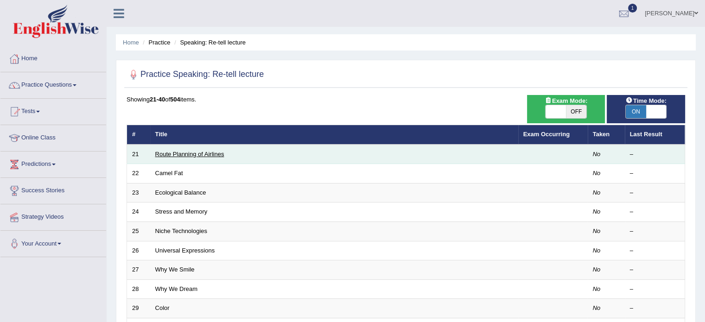
click at [174, 155] on link "Route Planning of Airlines" at bounding box center [189, 154] width 69 height 7
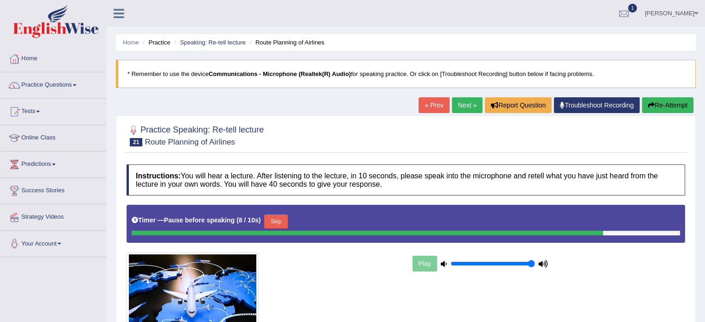
click at [651, 103] on icon "button" at bounding box center [651, 105] width 6 height 6
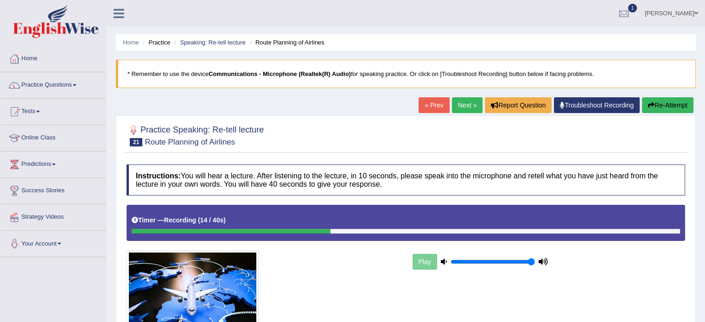
click at [664, 100] on button "Re-Attempt" at bounding box center [667, 105] width 51 height 16
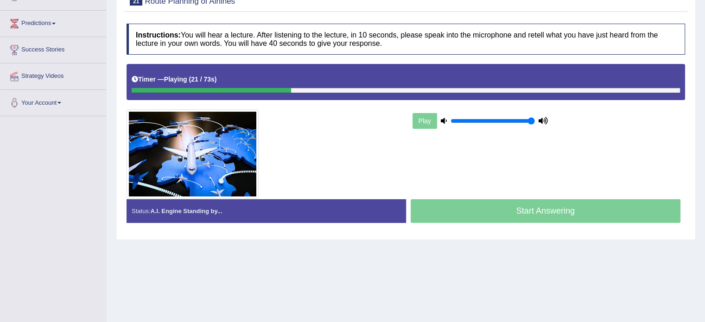
scroll to position [165, 0]
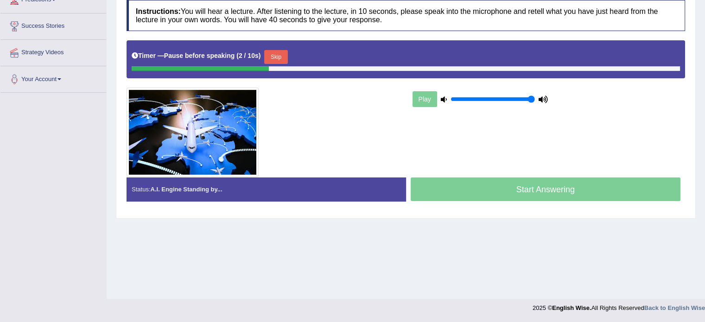
click at [280, 60] on button "Skip" at bounding box center [275, 57] width 23 height 14
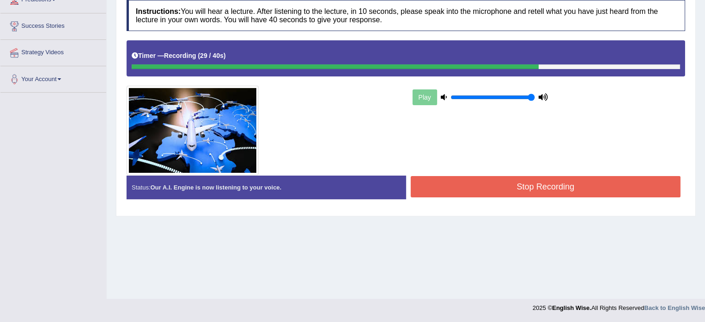
scroll to position [0, 0]
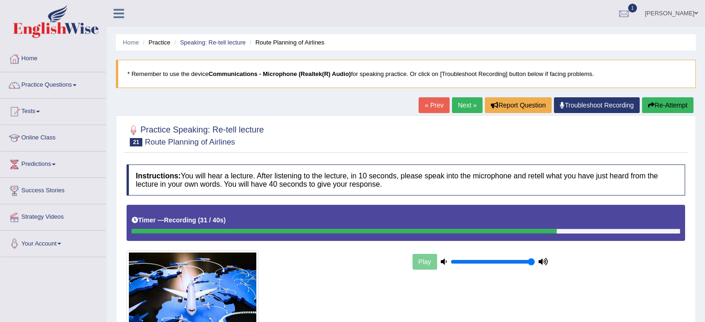
click at [656, 103] on button "Re-Attempt" at bounding box center [667, 105] width 51 height 16
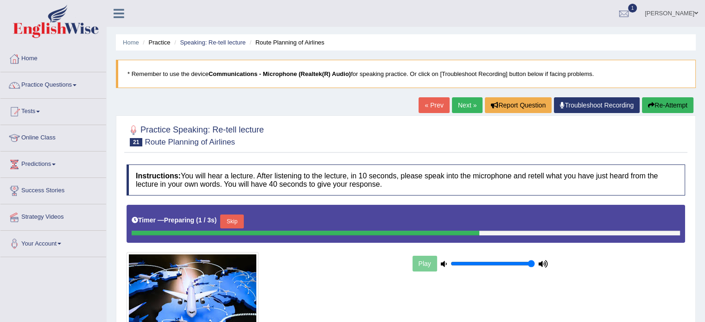
click at [238, 221] on button "Skip" at bounding box center [231, 222] width 23 height 14
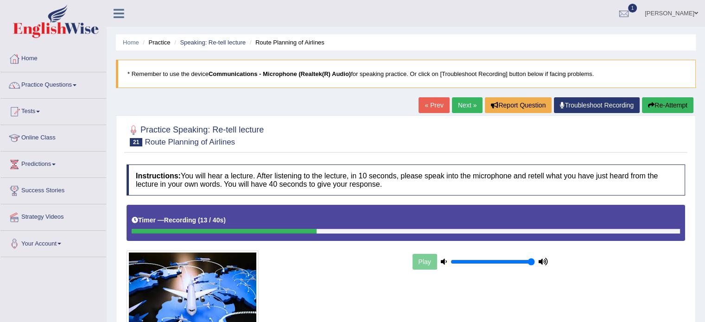
click at [659, 103] on button "Re-Attempt" at bounding box center [667, 105] width 51 height 16
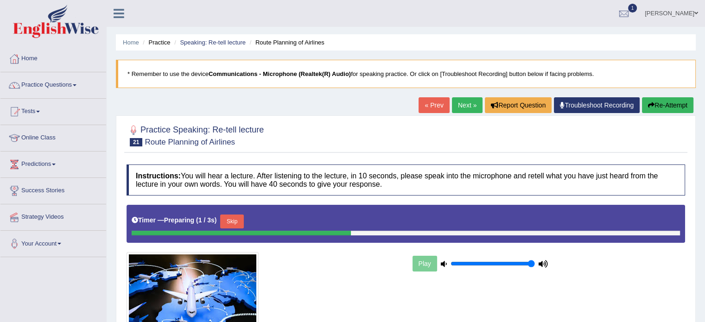
drag, startPoint x: 0, startPoint y: 0, endPoint x: 244, endPoint y: 218, distance: 327.2
click at [243, 218] on button "Skip" at bounding box center [231, 222] width 23 height 14
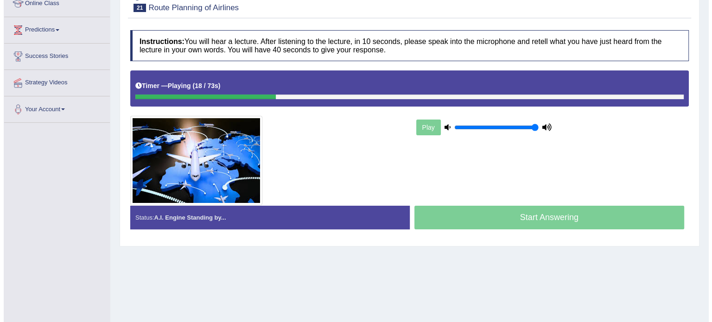
scroll to position [135, 0]
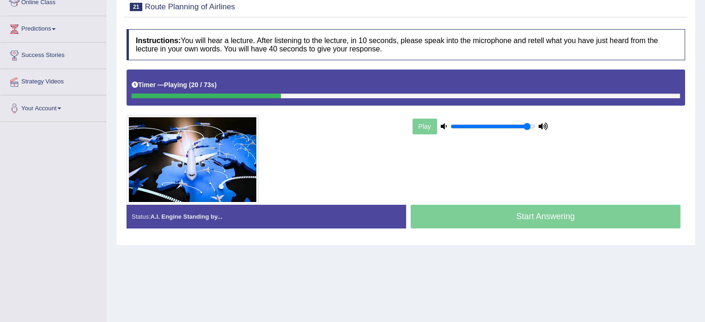
click at [525, 123] on input "range" at bounding box center [492, 126] width 84 height 7
type input "1"
click at [534, 123] on input "range" at bounding box center [492, 126] width 84 height 7
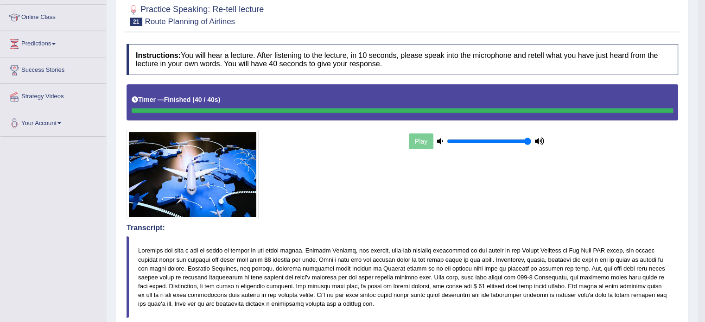
scroll to position [0, 0]
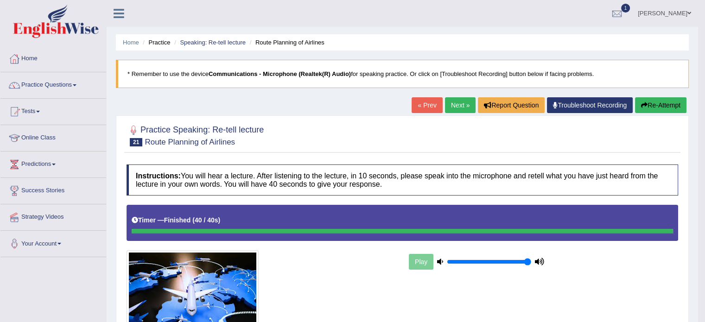
click at [455, 111] on link "Next »" at bounding box center [460, 105] width 31 height 16
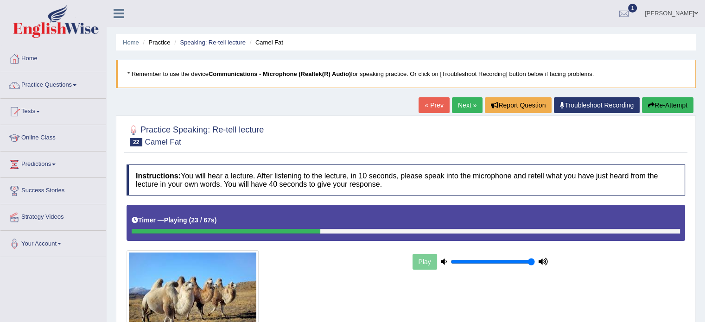
click at [654, 106] on button "Re-Attempt" at bounding box center [667, 105] width 51 height 16
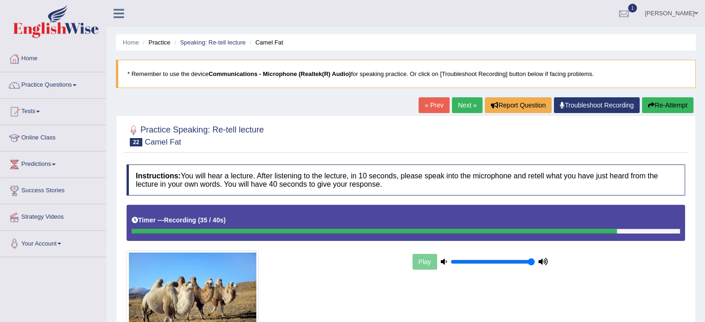
click at [657, 106] on button "Re-Attempt" at bounding box center [667, 105] width 51 height 16
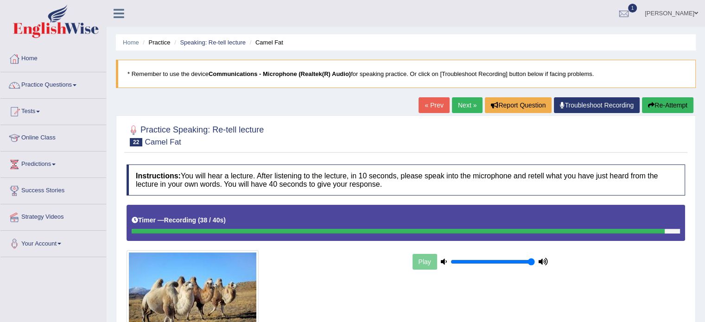
click at [657, 106] on button "Re-Attempt" at bounding box center [667, 105] width 51 height 16
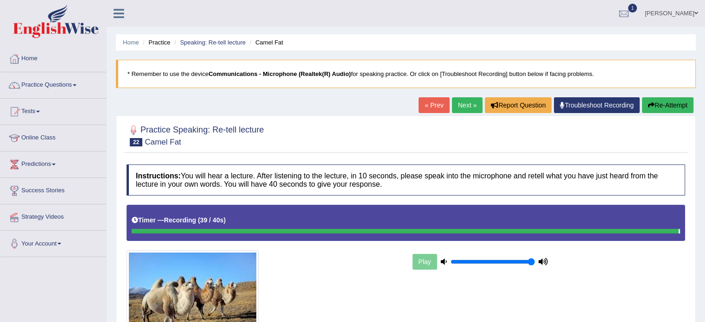
click at [657, 106] on button "Re-Attempt" at bounding box center [667, 105] width 51 height 16
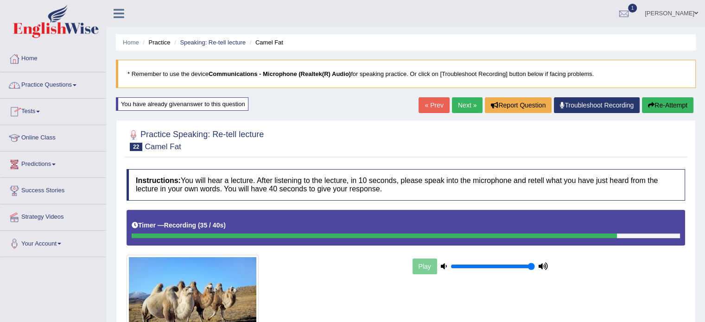
click at [76, 84] on span at bounding box center [75, 85] width 4 height 2
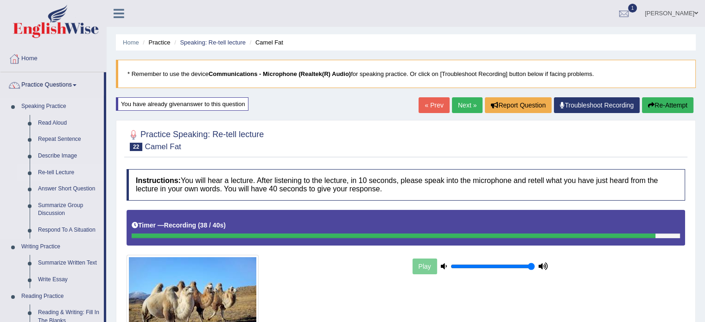
click at [47, 172] on link "Re-tell Lecture" at bounding box center [69, 173] width 70 height 17
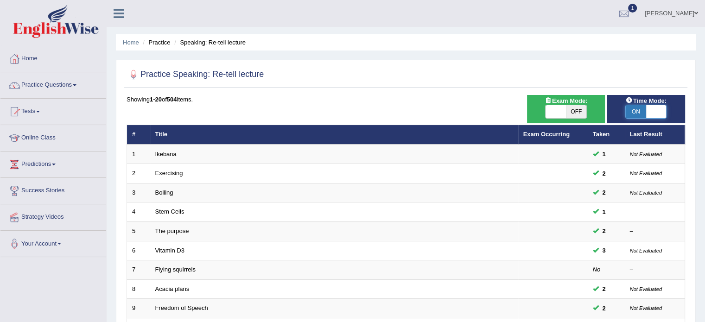
click at [647, 108] on span at bounding box center [656, 111] width 20 height 13
checkbox input "false"
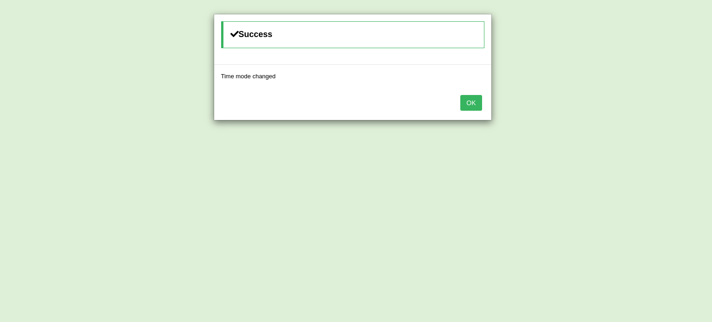
click at [475, 105] on button "OK" at bounding box center [470, 103] width 21 height 16
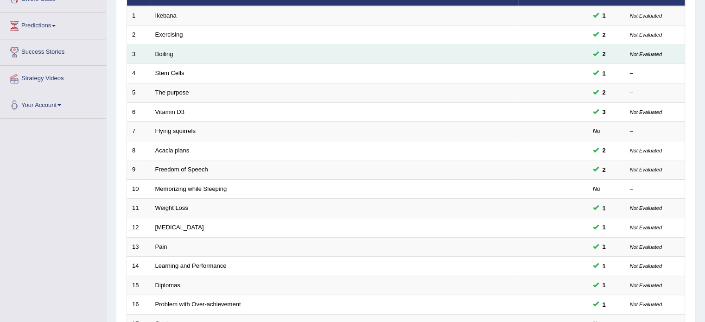
scroll to position [289, 0]
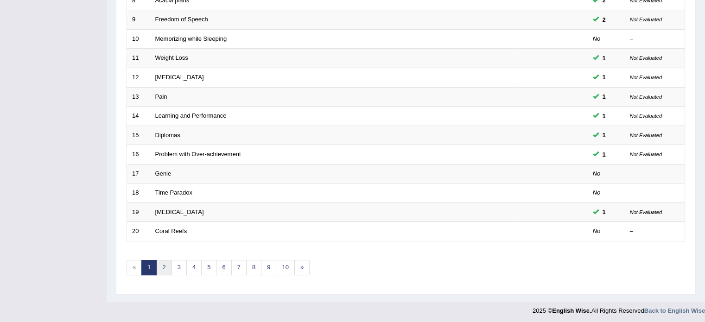
click at [160, 265] on link "2" at bounding box center [163, 267] width 15 height 15
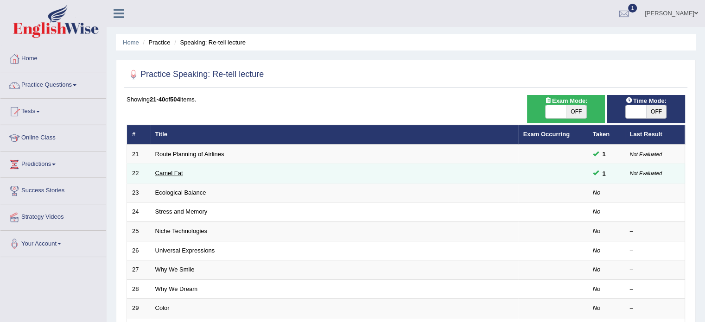
click at [174, 175] on link "Camel Fat" at bounding box center [169, 173] width 28 height 7
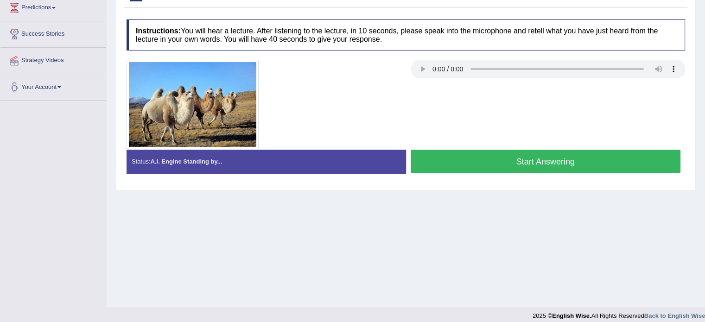
scroll to position [165, 0]
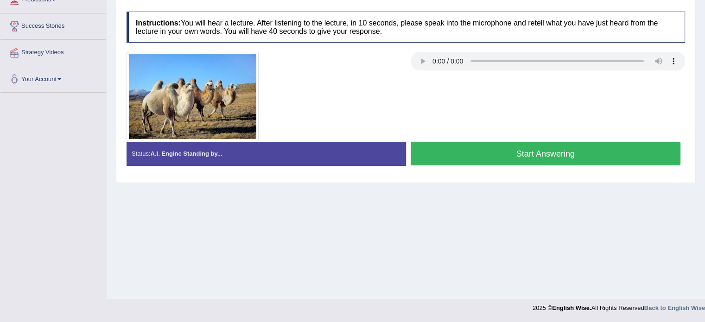
click at [459, 153] on button "Start Answering" at bounding box center [546, 154] width 270 height 24
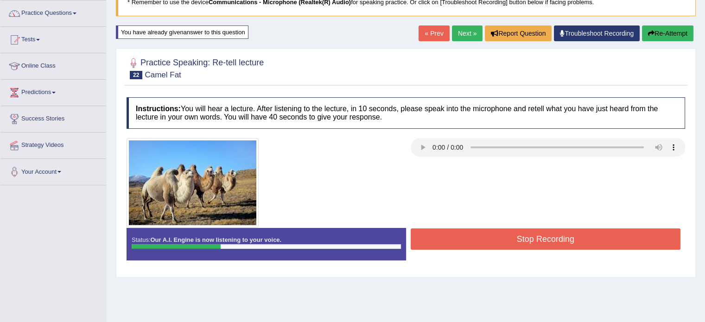
scroll to position [69, 0]
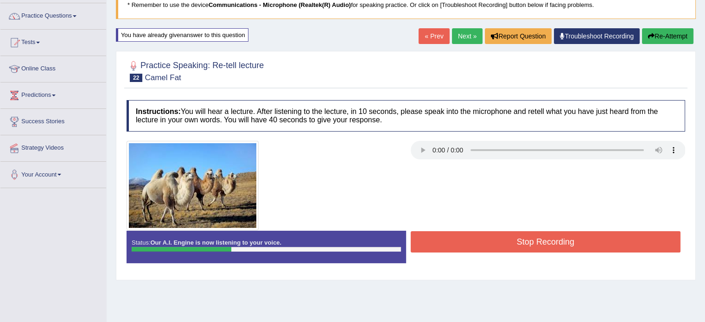
click at [666, 34] on button "Re-Attempt" at bounding box center [667, 36] width 51 height 16
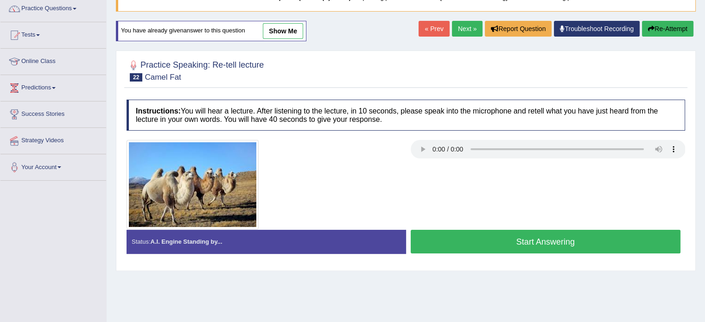
click at [508, 241] on button "Start Answering" at bounding box center [546, 242] width 270 height 24
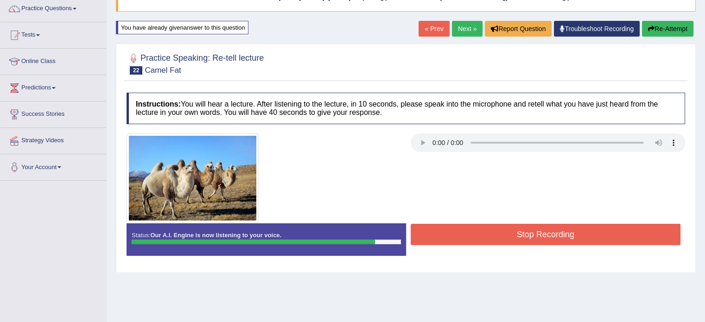
click at [510, 235] on button "Stop Recording" at bounding box center [546, 234] width 270 height 21
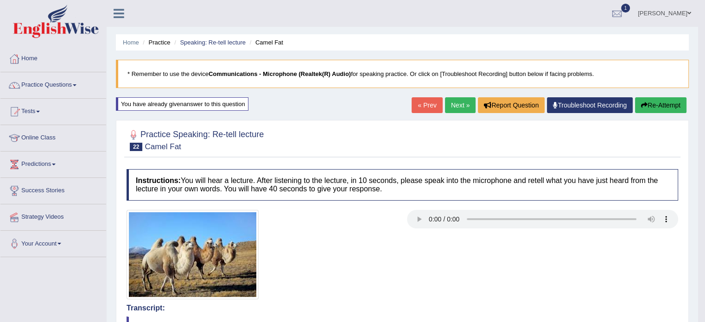
click at [655, 98] on button "Re-Attempt" at bounding box center [660, 105] width 51 height 16
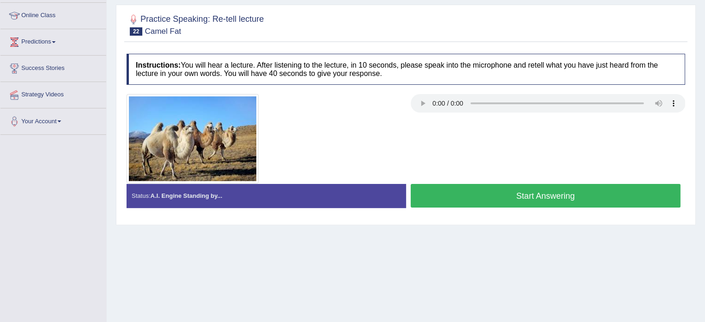
scroll to position [122, 0]
click at [443, 203] on button "Start Answering" at bounding box center [546, 196] width 270 height 24
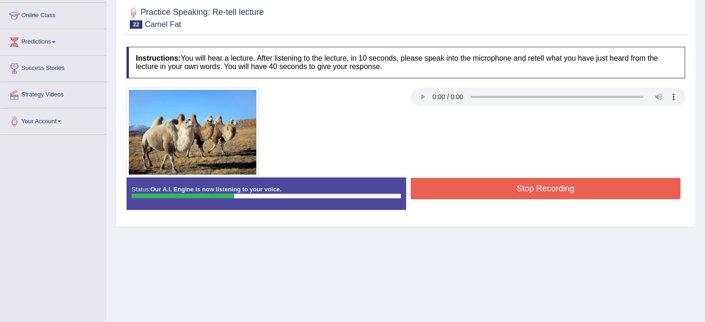
scroll to position [0, 0]
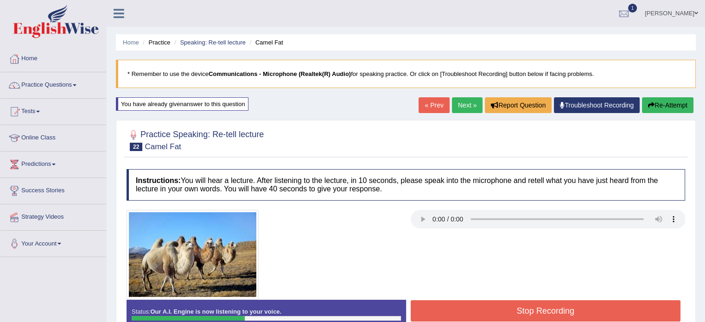
click at [659, 102] on button "Re-Attempt" at bounding box center [667, 105] width 51 height 16
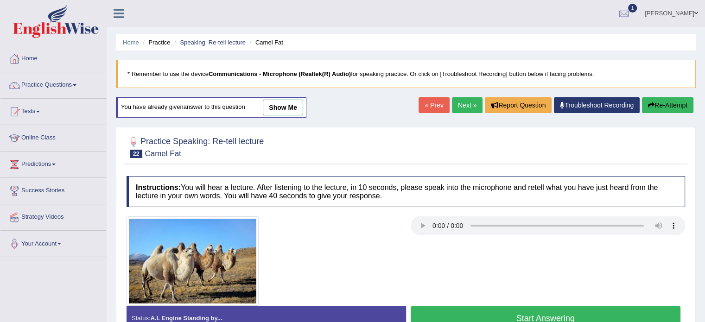
click at [539, 314] on button "Start Answering" at bounding box center [546, 318] width 270 height 24
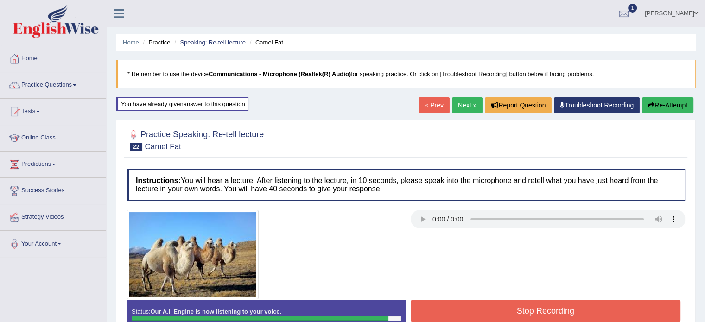
click at [521, 317] on button "Stop Recording" at bounding box center [546, 310] width 270 height 21
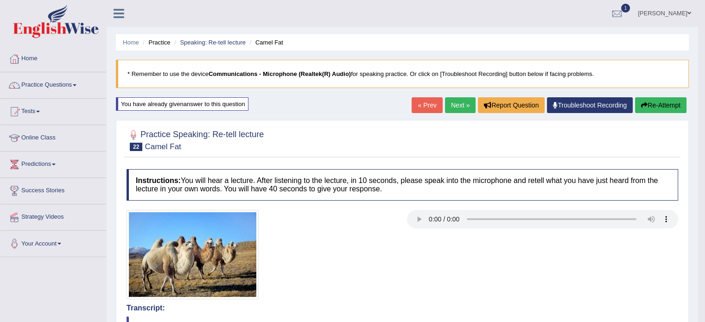
click at [654, 107] on button "Re-Attempt" at bounding box center [660, 105] width 51 height 16
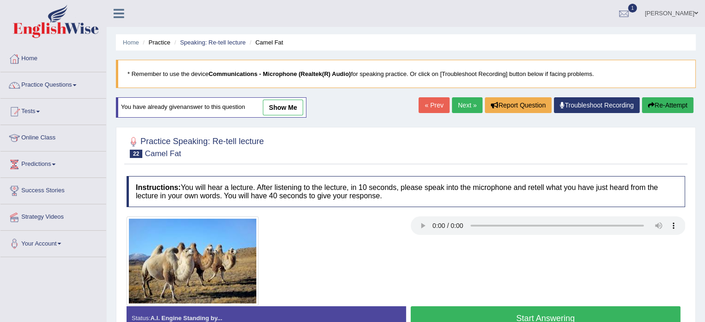
click at [440, 311] on button "Start Answering" at bounding box center [546, 318] width 270 height 24
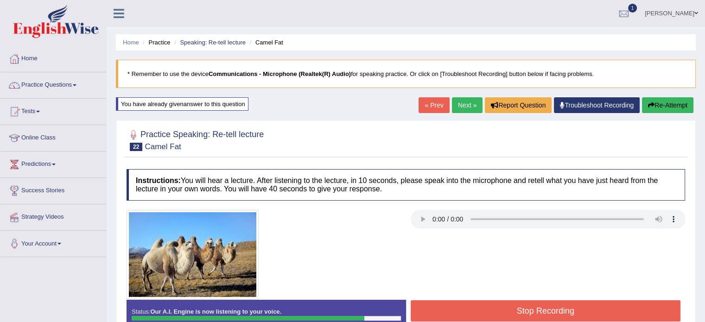
click at [440, 311] on button "Stop Recording" at bounding box center [546, 310] width 270 height 21
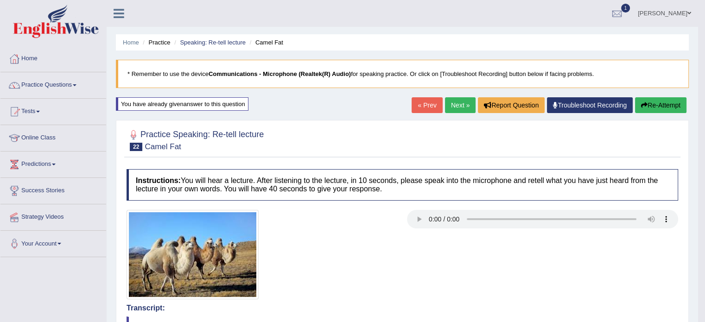
click at [462, 108] on link "Next »" at bounding box center [460, 105] width 31 height 16
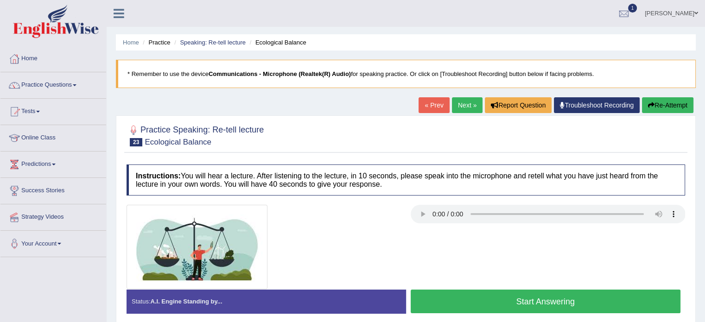
scroll to position [44, 0]
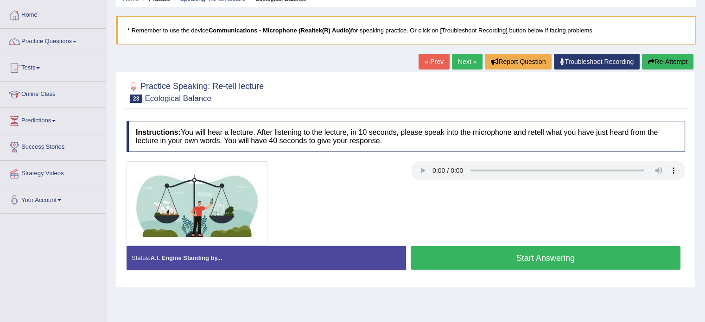
click at [662, 65] on button "Re-Attempt" at bounding box center [667, 62] width 51 height 16
click at [532, 253] on button "Start Answering" at bounding box center [546, 258] width 270 height 24
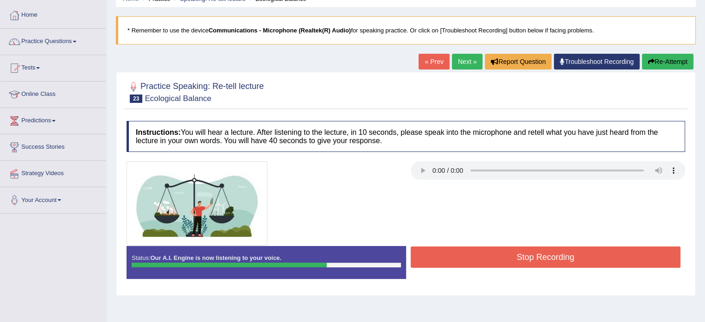
click at [532, 253] on button "Stop Recording" at bounding box center [546, 257] width 270 height 21
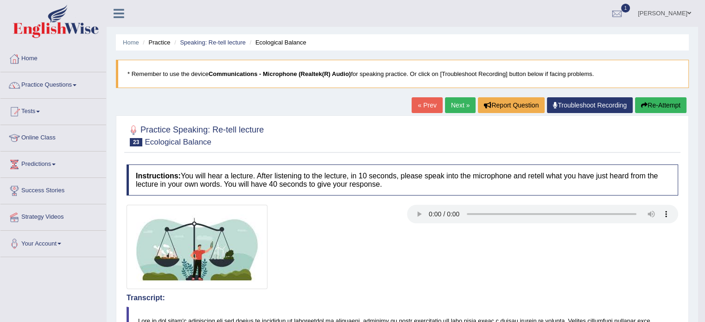
click at [671, 103] on button "Re-Attempt" at bounding box center [660, 105] width 51 height 16
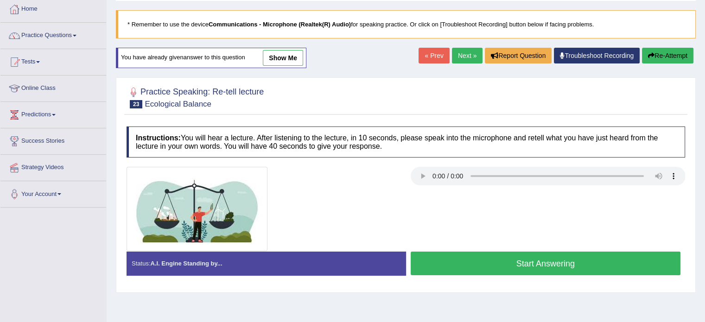
scroll to position [51, 0]
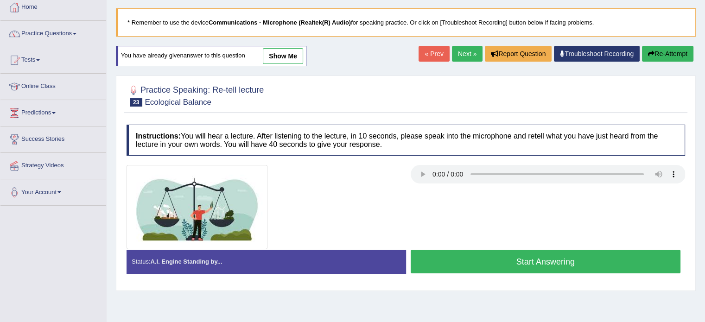
click at [448, 259] on button "Start Answering" at bounding box center [546, 262] width 270 height 24
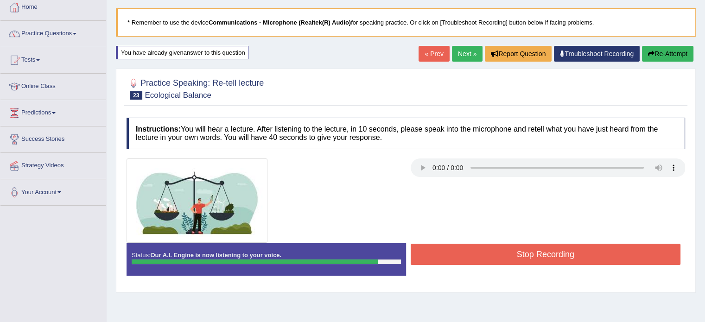
click at [448, 259] on button "Stop Recording" at bounding box center [546, 254] width 270 height 21
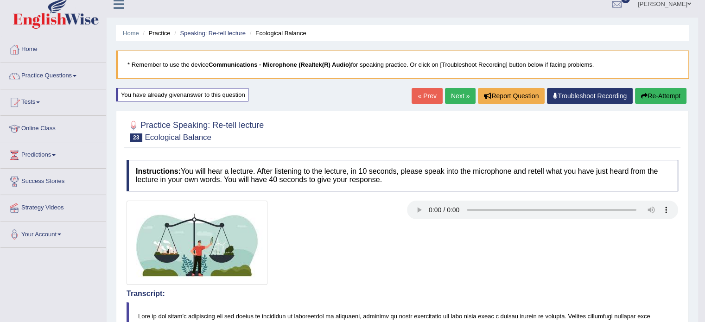
scroll to position [6, 0]
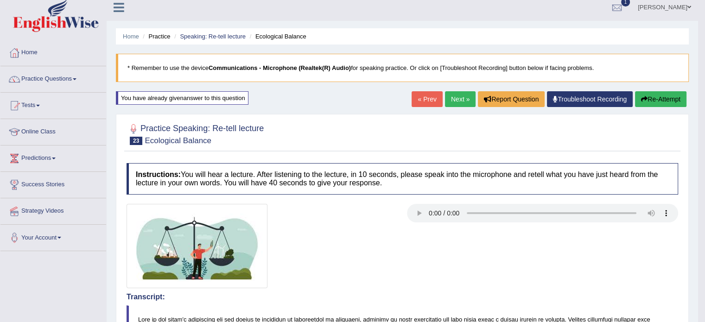
click at [659, 94] on button "Re-Attempt" at bounding box center [660, 99] width 51 height 16
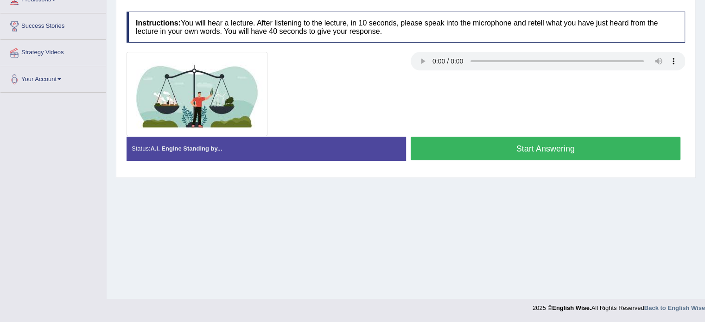
click at [591, 144] on button "Start Answering" at bounding box center [546, 149] width 270 height 24
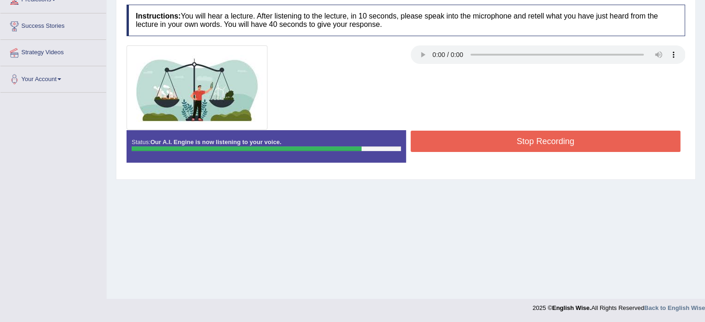
click at [591, 144] on button "Stop Recording" at bounding box center [546, 141] width 270 height 21
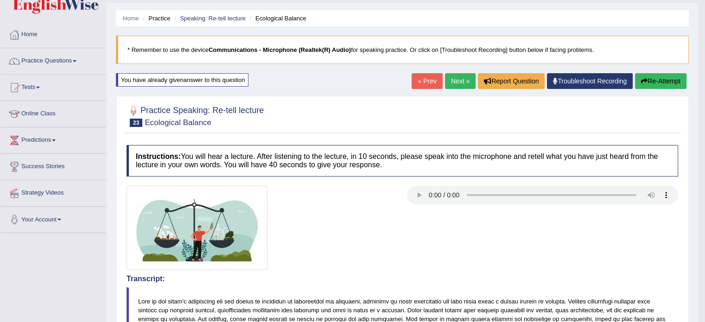
scroll to position [26, 0]
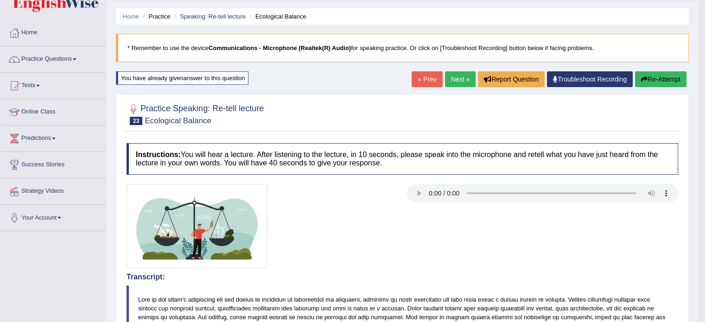
click at [458, 77] on link "Next »" at bounding box center [460, 79] width 31 height 16
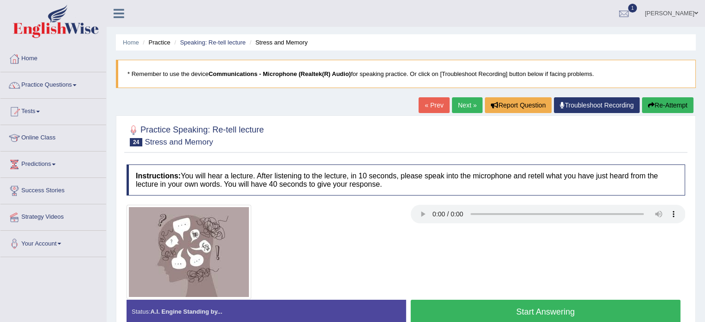
click at [494, 318] on button "Start Answering" at bounding box center [546, 312] width 270 height 24
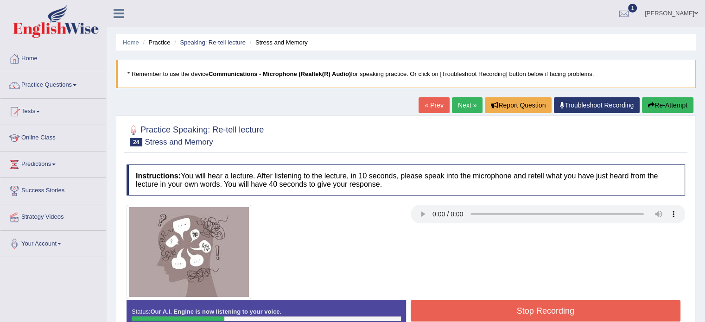
click at [493, 314] on button "Stop Recording" at bounding box center [546, 310] width 270 height 21
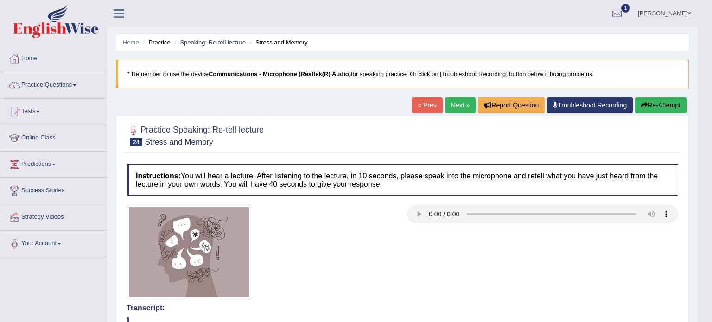
click at [658, 110] on div "Our A.I. Engine is working on your speech analysis! Please be patient. It may t…" at bounding box center [356, 161] width 712 height 322
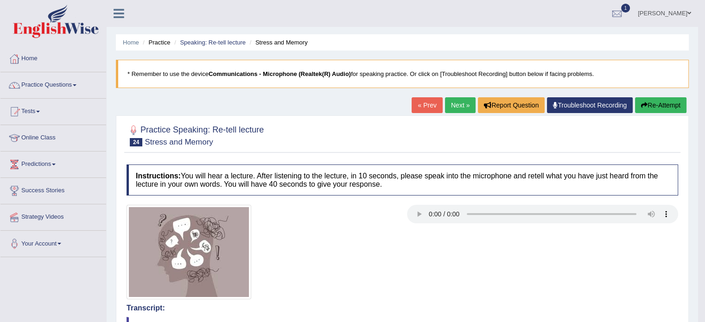
click at [654, 108] on button "Re-Attempt" at bounding box center [660, 105] width 51 height 16
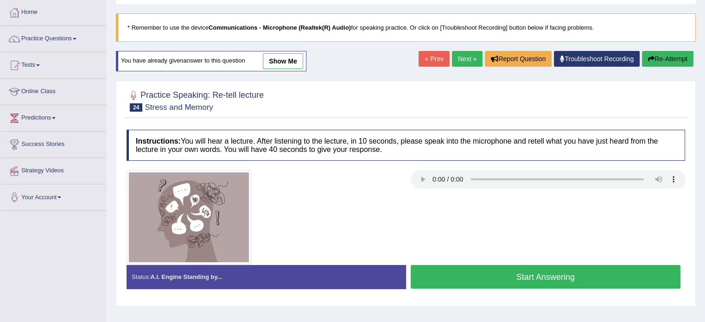
scroll to position [44, 0]
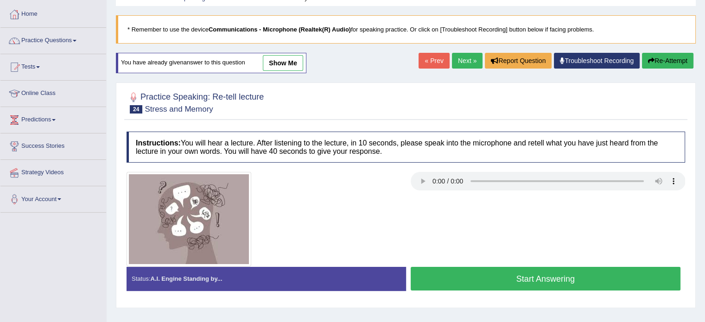
click at [444, 277] on button "Start Answering" at bounding box center [546, 279] width 270 height 24
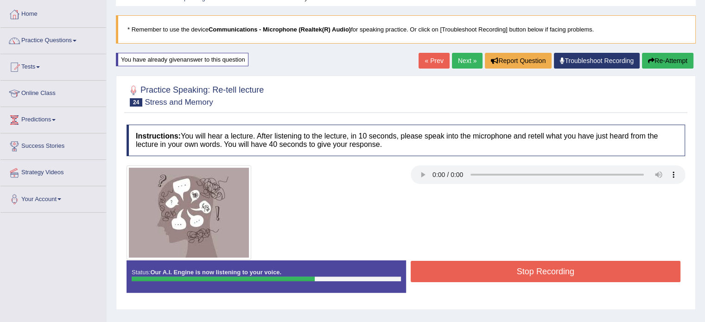
click at [444, 277] on button "Stop Recording" at bounding box center [546, 271] width 270 height 21
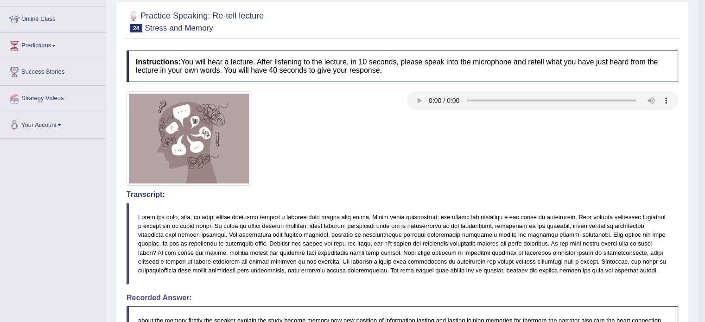
scroll to position [0, 0]
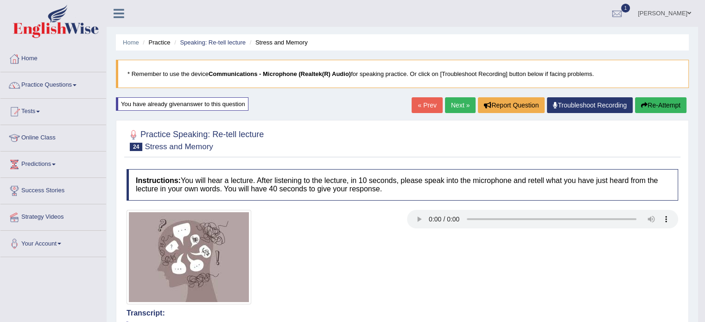
click at [667, 97] on button "Re-Attempt" at bounding box center [660, 105] width 51 height 16
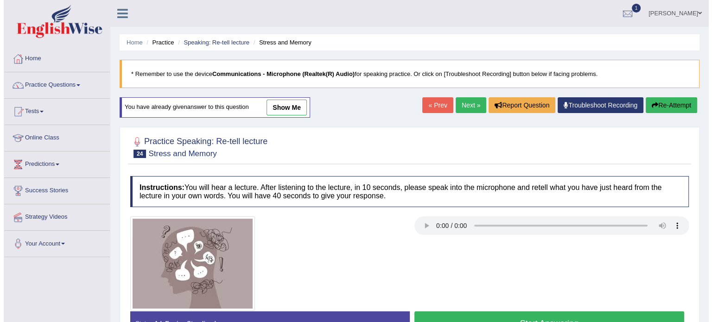
scroll to position [165, 0]
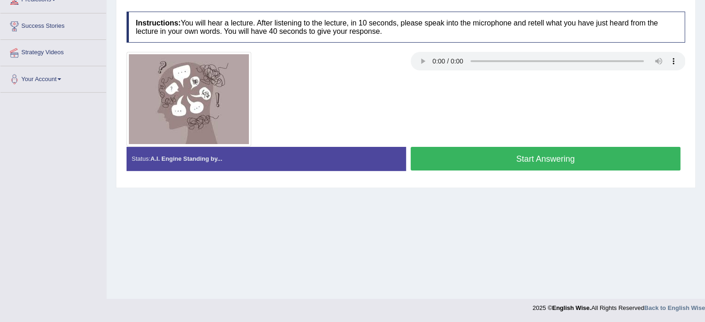
click at [510, 149] on button "Start Answering" at bounding box center [546, 159] width 270 height 24
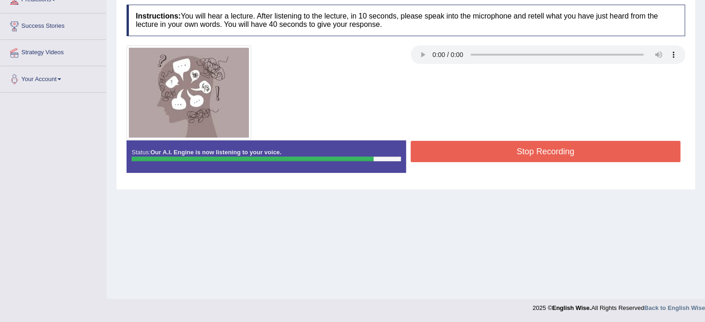
click at [510, 149] on button "Stop Recording" at bounding box center [546, 151] width 270 height 21
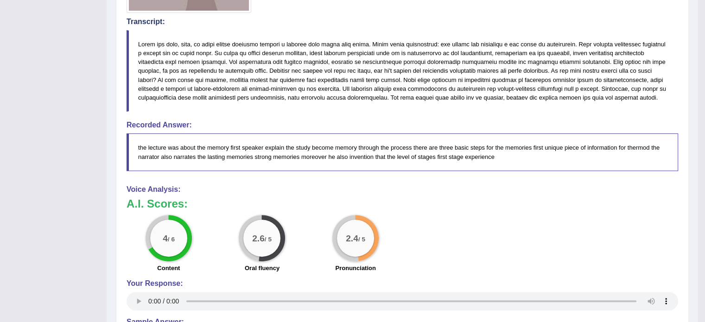
scroll to position [0, 0]
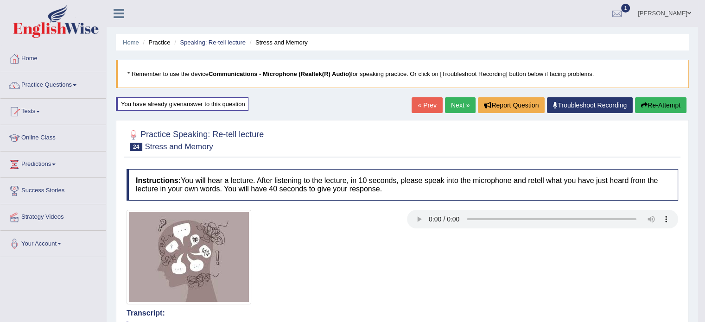
click at [662, 97] on button "Re-Attempt" at bounding box center [660, 105] width 51 height 16
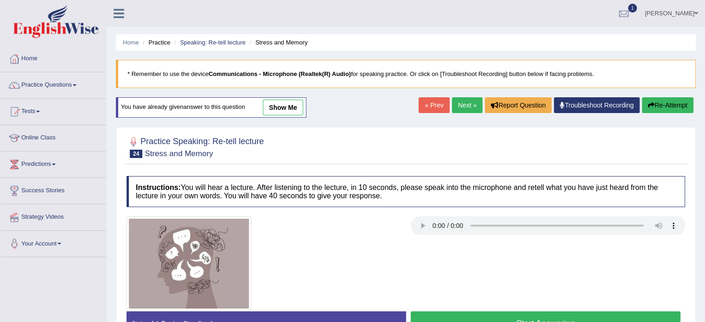
click at [522, 314] on button "Start Answering" at bounding box center [546, 323] width 270 height 24
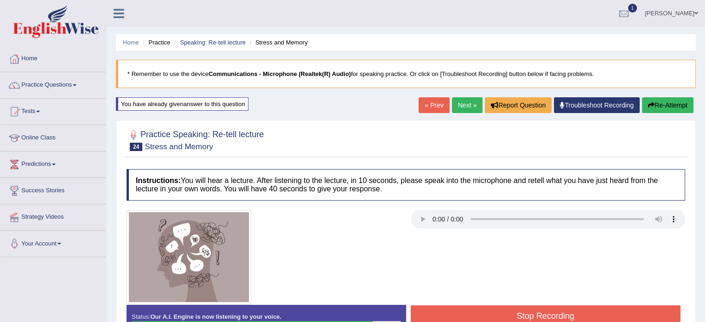
click at [522, 314] on button "Stop Recording" at bounding box center [546, 315] width 270 height 21
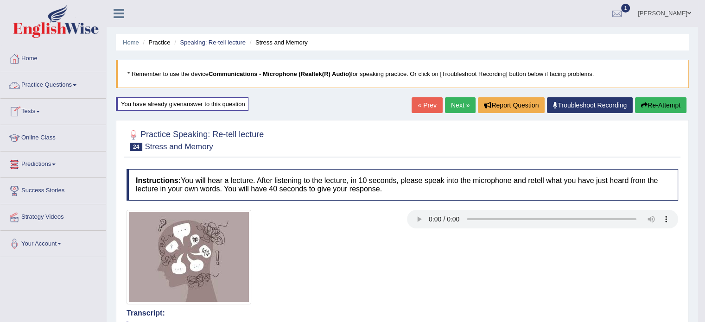
click at [76, 85] on span at bounding box center [75, 85] width 4 height 2
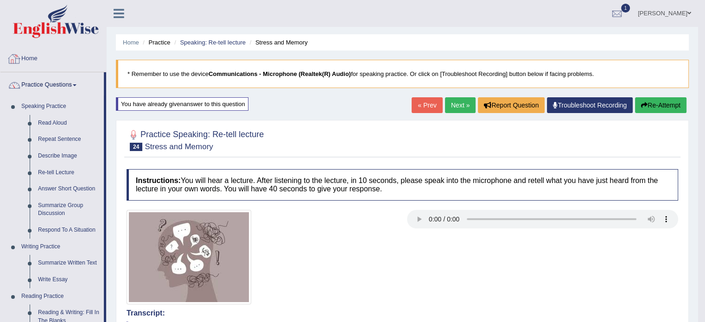
click at [26, 58] on link "Home" at bounding box center [53, 57] width 106 height 23
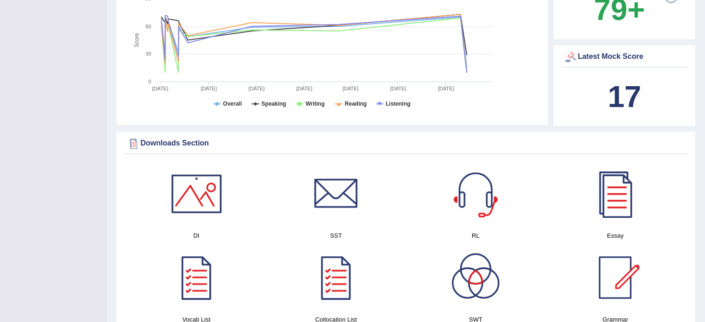
scroll to position [341, 0]
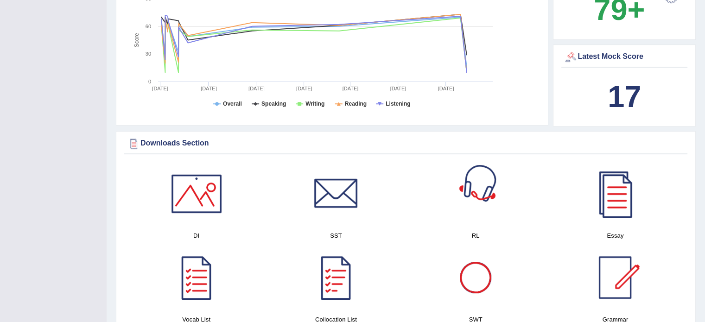
click at [480, 201] on div at bounding box center [475, 193] width 65 height 65
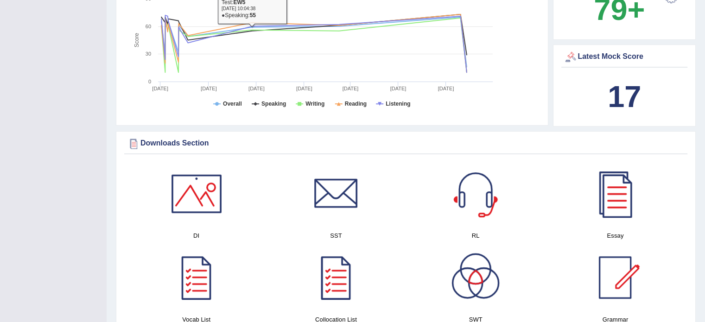
scroll to position [0, 0]
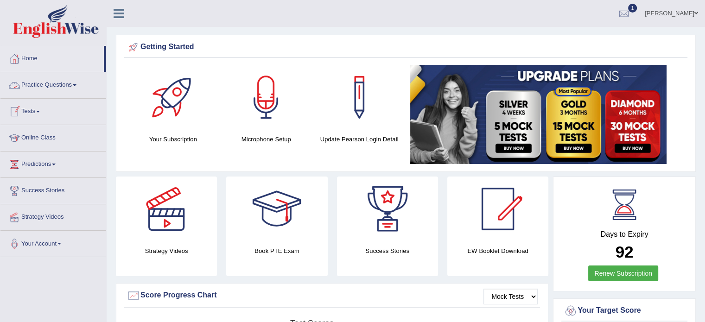
click at [82, 86] on link "Practice Questions" at bounding box center [53, 83] width 106 height 23
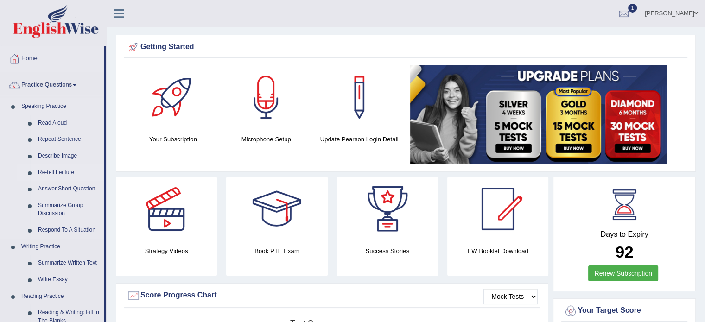
click at [55, 170] on link "Re-tell Lecture" at bounding box center [69, 173] width 70 height 17
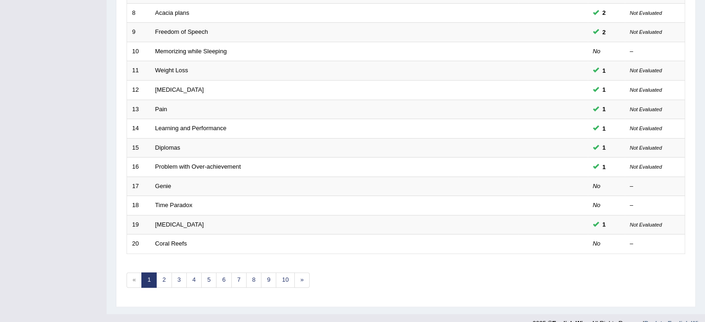
scroll to position [289, 0]
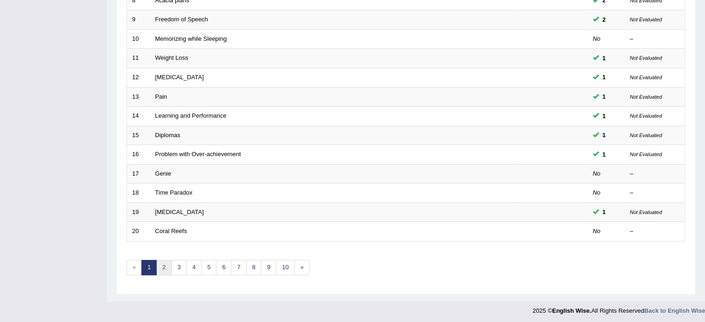
click at [165, 266] on link "2" at bounding box center [163, 267] width 15 height 15
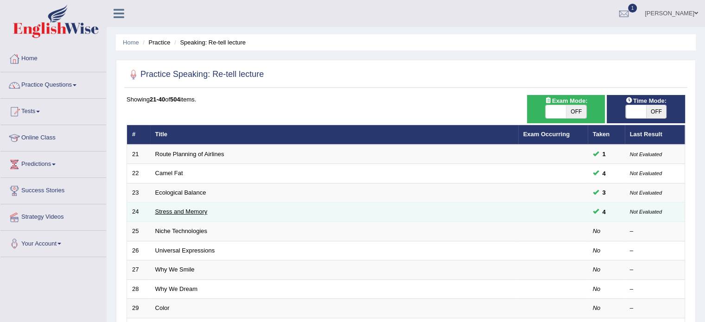
click at [178, 209] on link "Stress and Memory" at bounding box center [181, 211] width 52 height 7
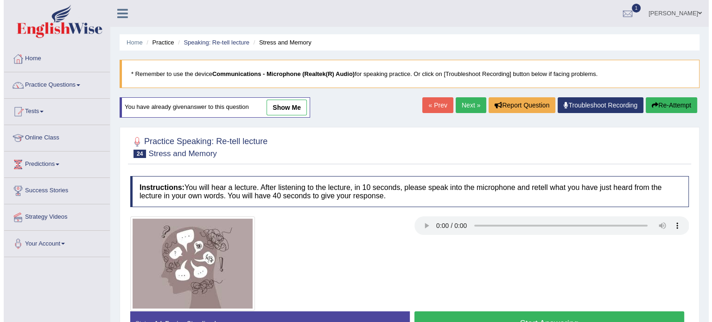
scroll to position [76, 0]
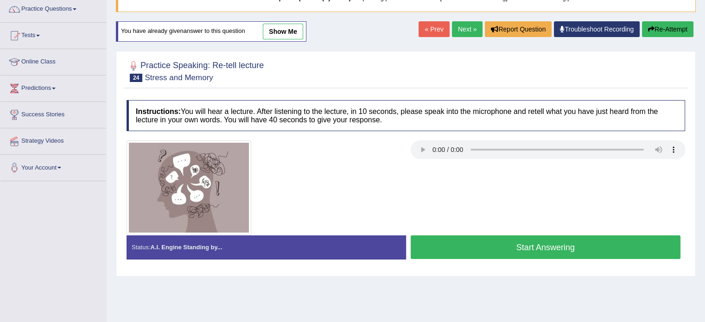
click at [413, 254] on button "Start Answering" at bounding box center [546, 247] width 270 height 24
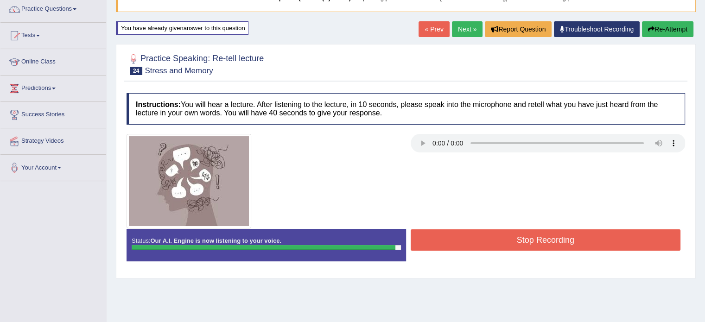
click at [464, 241] on button "Stop Recording" at bounding box center [546, 239] width 270 height 21
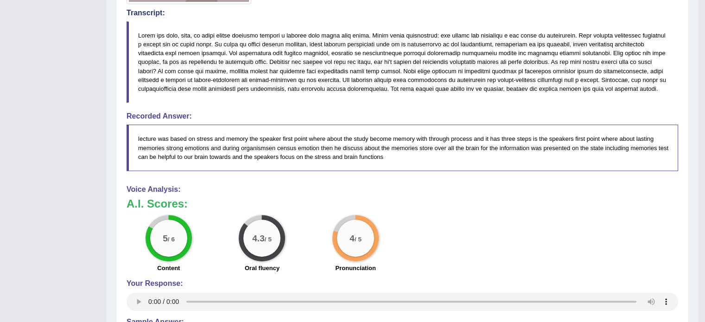
scroll to position [0, 0]
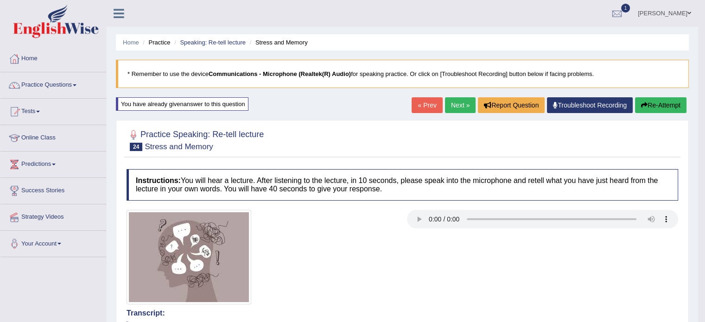
click at [667, 103] on button "Re-Attempt" at bounding box center [660, 105] width 51 height 16
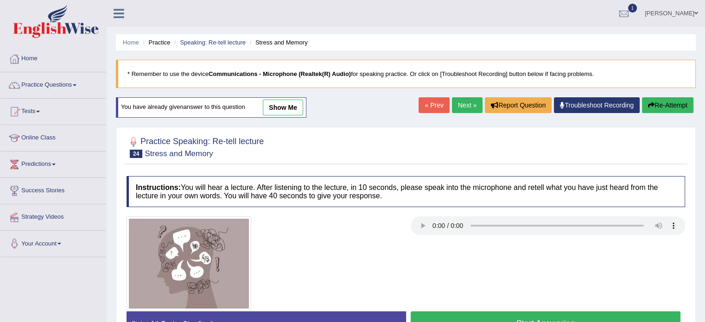
click at [513, 316] on button "Start Answering" at bounding box center [546, 323] width 270 height 24
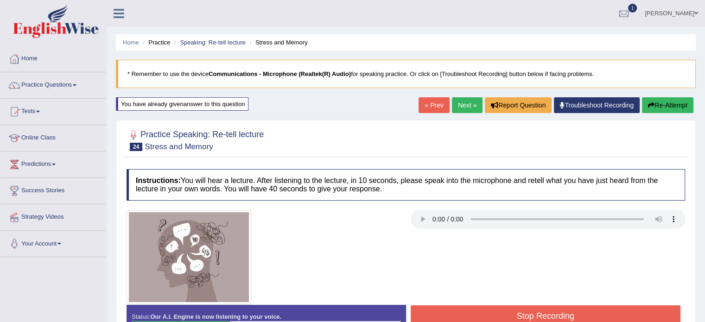
click at [665, 108] on button "Re-Attempt" at bounding box center [667, 105] width 51 height 16
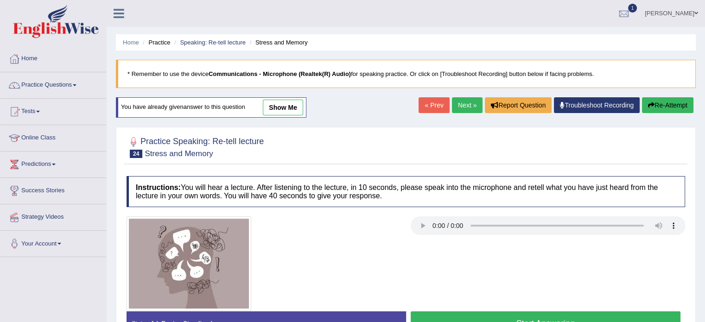
click at [548, 316] on button "Start Answering" at bounding box center [546, 323] width 270 height 24
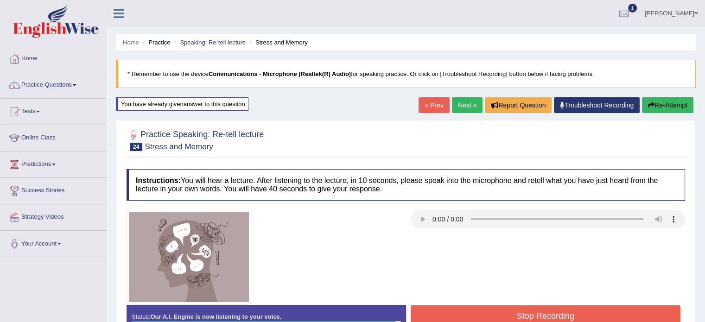
click at [548, 316] on button "Stop Recording" at bounding box center [546, 315] width 270 height 21
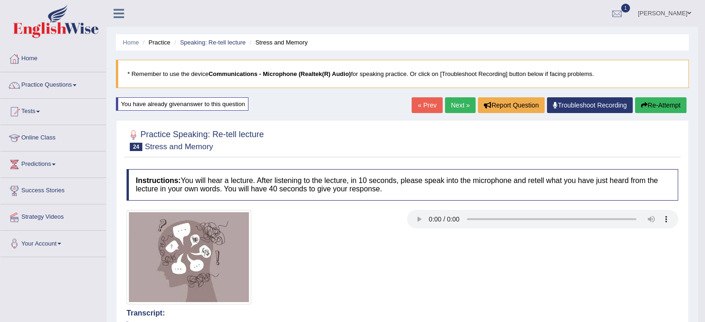
click at [452, 104] on link "Next »" at bounding box center [460, 105] width 31 height 16
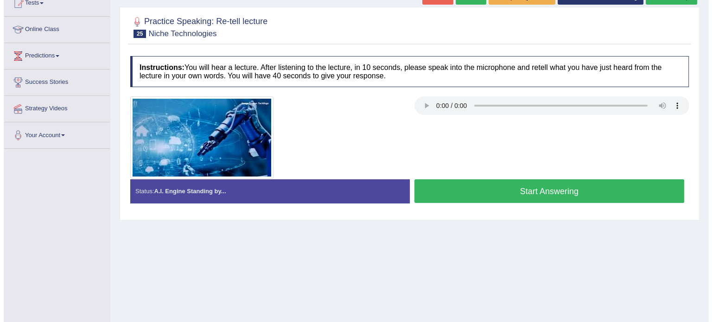
scroll to position [165, 0]
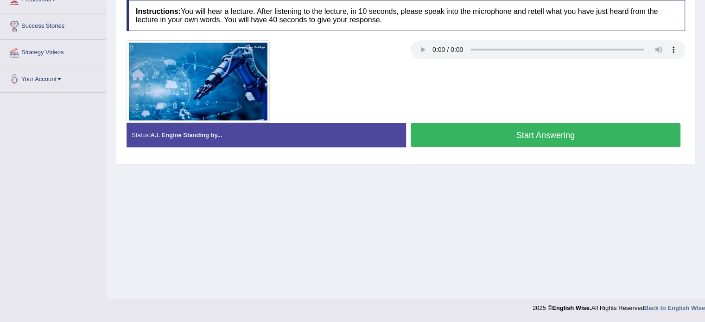
click at [538, 139] on button "Start Answering" at bounding box center [546, 135] width 270 height 24
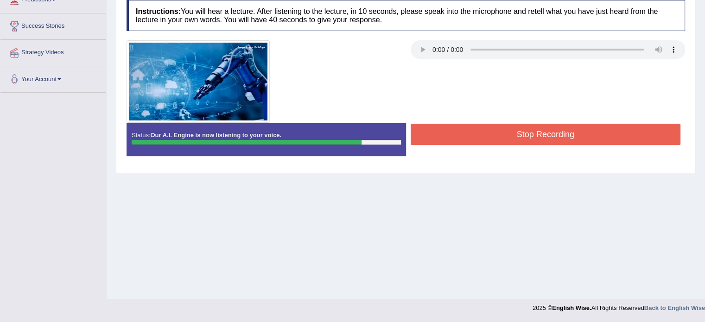
click at [538, 139] on button "Stop Recording" at bounding box center [546, 134] width 270 height 21
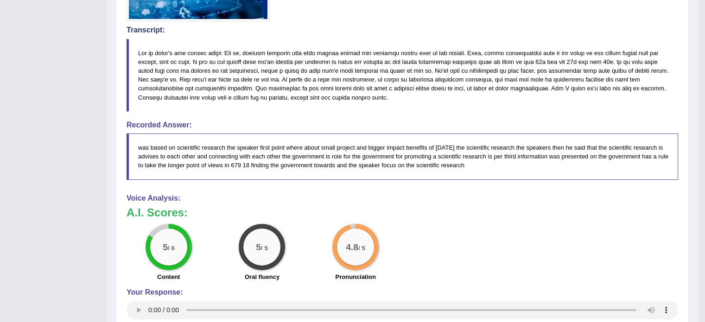
scroll to position [0, 0]
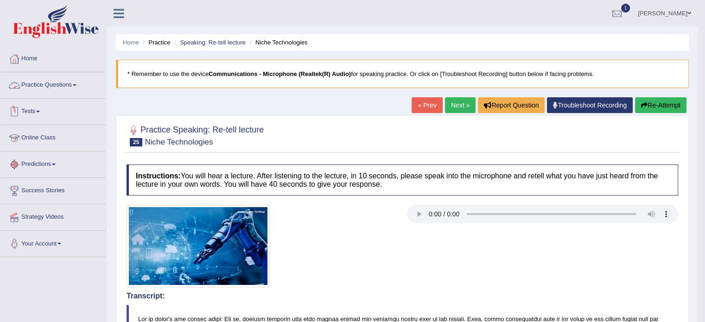
click at [77, 82] on link "Practice Questions" at bounding box center [53, 83] width 106 height 23
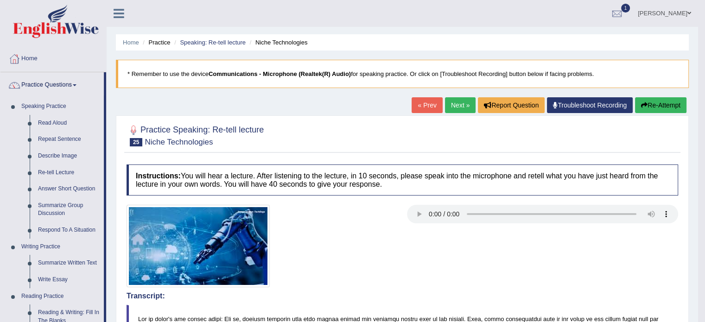
click at [460, 101] on link "Next »" at bounding box center [460, 105] width 31 height 16
